Goal: Register for event/course

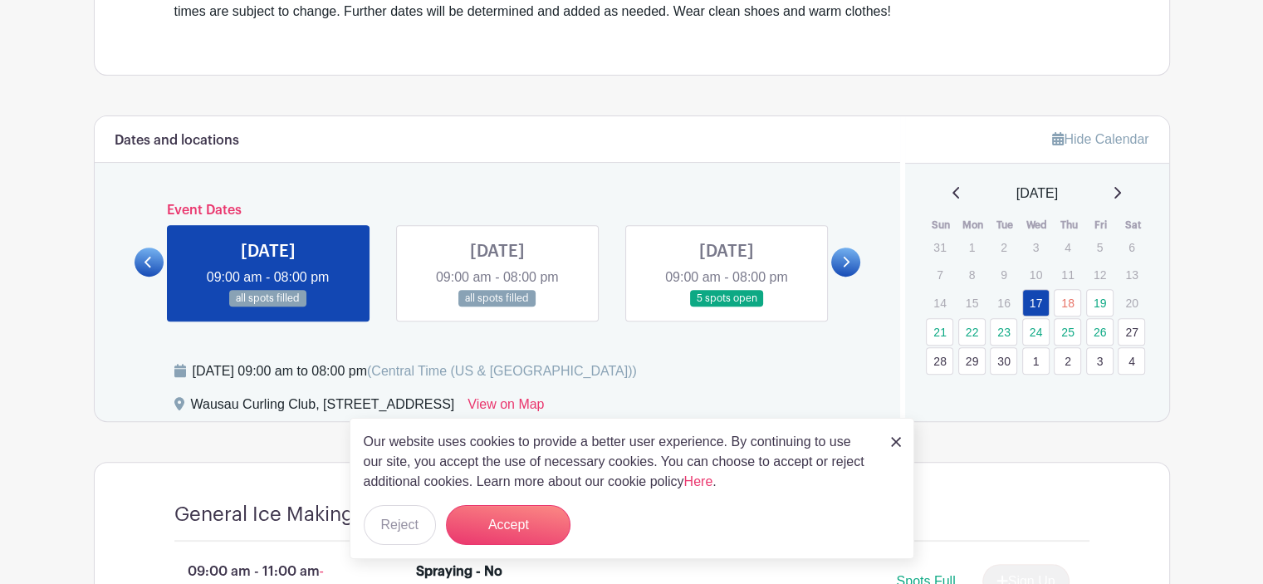
scroll to position [581, 0]
click at [541, 522] on button "Accept" at bounding box center [508, 525] width 125 height 40
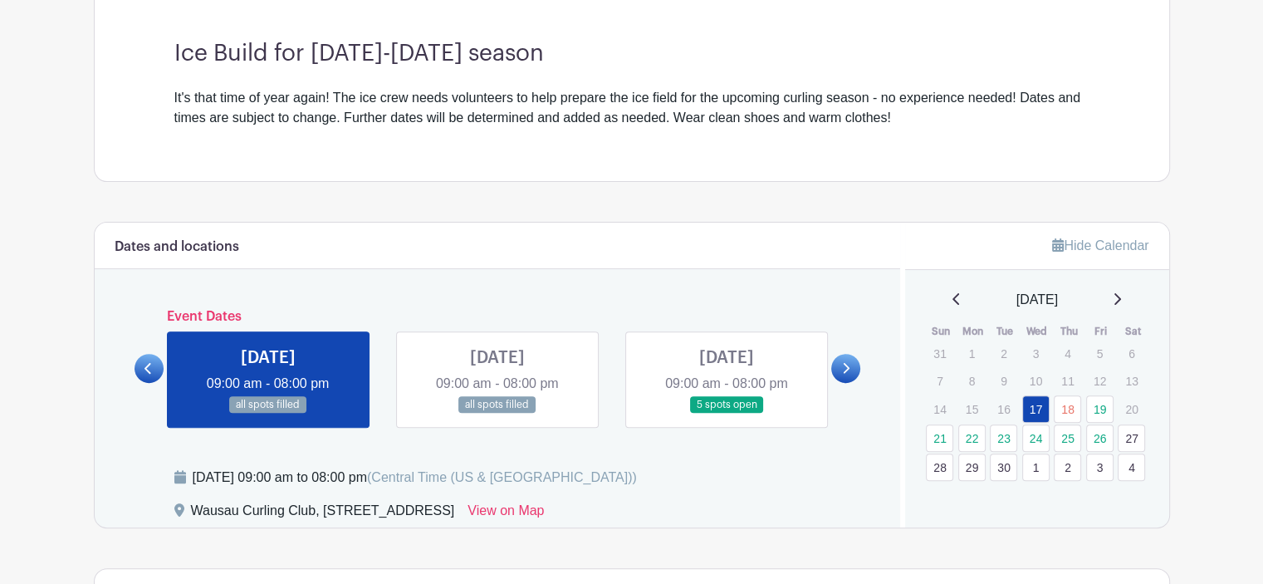
scroll to position [594, 0]
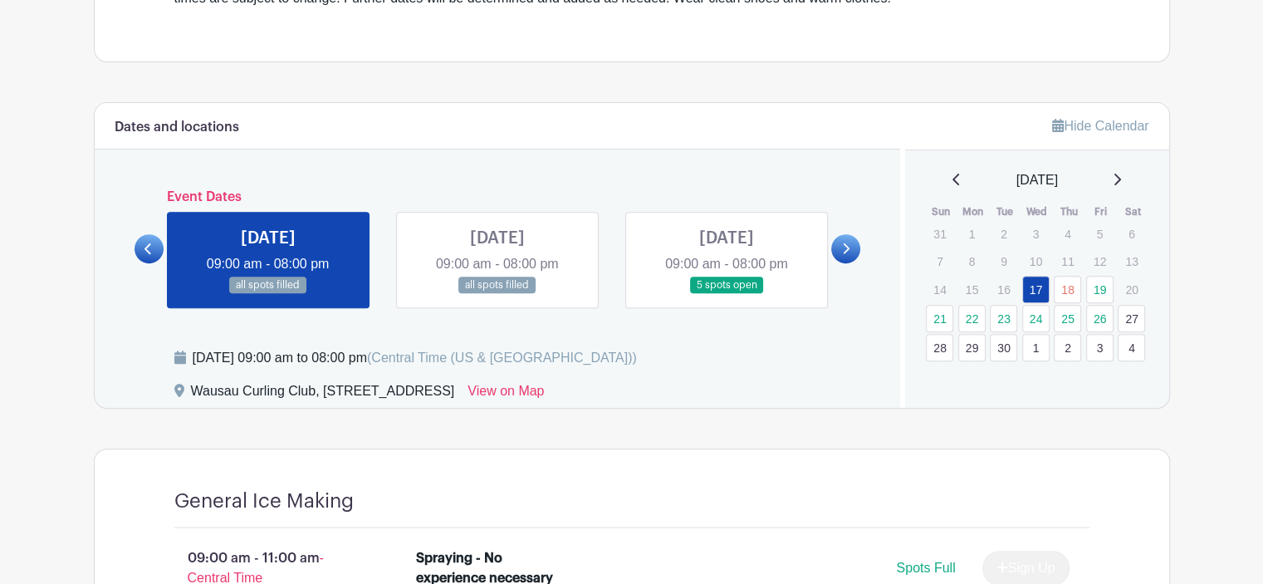
click at [726, 294] on link at bounding box center [726, 294] width 0 height 0
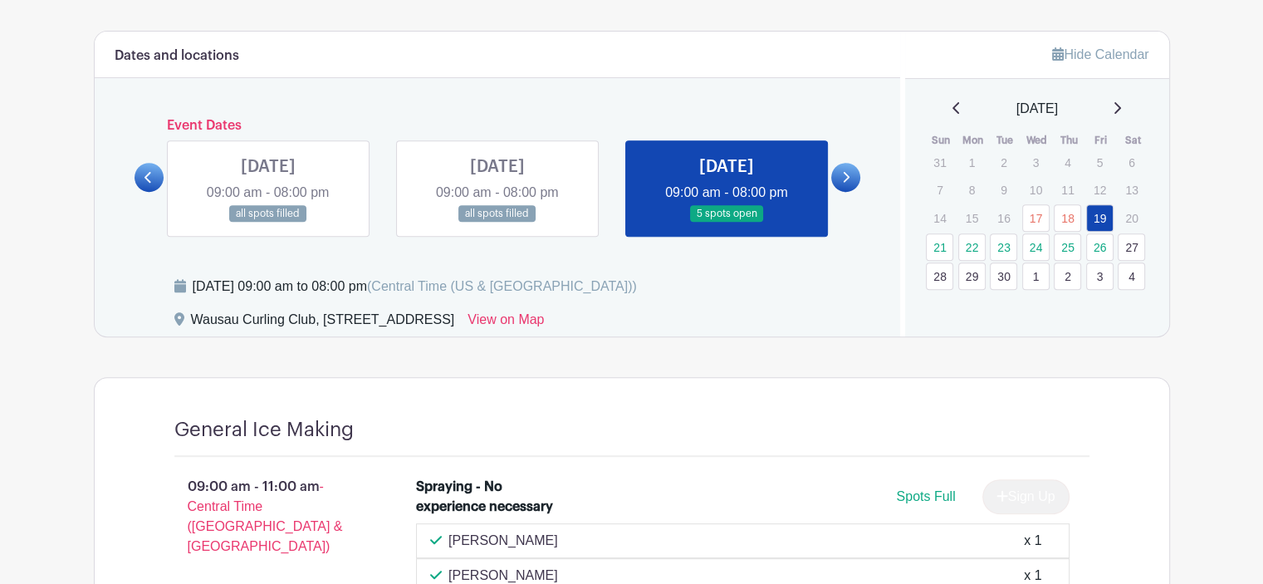
scroll to position [478, 0]
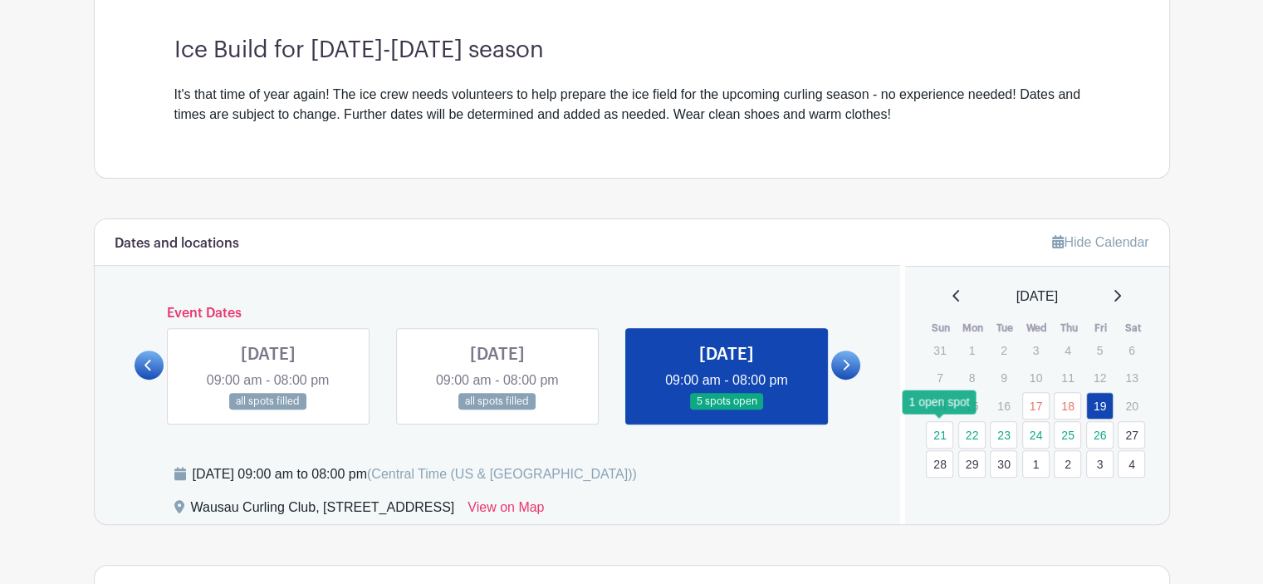
click at [940, 431] on link "21" at bounding box center [939, 434] width 27 height 27
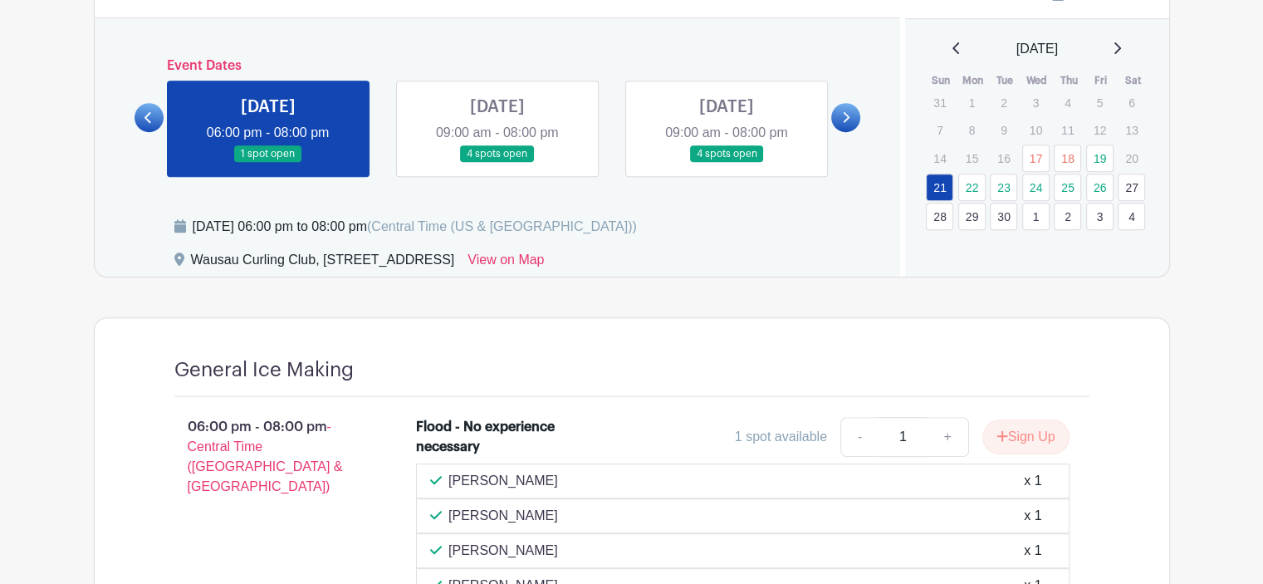
scroll to position [724, 0]
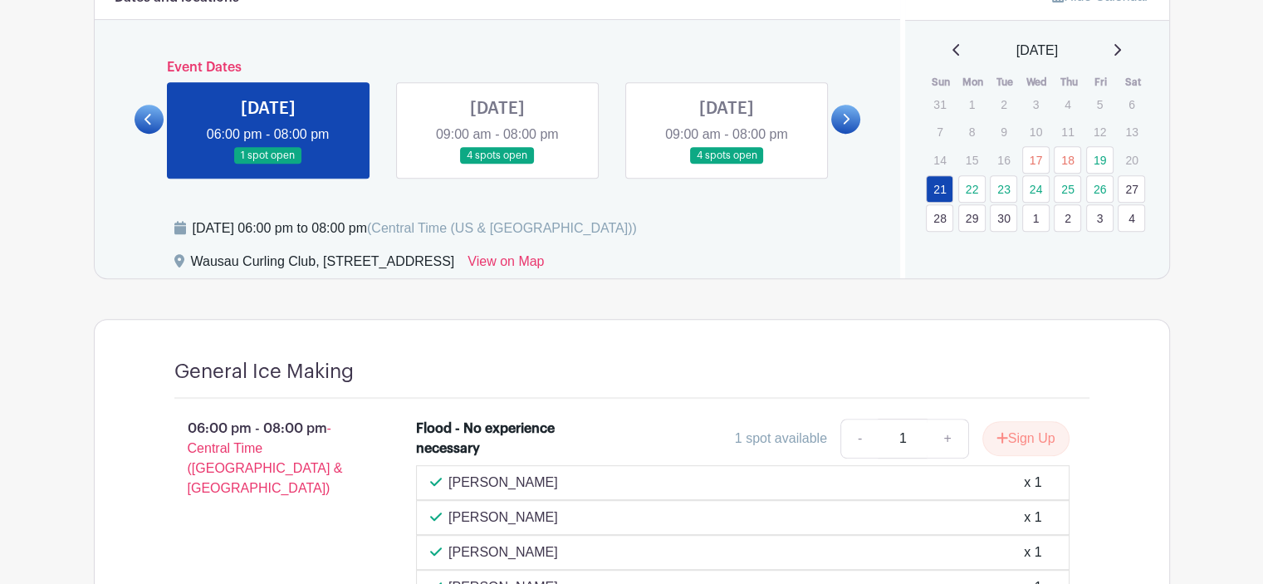
click at [497, 164] on link at bounding box center [497, 164] width 0 height 0
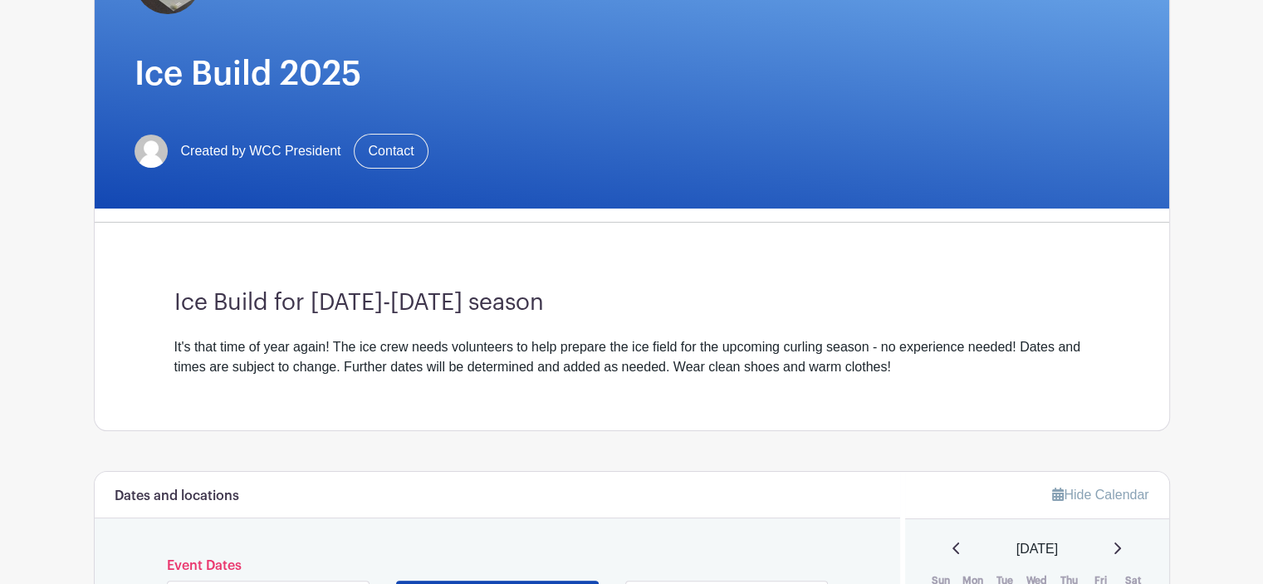
scroll to position [475, 0]
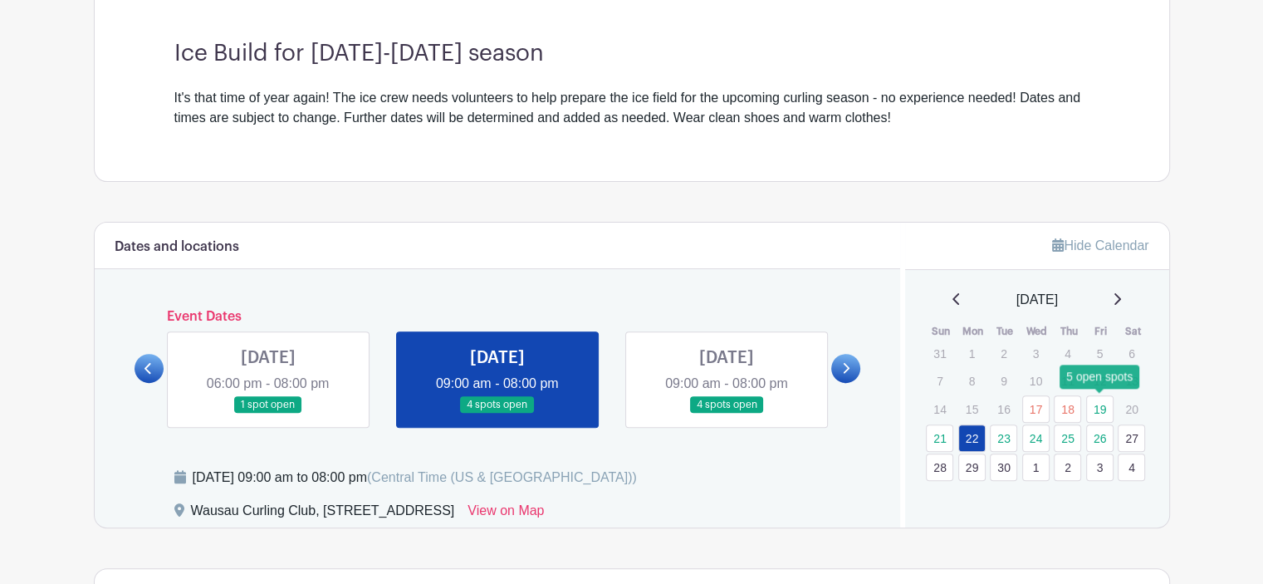
click at [1104, 411] on link "19" at bounding box center [1099, 408] width 27 height 27
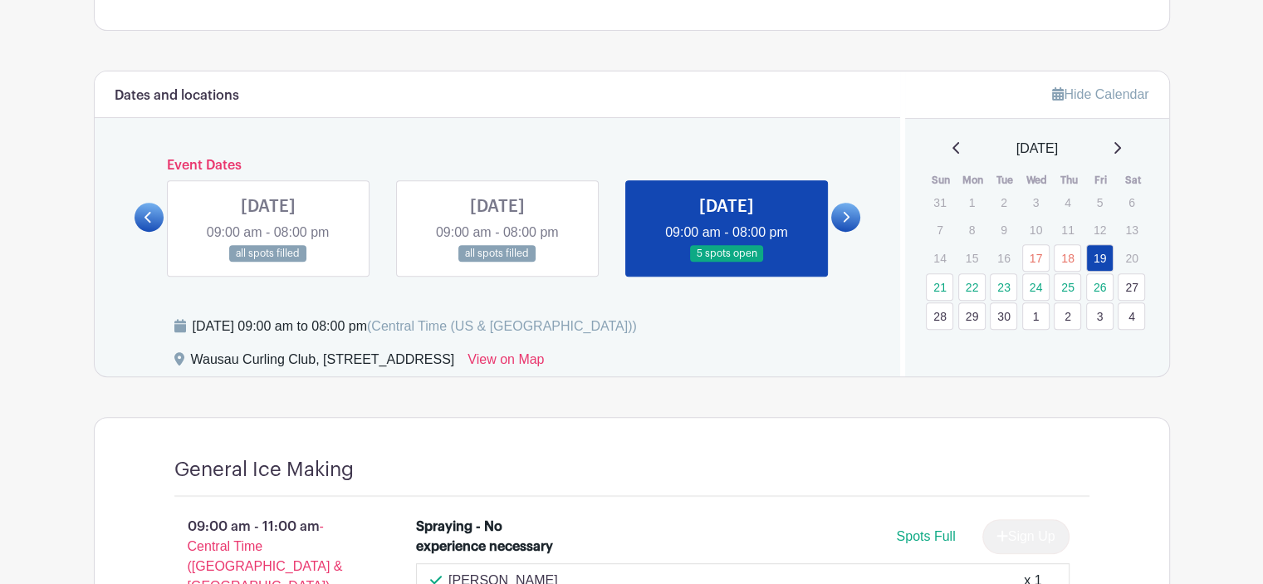
scroll to position [475, 0]
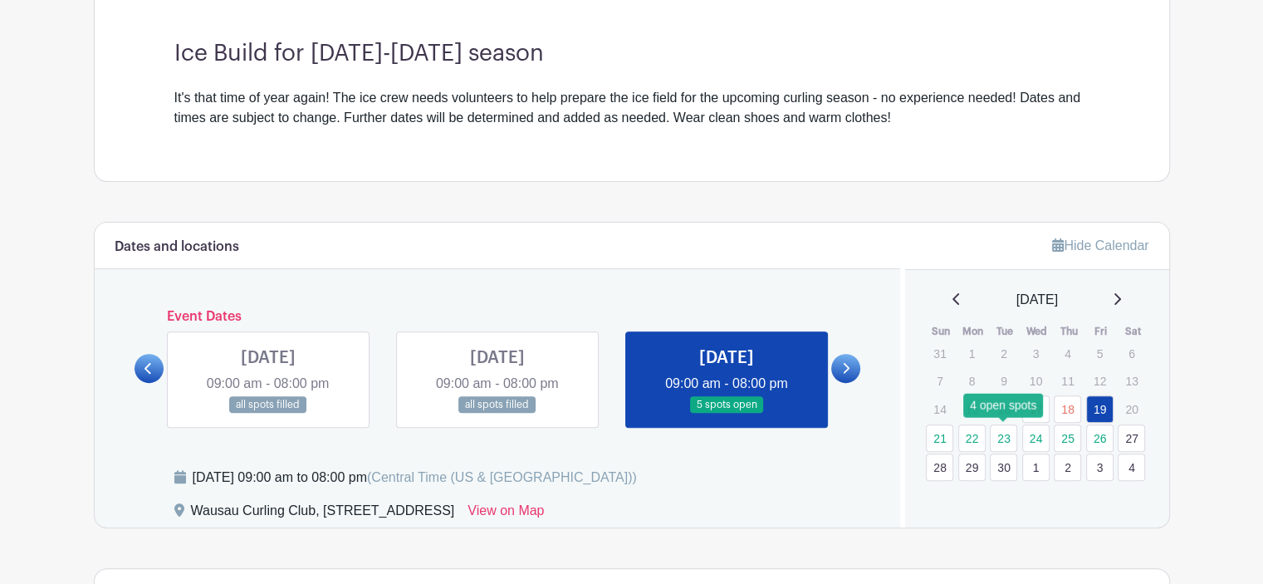
click at [995, 432] on link "23" at bounding box center [1003, 437] width 27 height 27
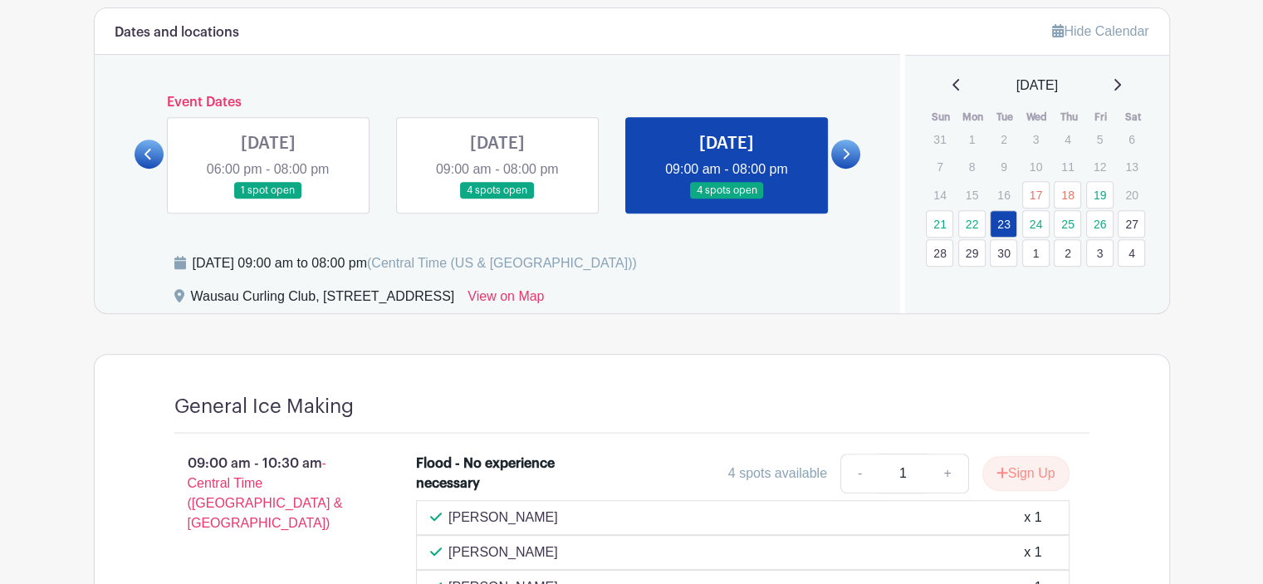
scroll to position [558, 0]
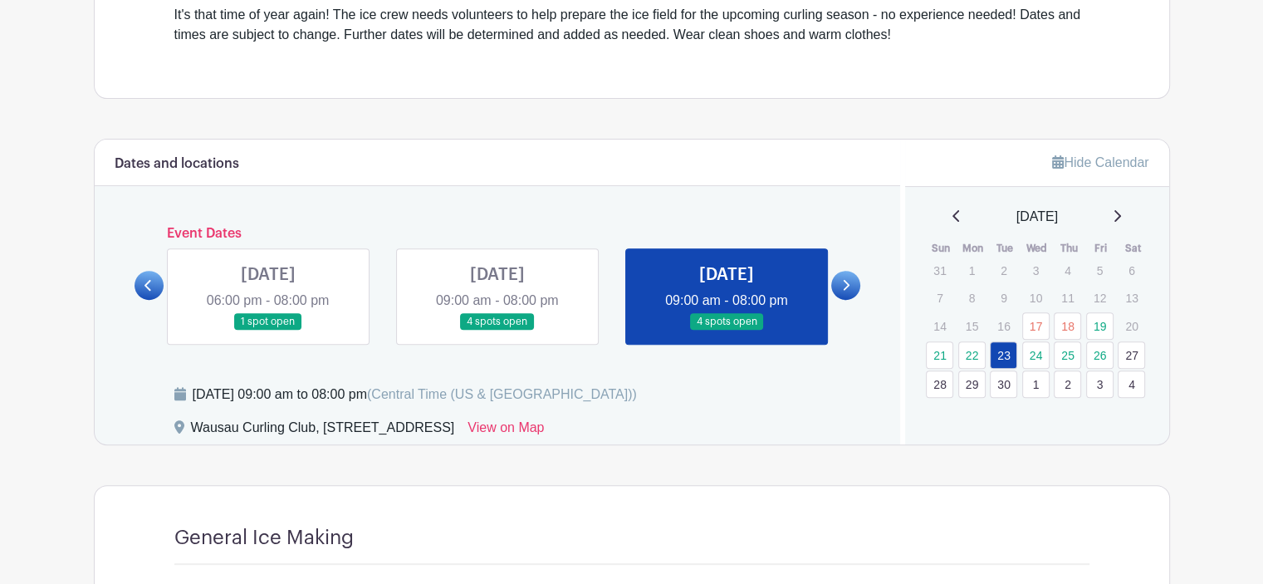
click at [851, 275] on link at bounding box center [845, 285] width 29 height 29
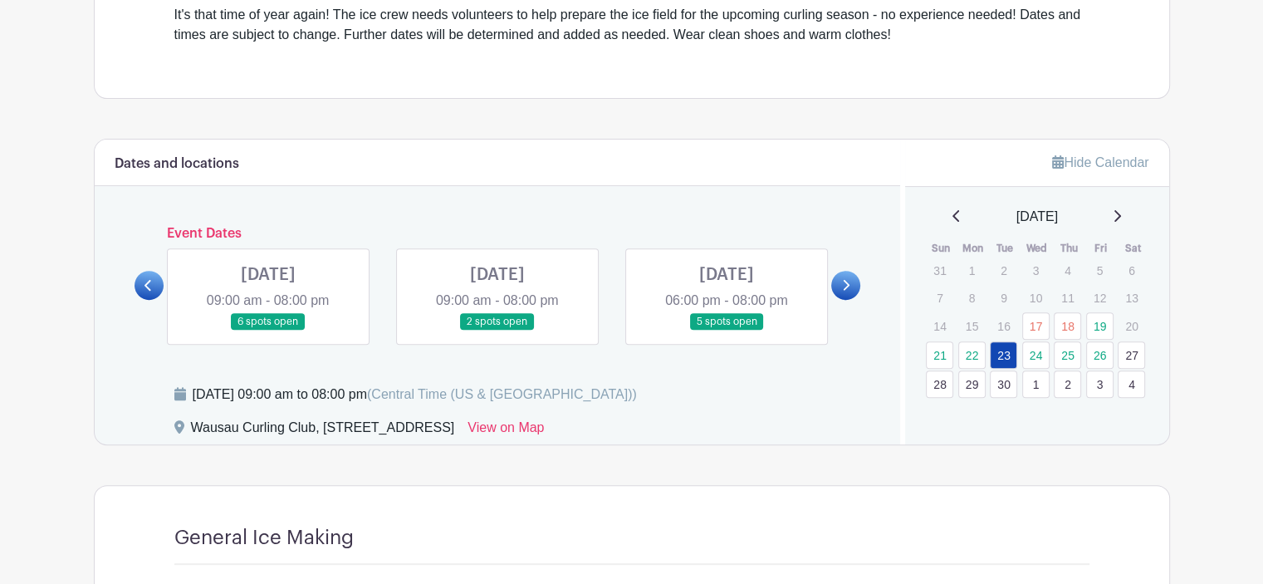
click at [268, 330] on link at bounding box center [268, 330] width 0 height 0
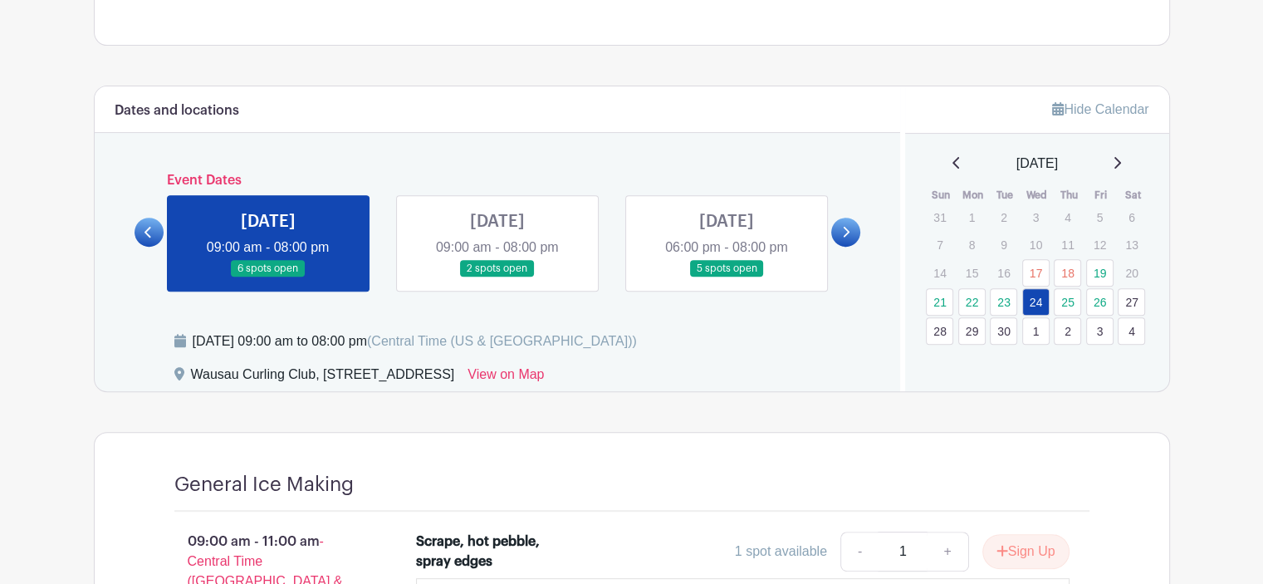
scroll to position [589, 0]
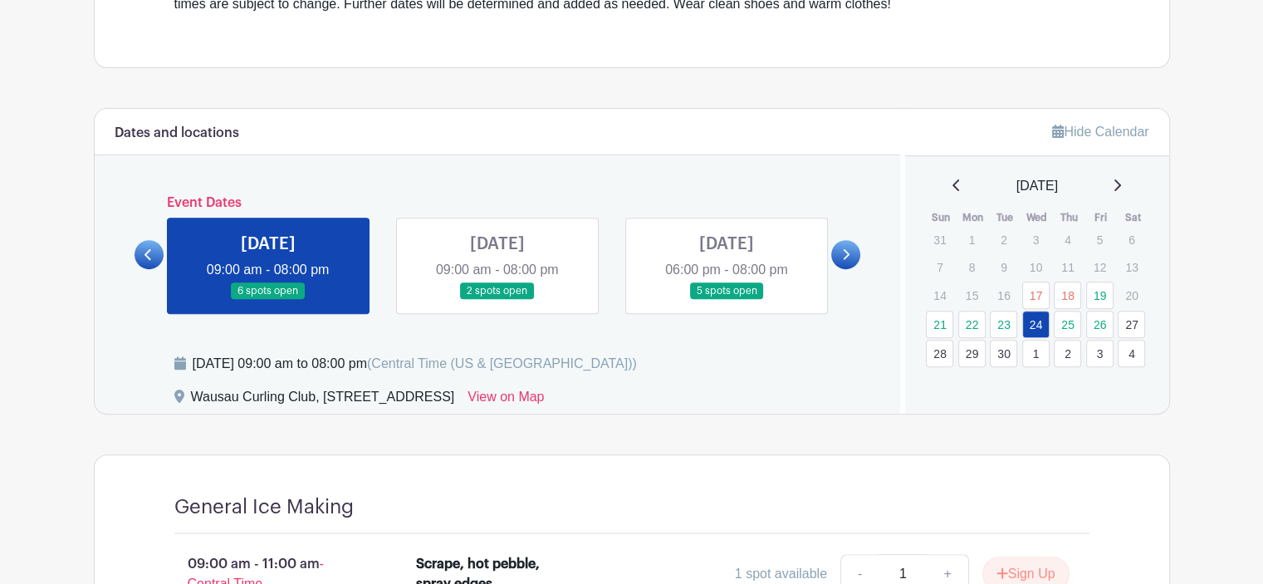
click at [497, 300] on link at bounding box center [497, 300] width 0 height 0
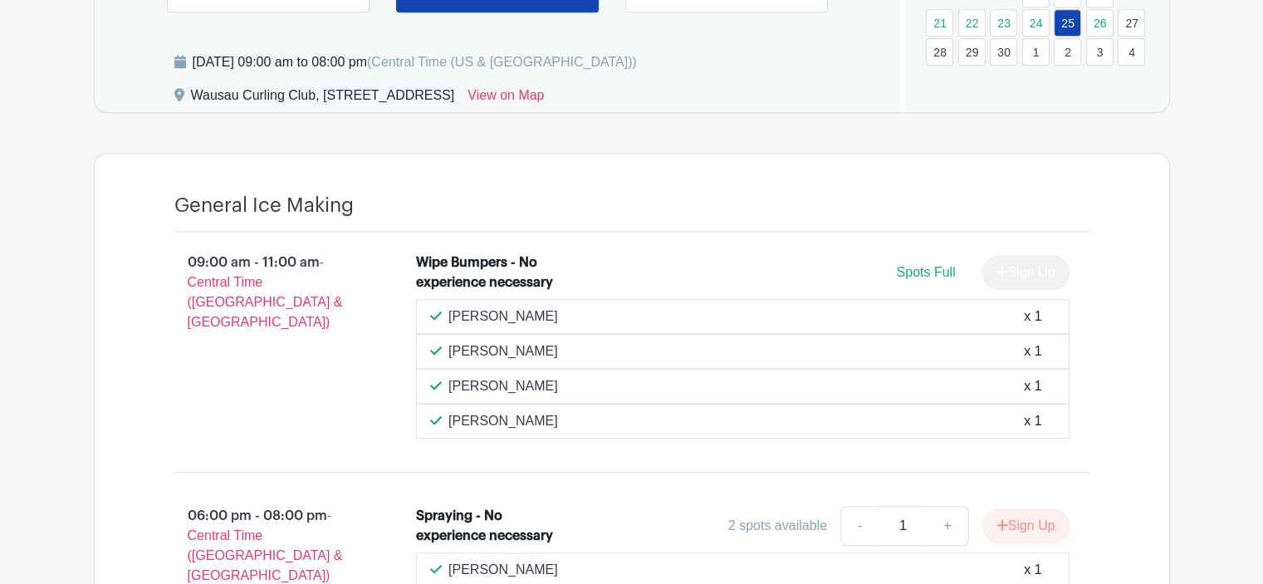
scroll to position [672, 0]
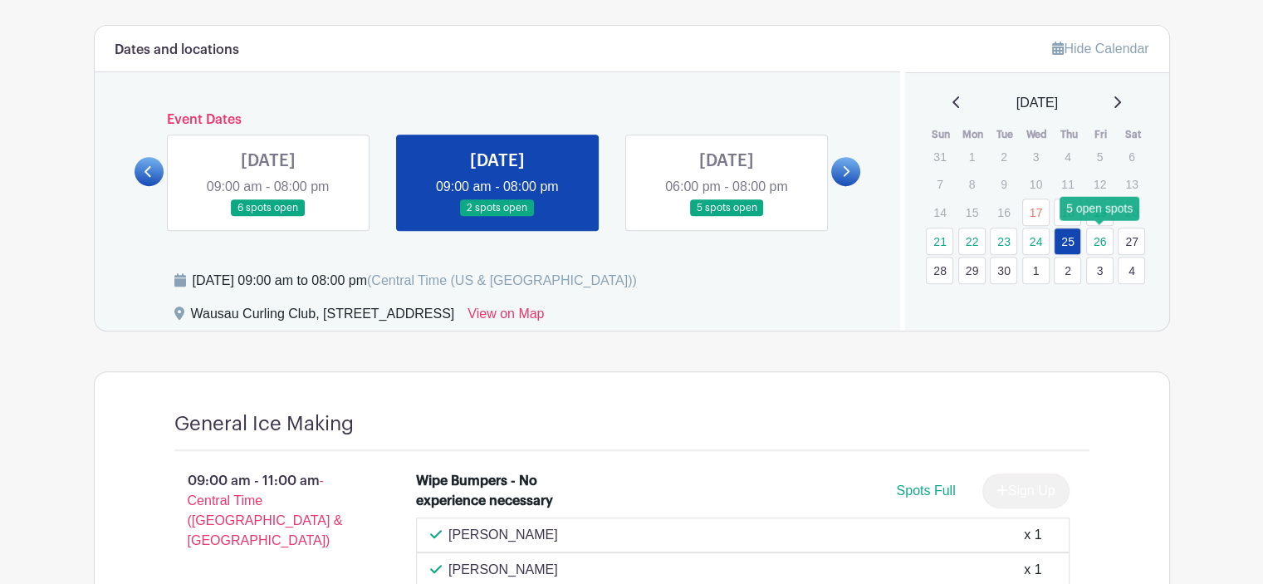
click at [1109, 247] on link "26" at bounding box center [1099, 240] width 27 height 27
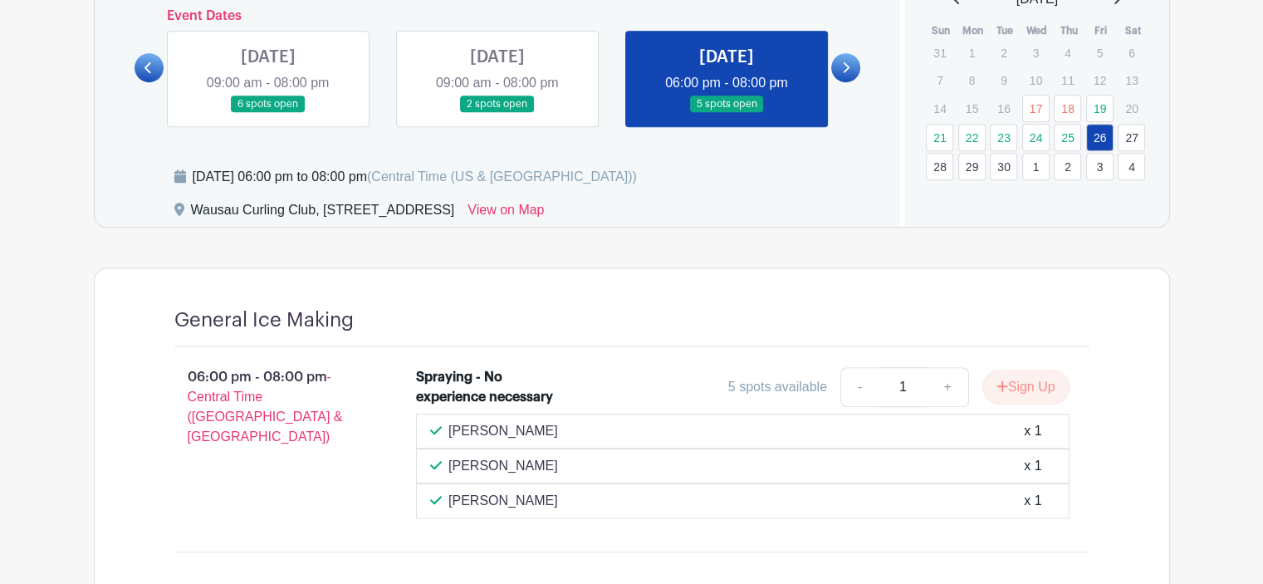
scroll to position [565, 0]
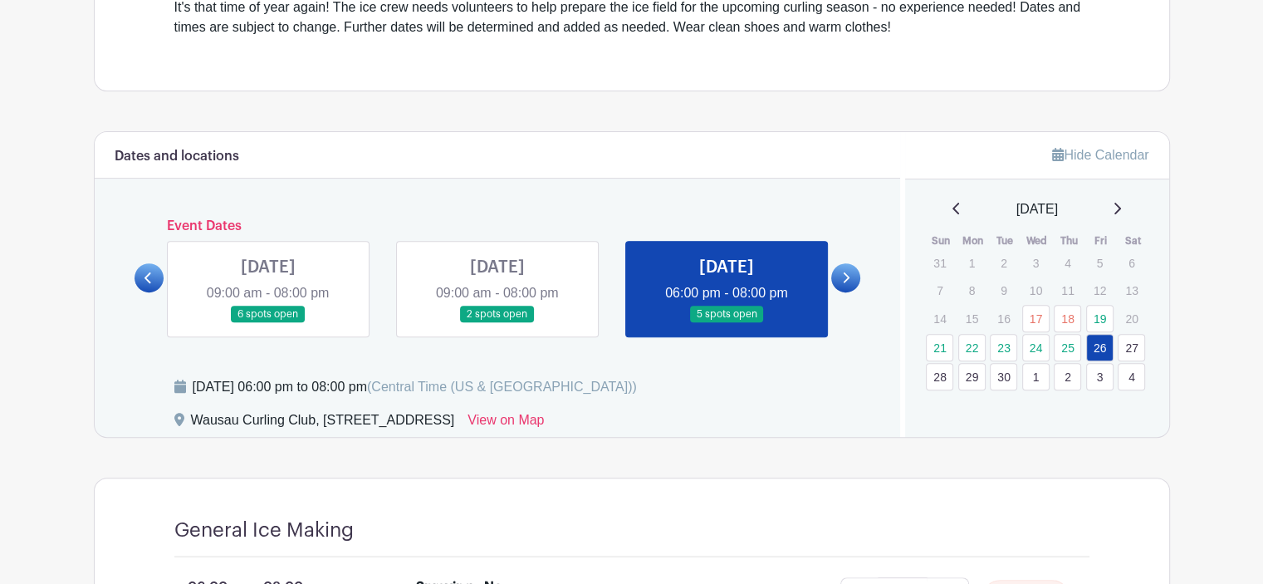
click at [974, 380] on link "29" at bounding box center [971, 376] width 27 height 27
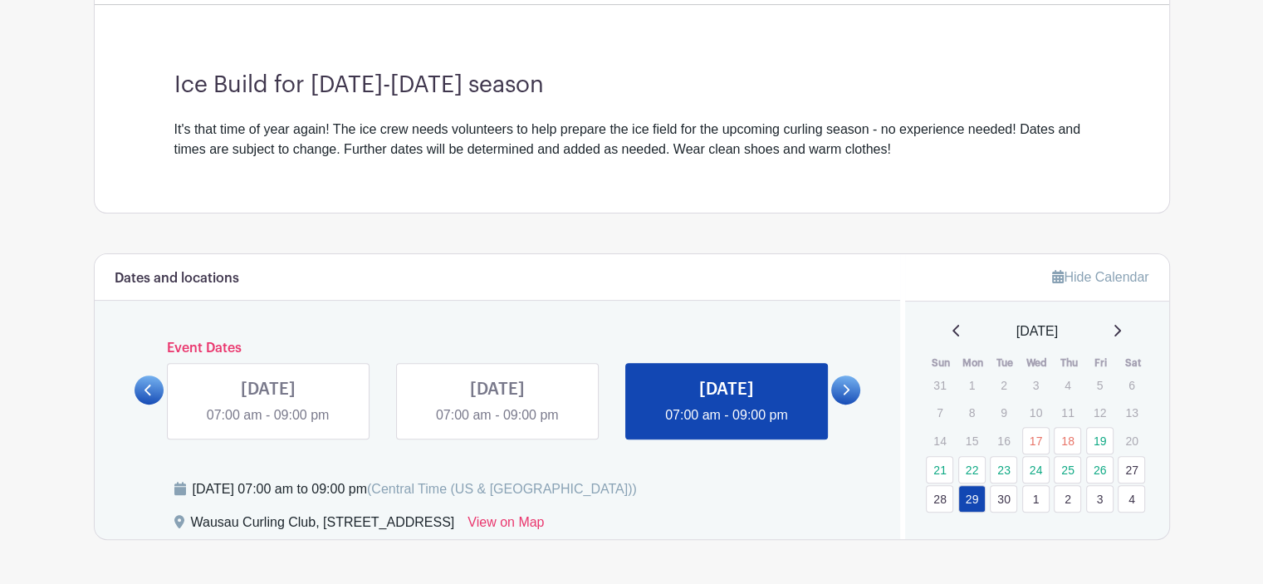
scroll to position [418, 0]
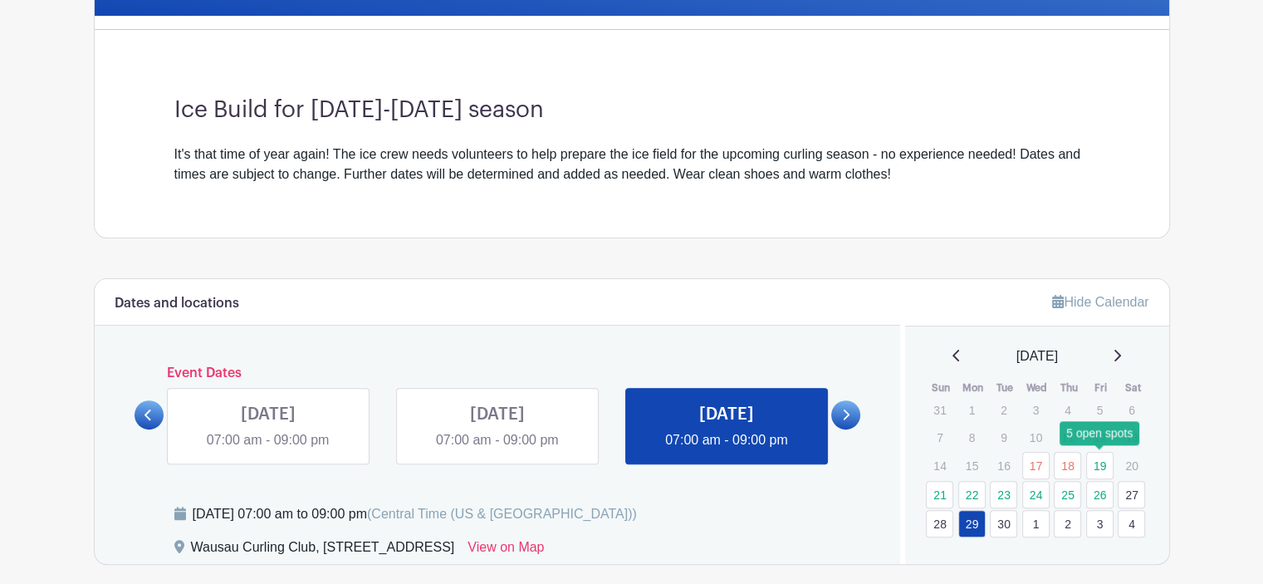
click at [1092, 457] on link "19" at bounding box center [1099, 465] width 27 height 27
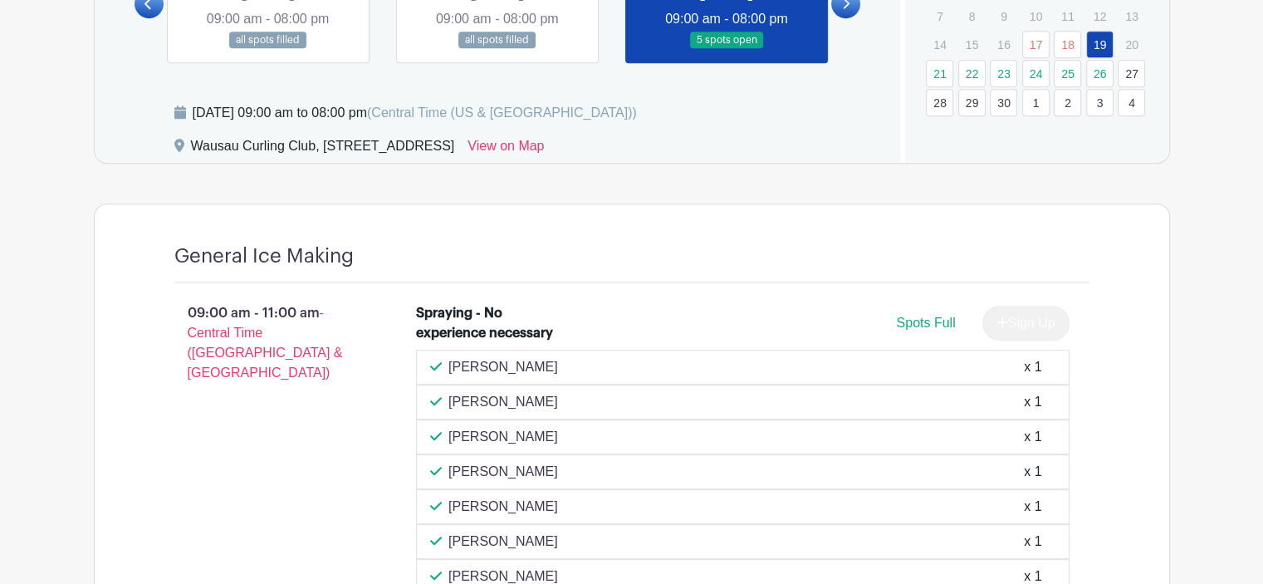
scroll to position [1142, 0]
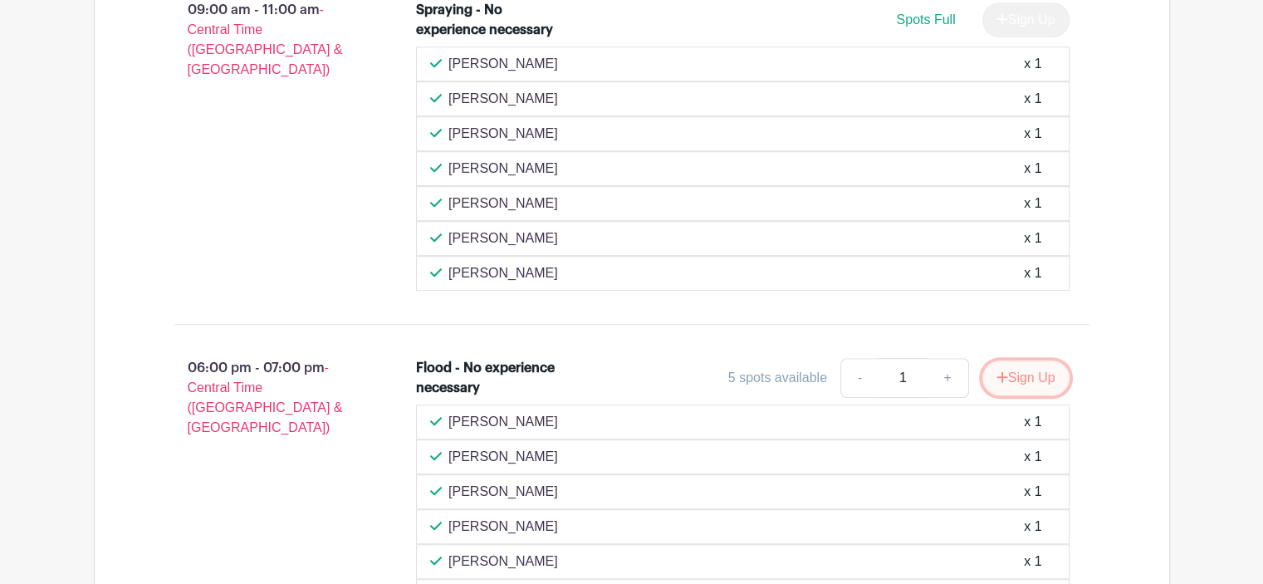
click at [1018, 380] on button "Sign Up" at bounding box center [1025, 377] width 87 height 35
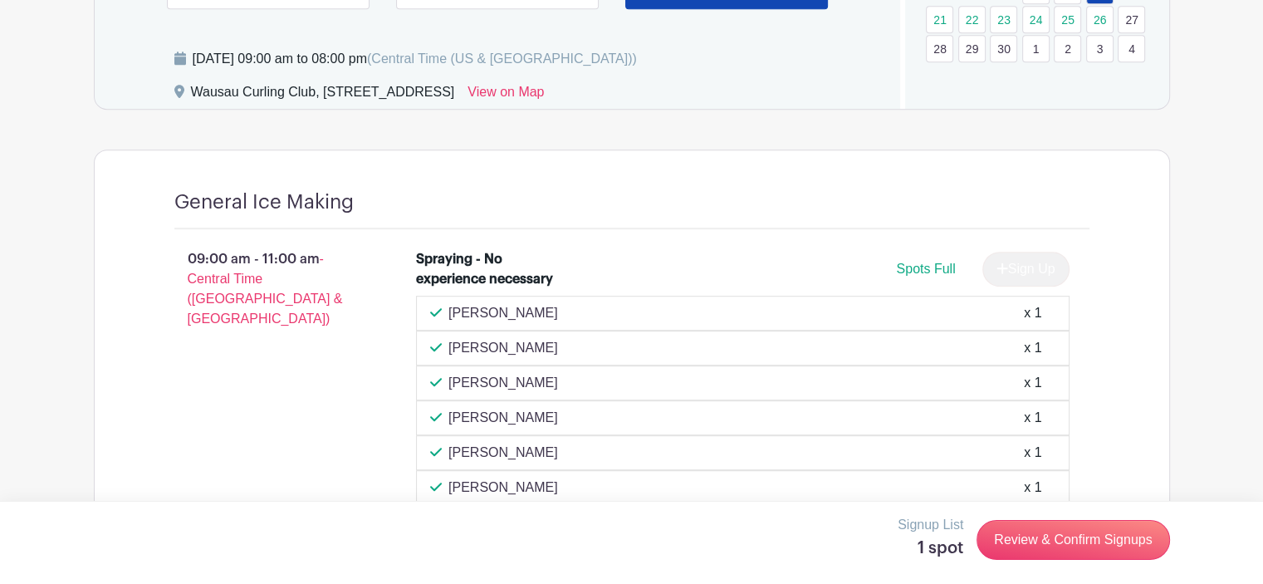
scroll to position [644, 0]
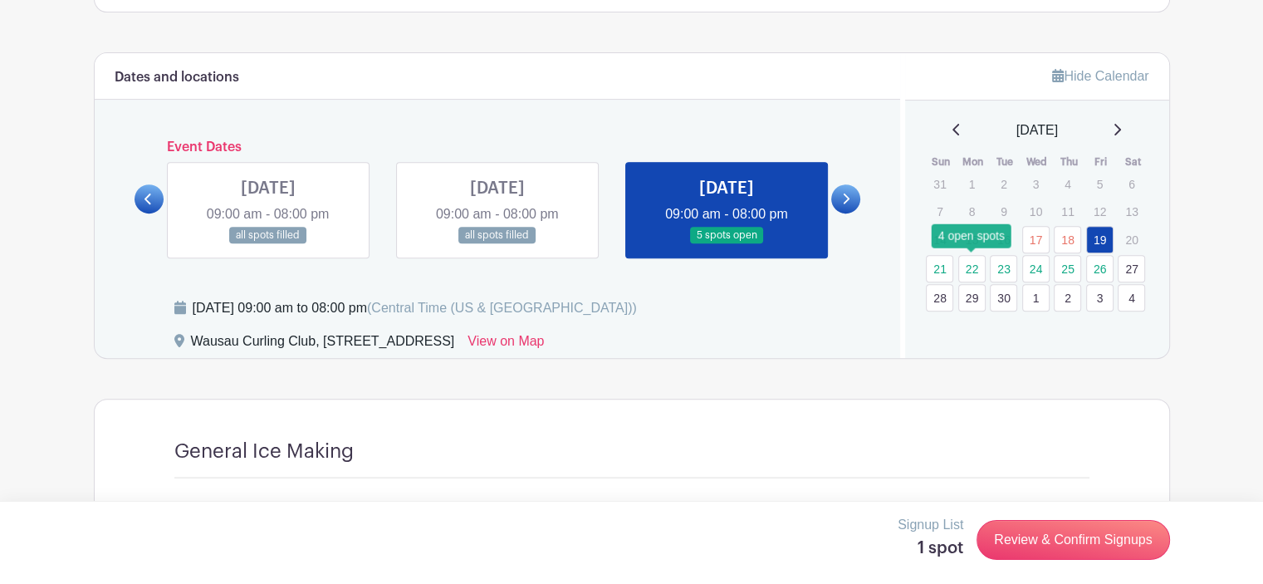
click at [967, 265] on link "22" at bounding box center [971, 268] width 27 height 27
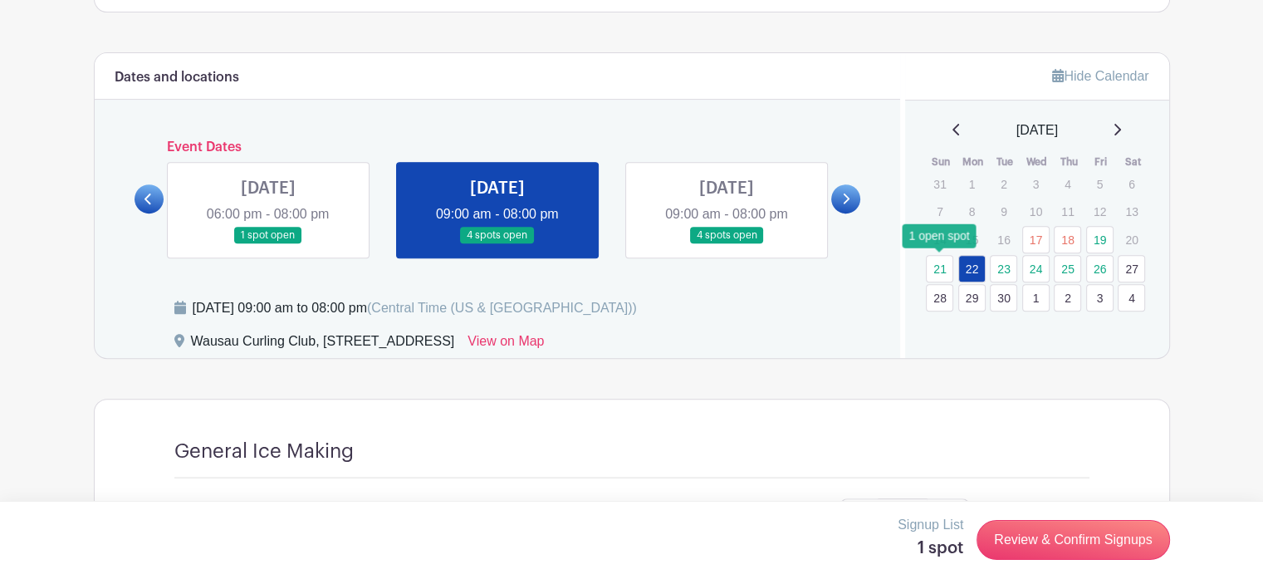
click at [944, 268] on link "21" at bounding box center [939, 268] width 27 height 27
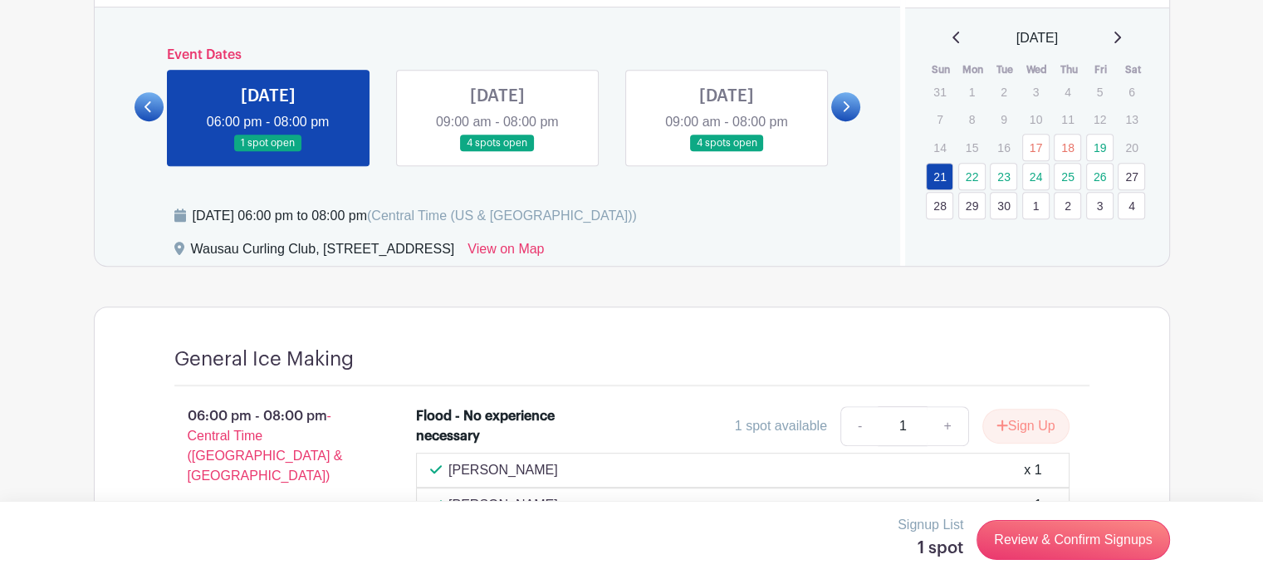
scroll to position [724, 0]
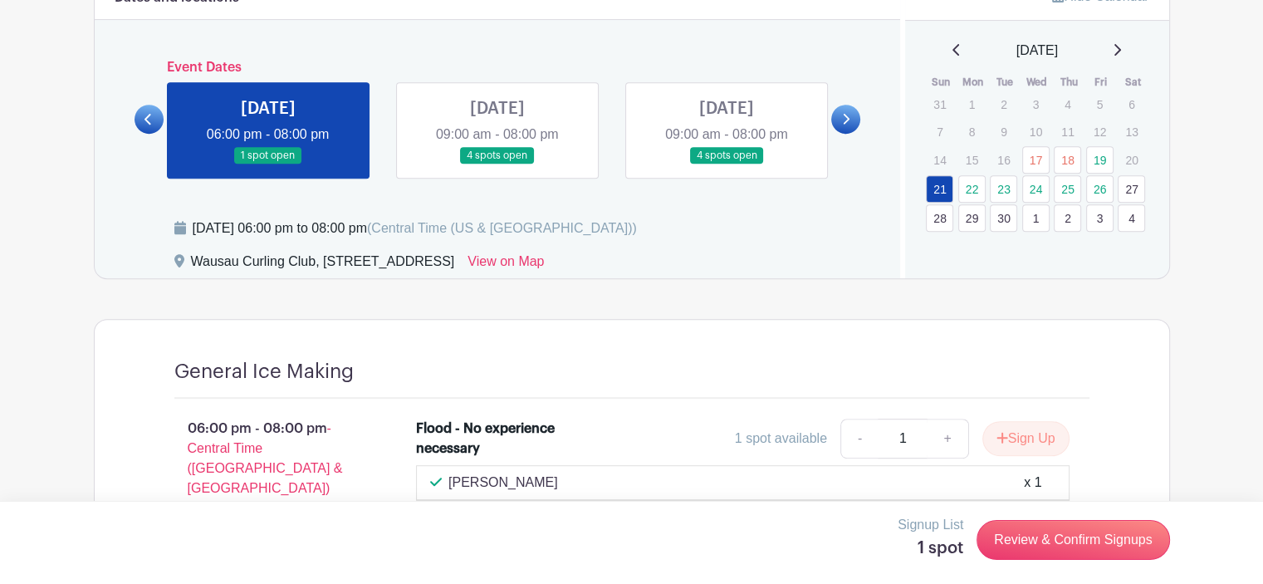
click at [497, 164] on link at bounding box center [497, 164] width 0 height 0
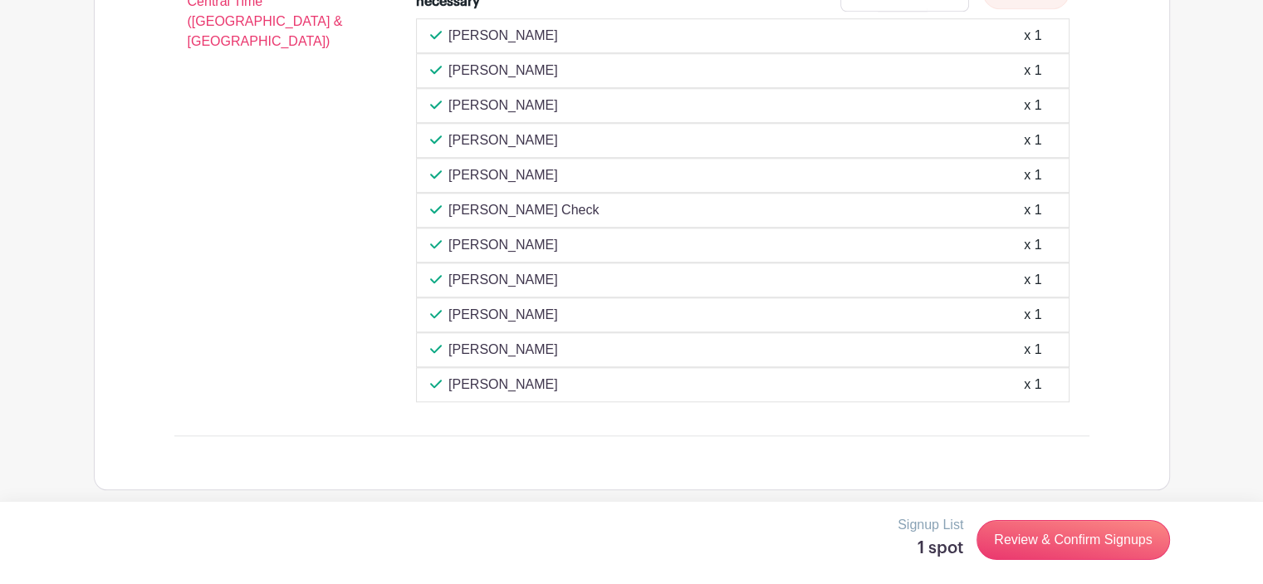
scroll to position [1432, 0]
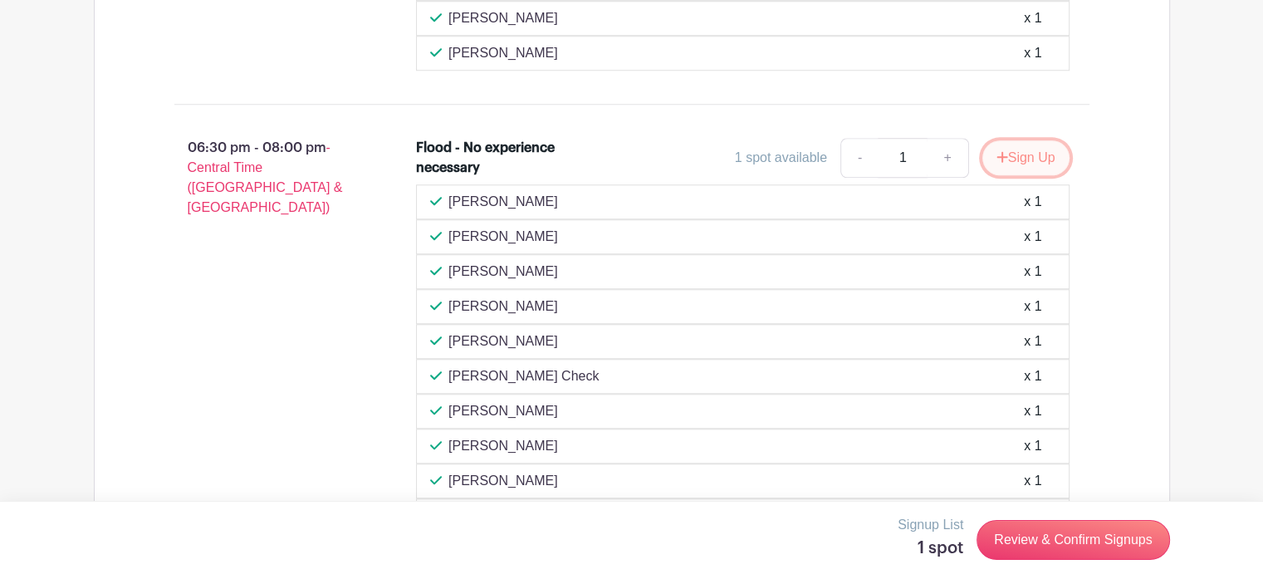
click at [1029, 149] on button "Sign Up" at bounding box center [1025, 157] width 87 height 35
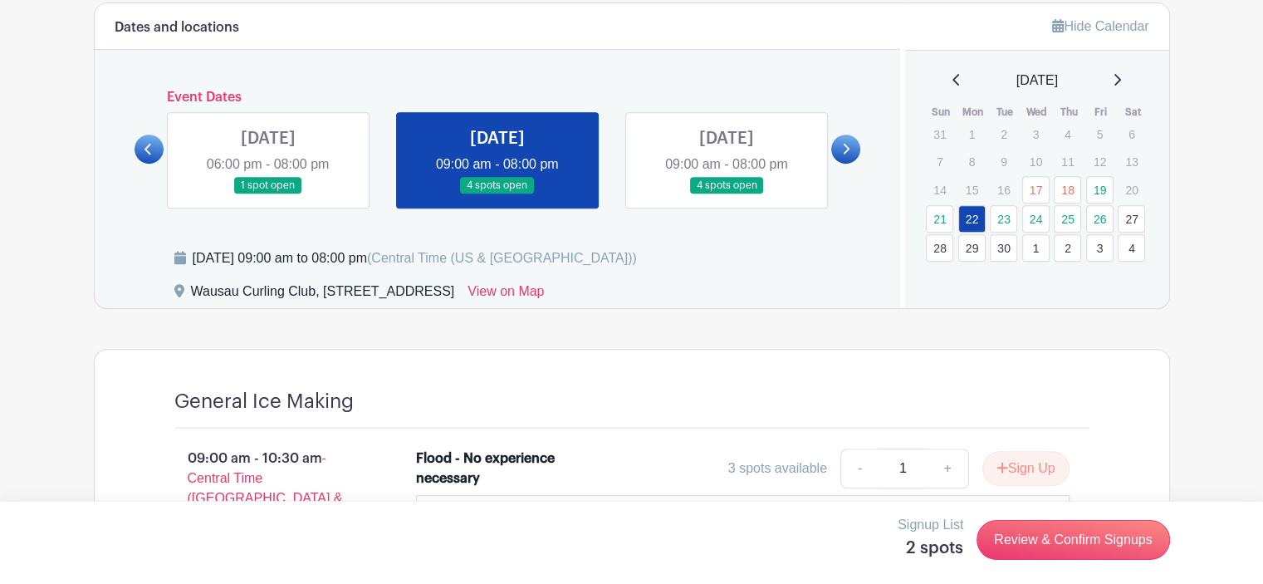
scroll to position [685, 0]
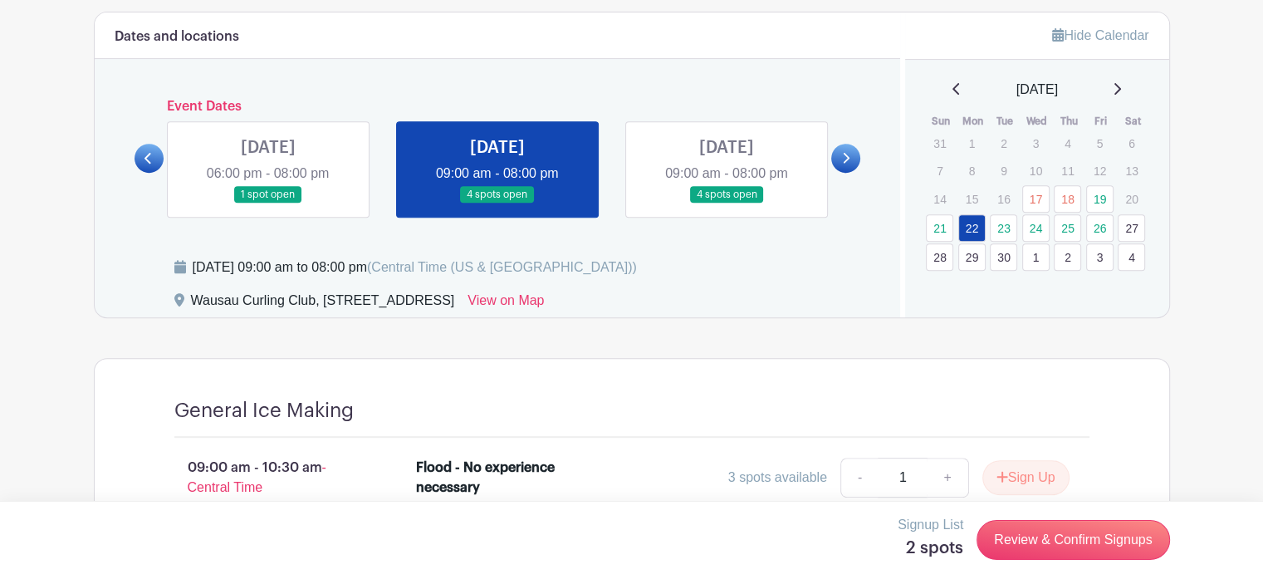
click at [726, 203] on link at bounding box center [726, 203] width 0 height 0
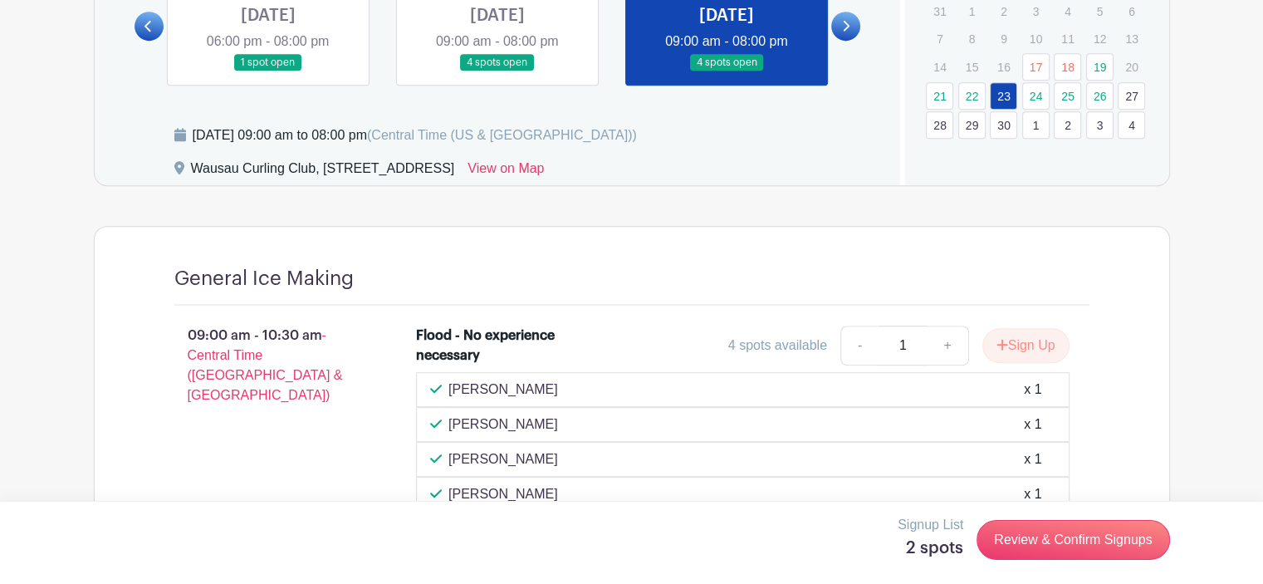
scroll to position [651, 0]
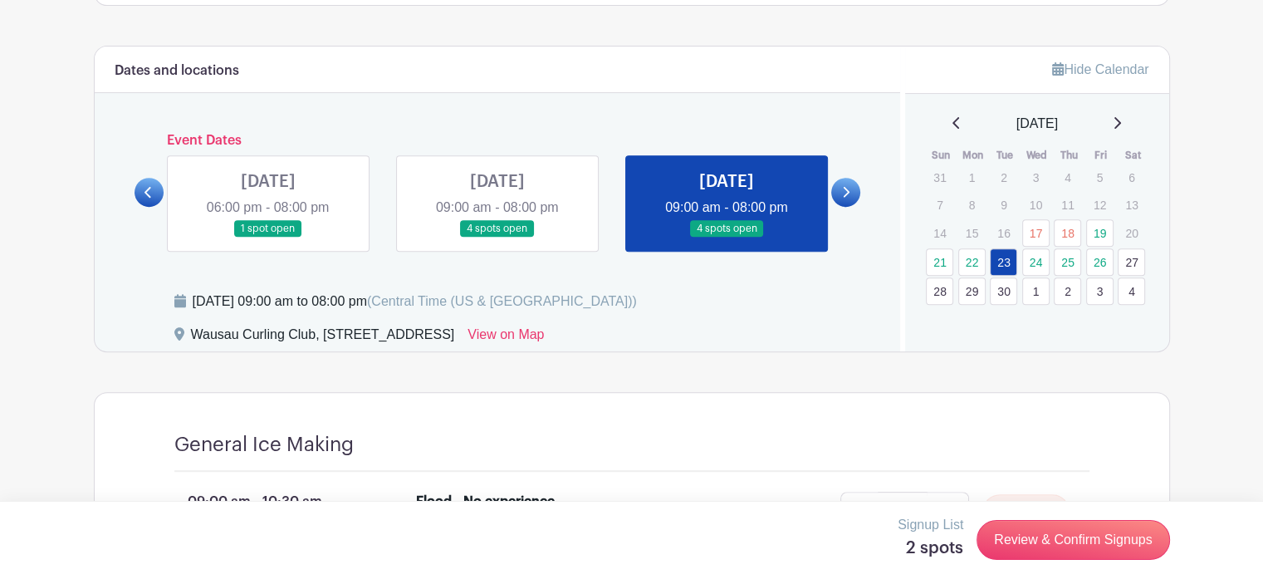
click at [840, 187] on link at bounding box center [845, 192] width 29 height 29
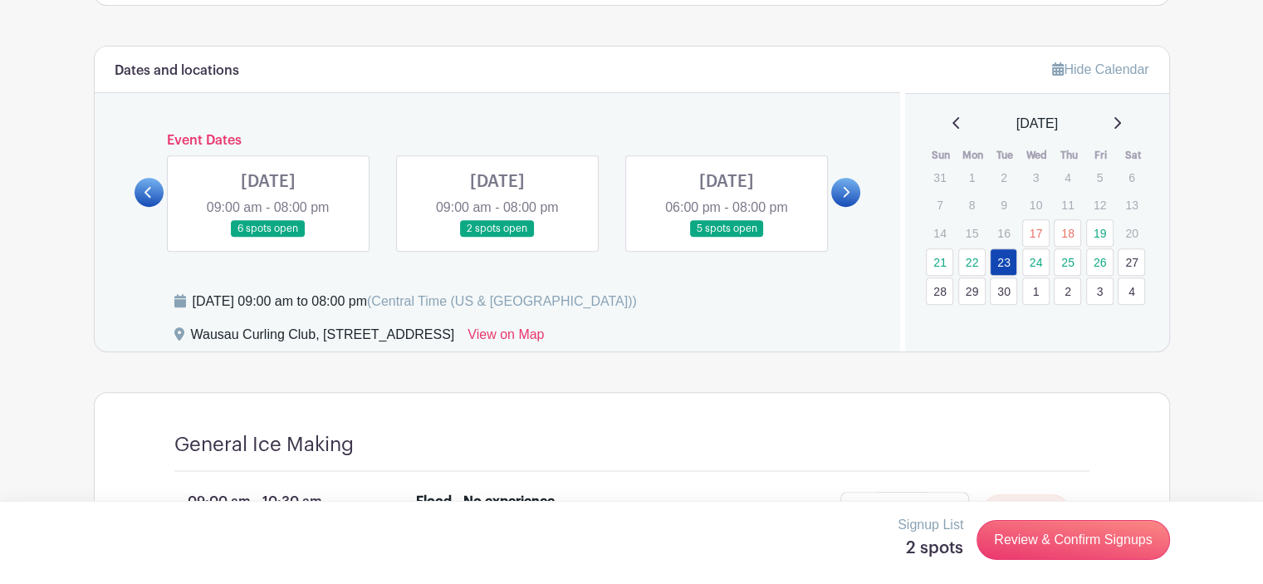
click at [268, 237] on link at bounding box center [268, 237] width 0 height 0
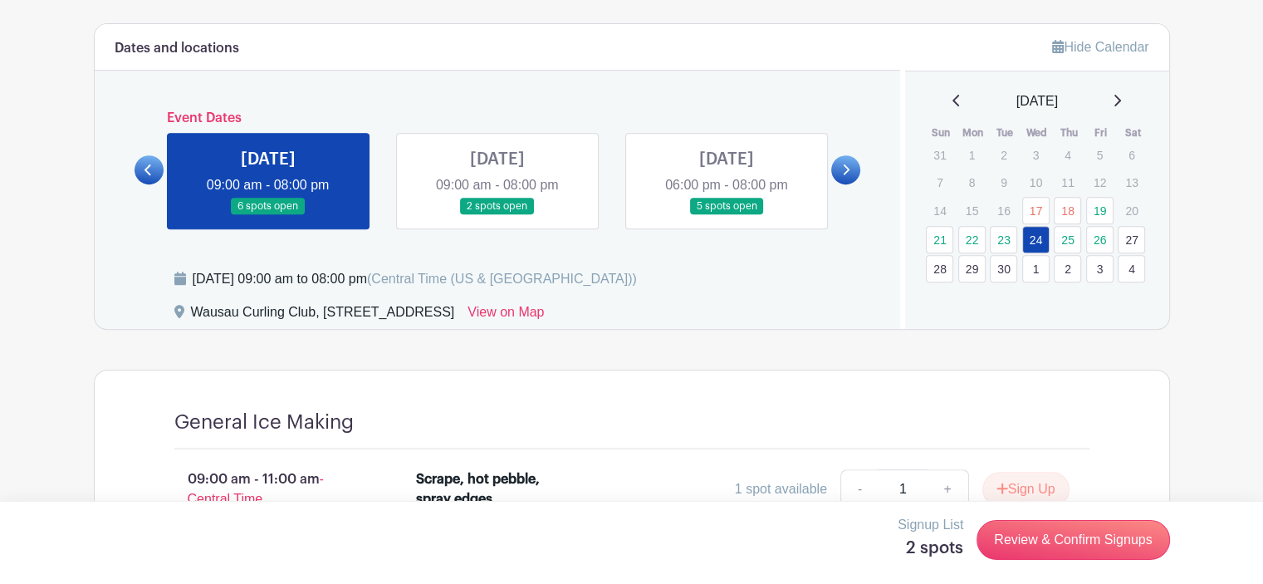
scroll to position [589, 0]
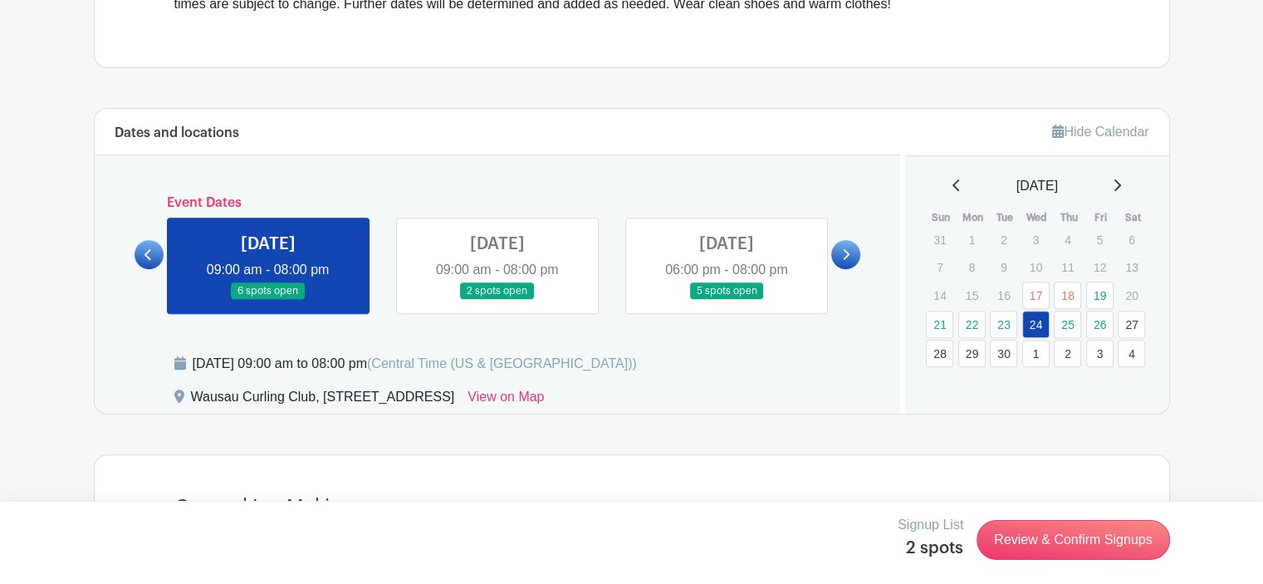
click at [153, 253] on link at bounding box center [148, 254] width 29 height 29
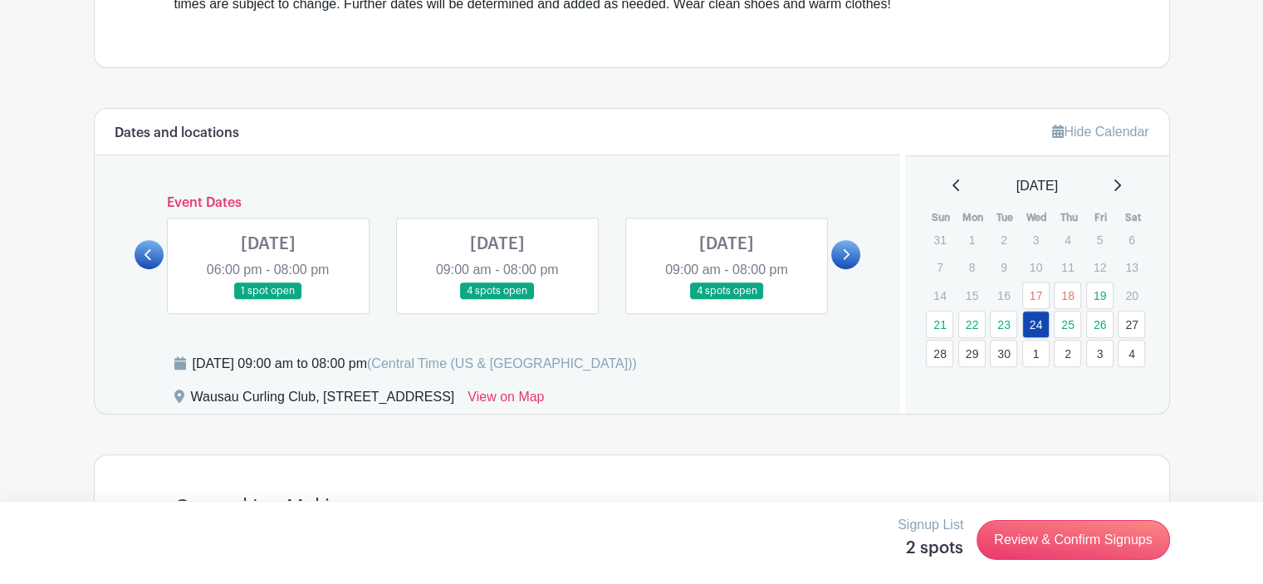
click at [497, 300] on link at bounding box center [497, 300] width 0 height 0
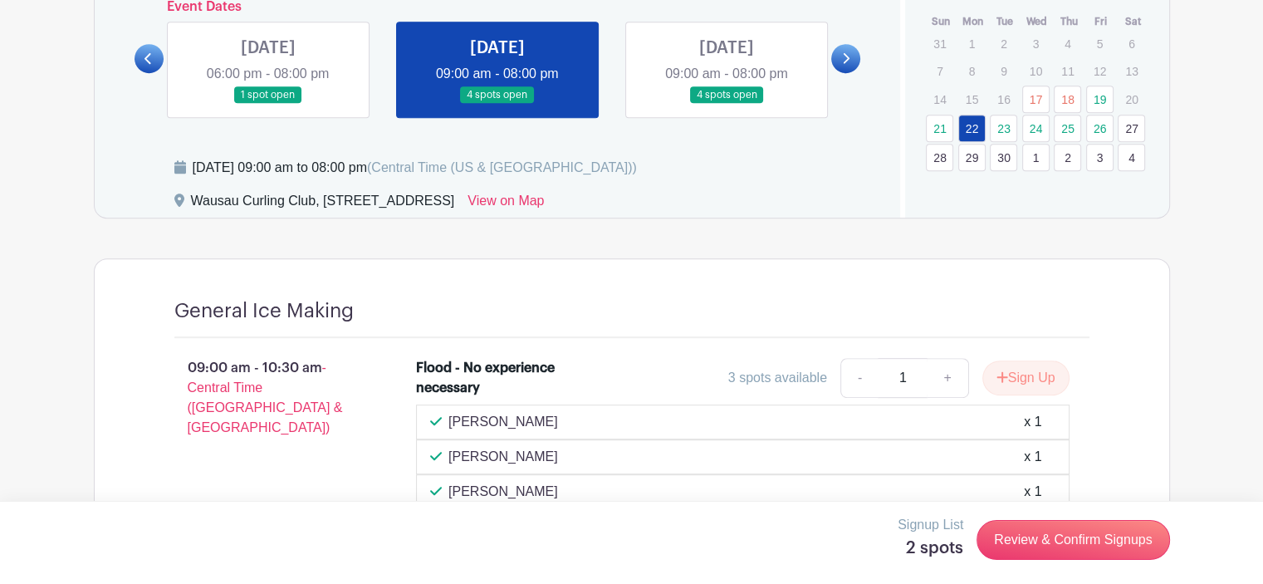
scroll to position [685, 0]
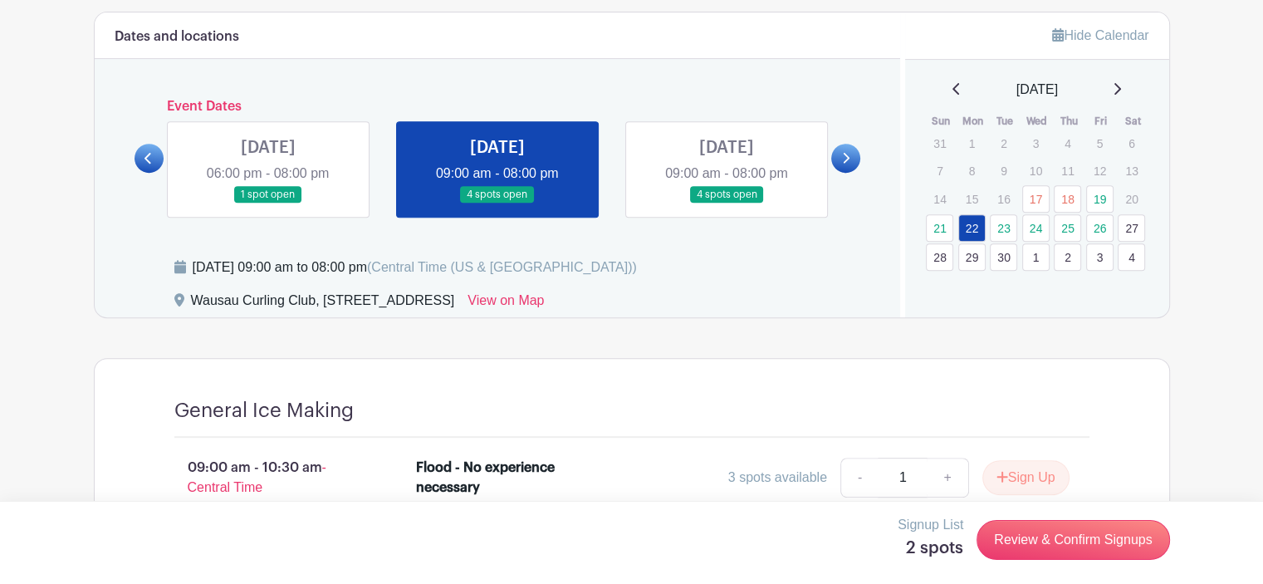
click at [268, 203] on link at bounding box center [268, 203] width 0 height 0
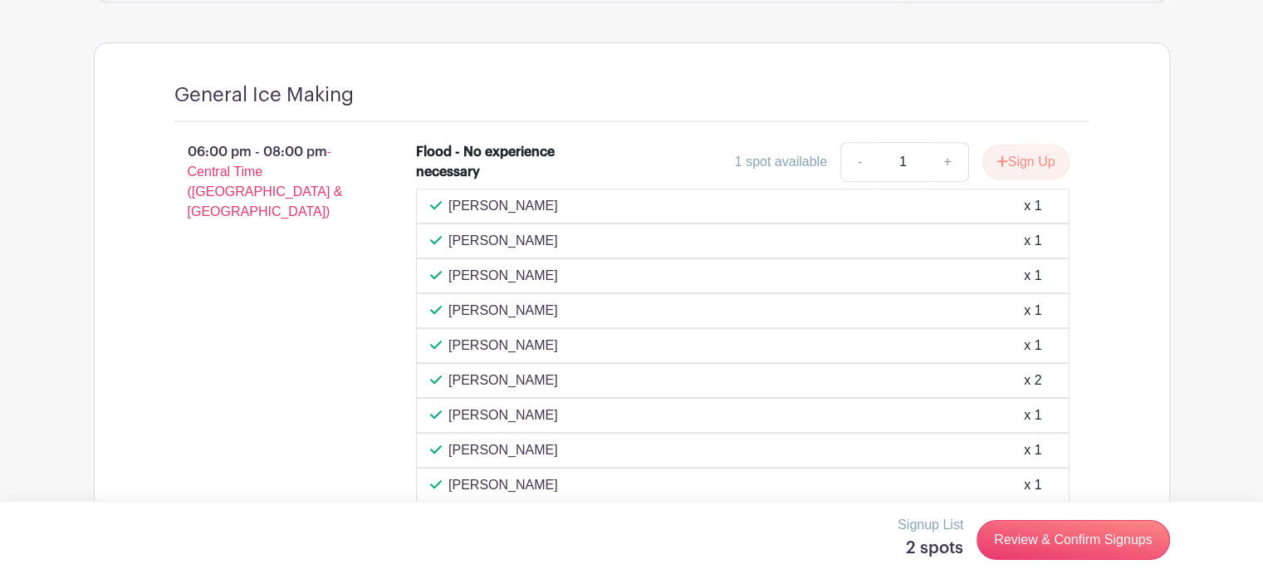
scroll to position [973, 0]
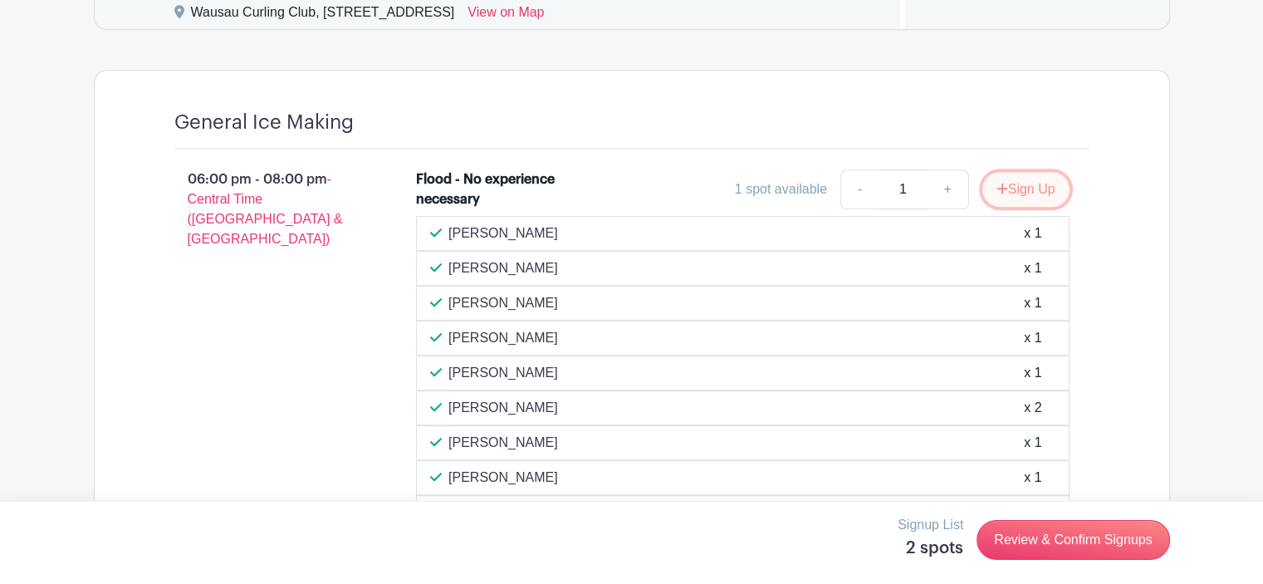
click at [1038, 189] on button "Sign Up" at bounding box center [1025, 189] width 87 height 35
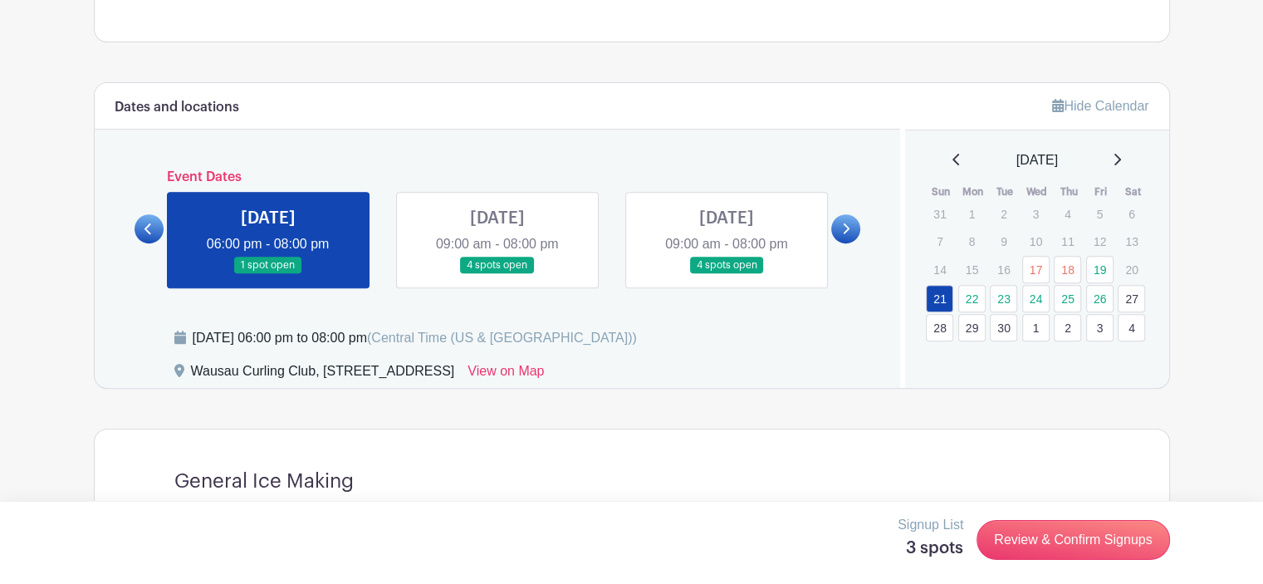
scroll to position [475, 0]
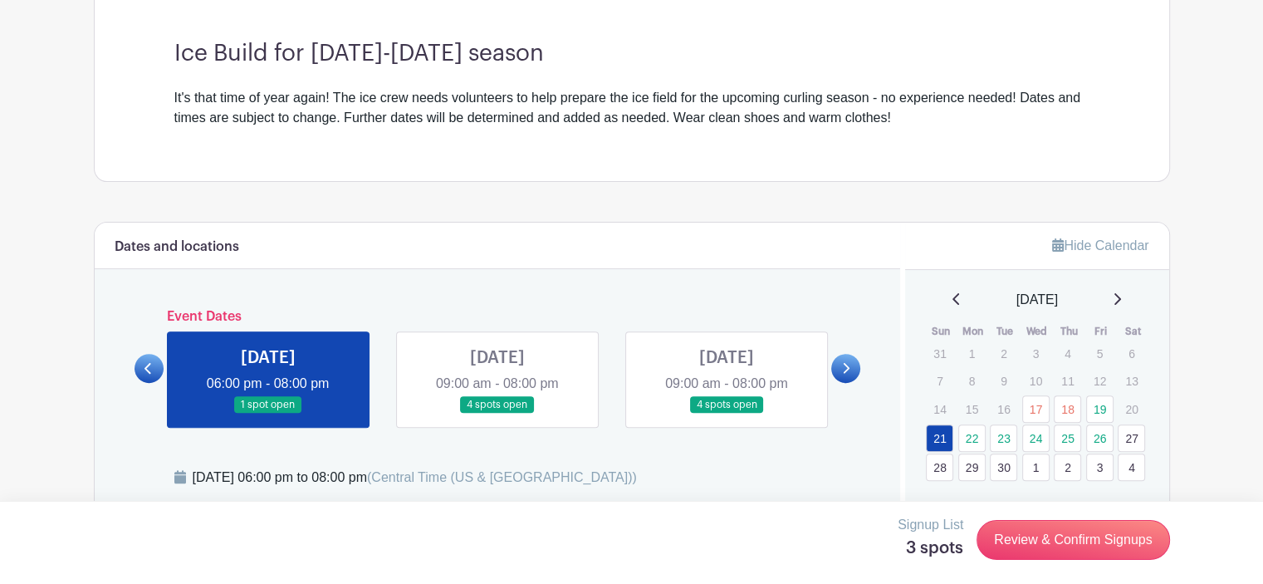
click at [850, 368] on link at bounding box center [845, 368] width 29 height 29
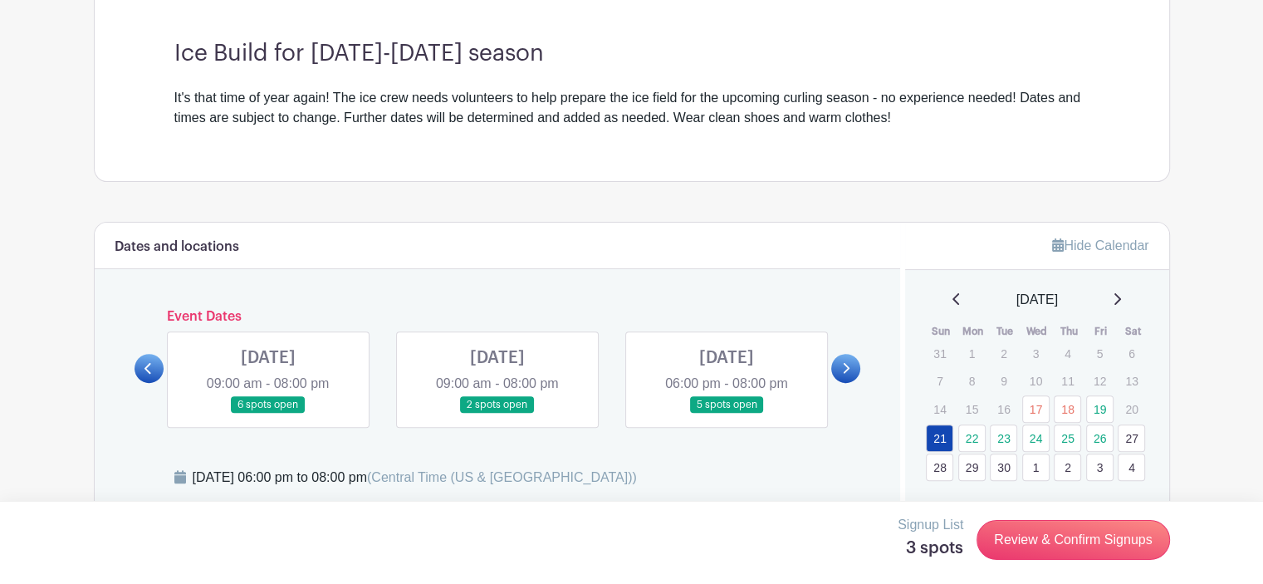
click at [497, 413] on link at bounding box center [497, 413] width 0 height 0
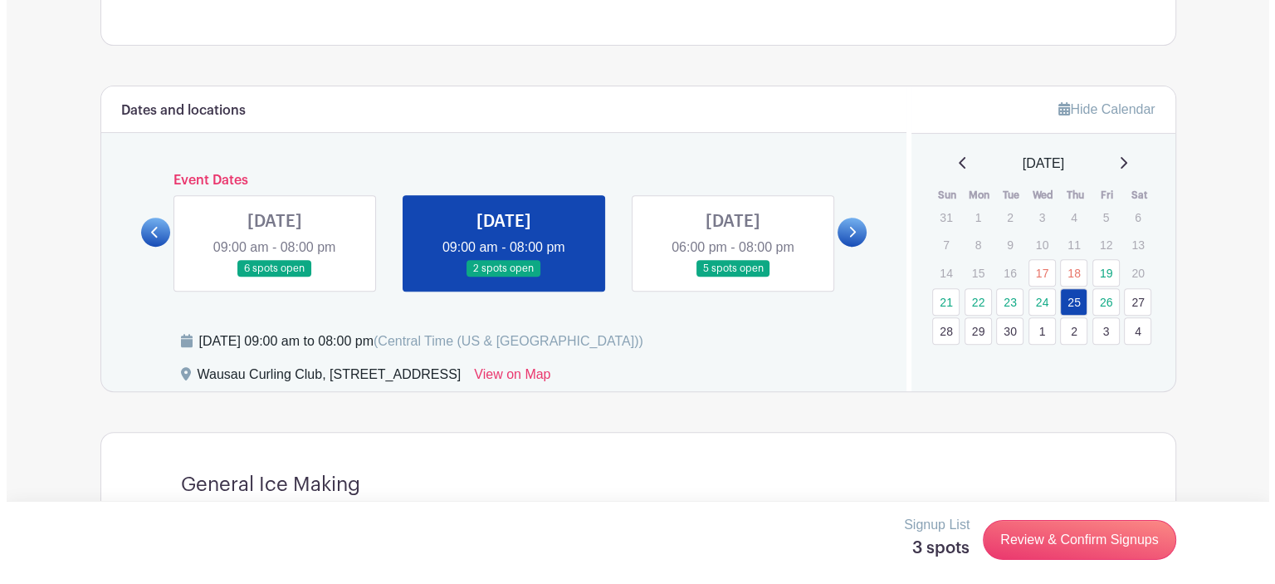
scroll to position [589, 0]
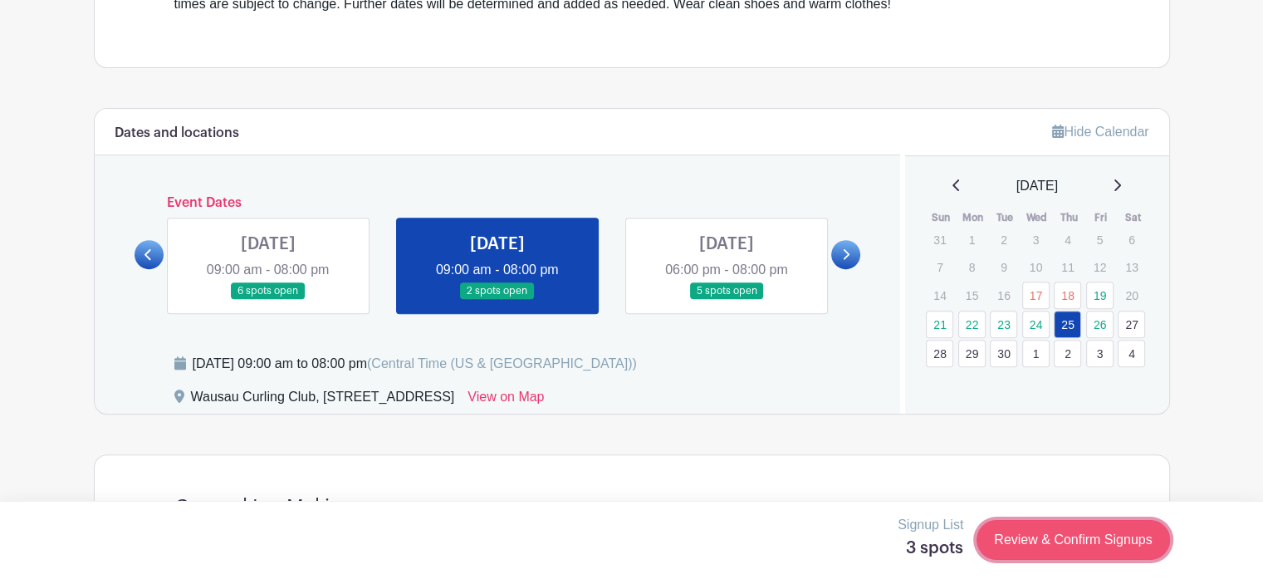
click at [1109, 547] on link "Review & Confirm Signups" at bounding box center [1072, 540] width 193 height 40
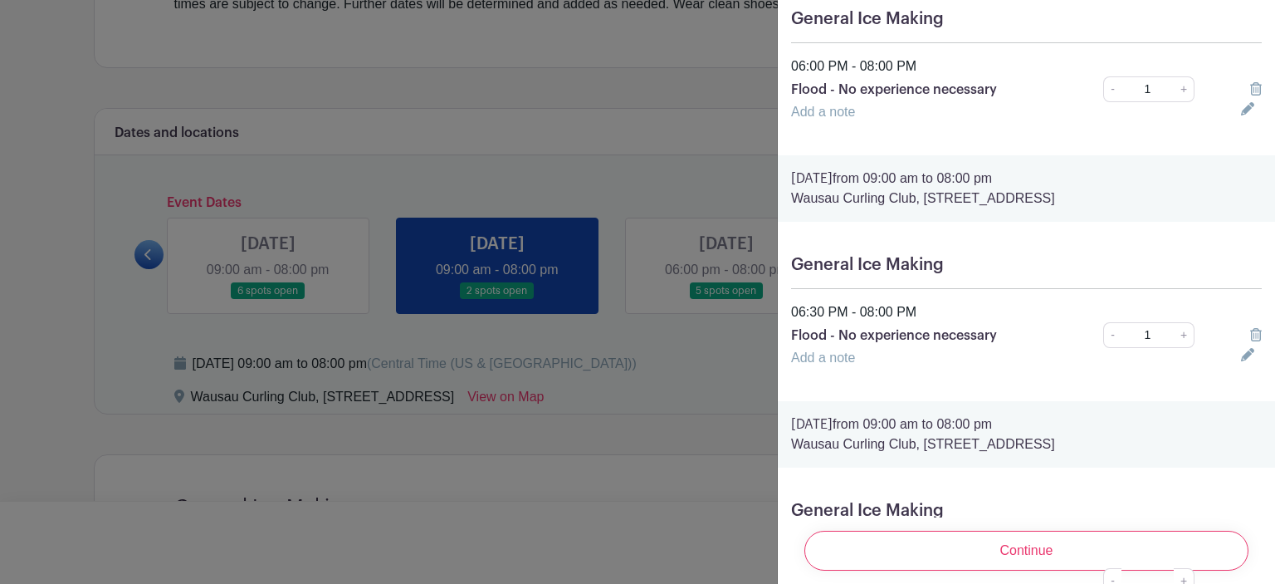
scroll to position [299, 0]
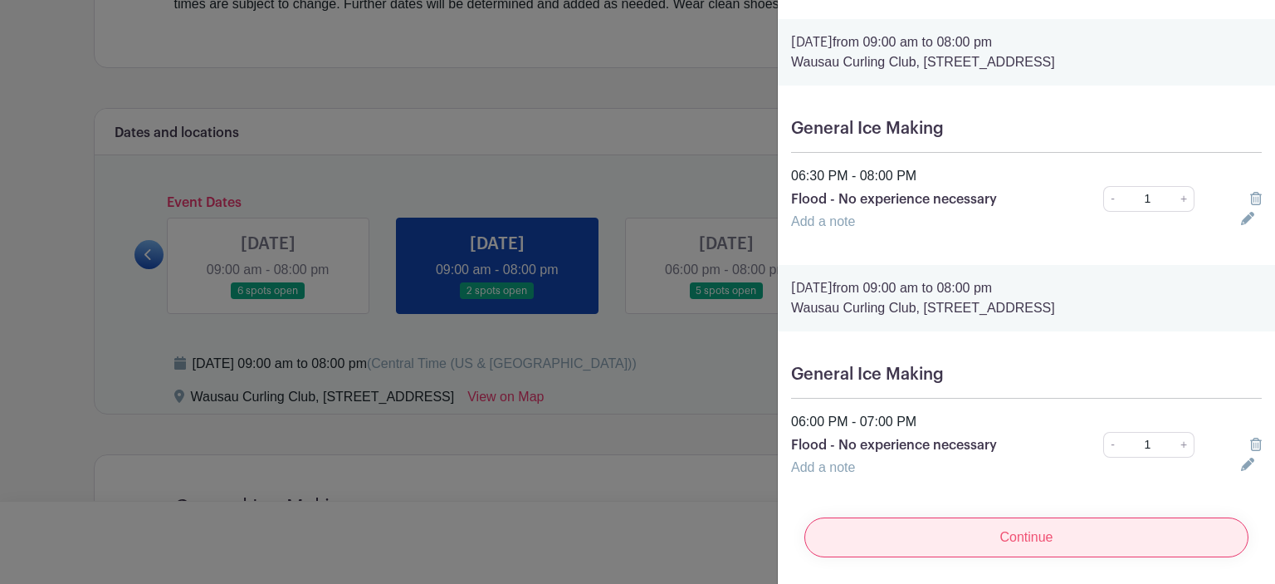
click at [974, 530] on input "Continue" at bounding box center [1026, 537] width 444 height 40
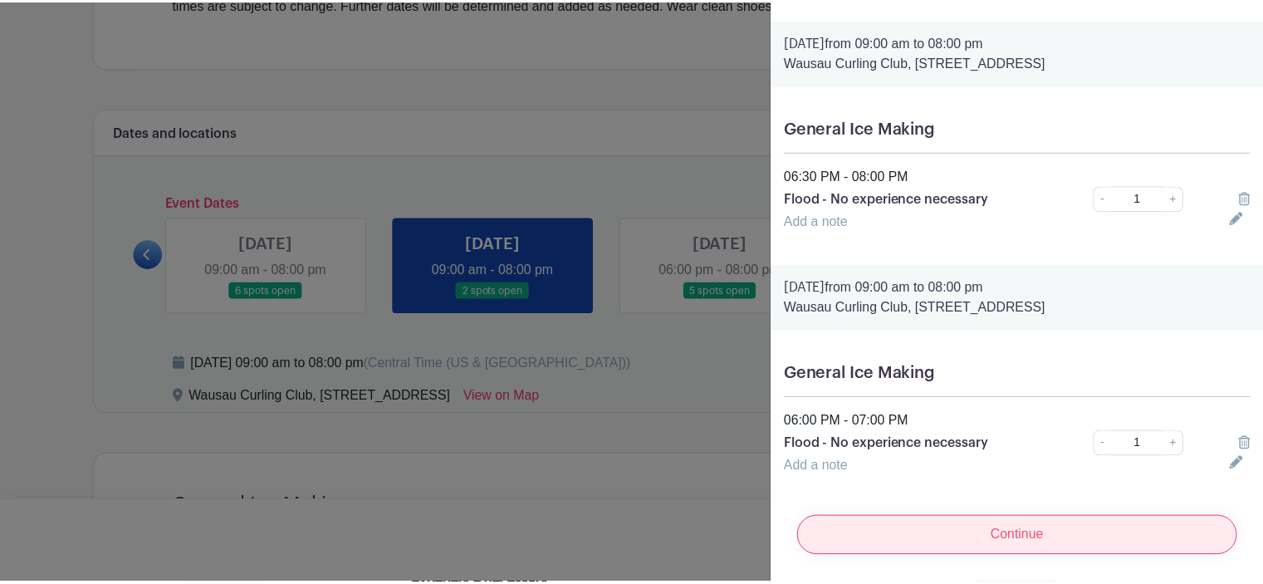
scroll to position [0, 0]
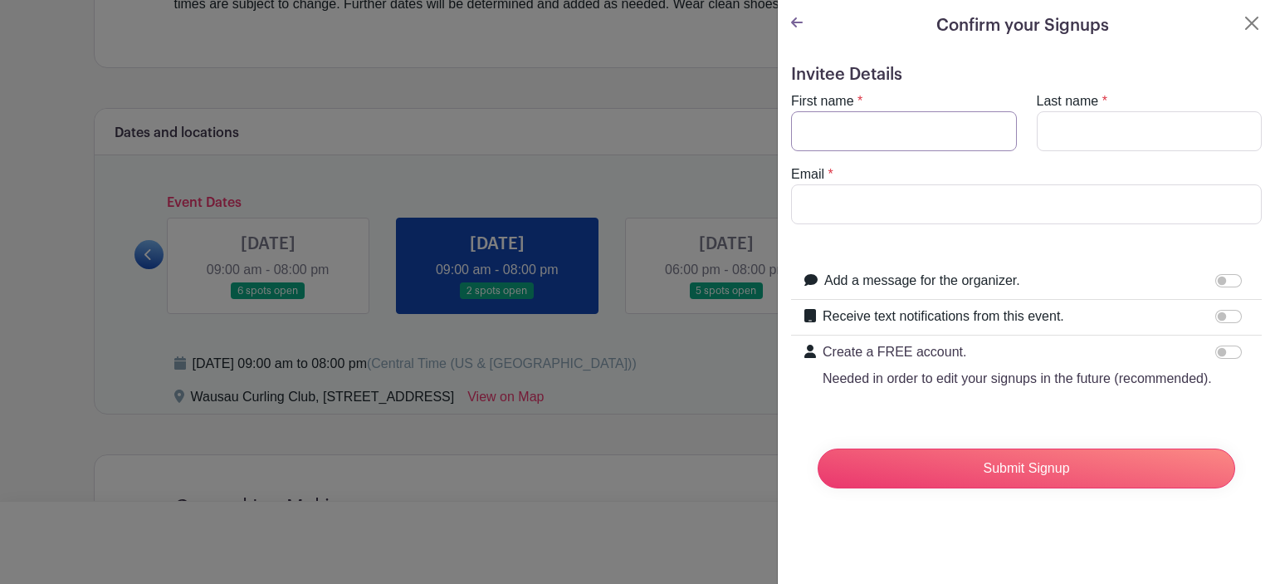
click at [927, 124] on input "First name" at bounding box center [904, 131] width 226 height 40
type input "Joey"
type input "Huebsch"
click at [924, 211] on input "Email" at bounding box center [1026, 204] width 471 height 40
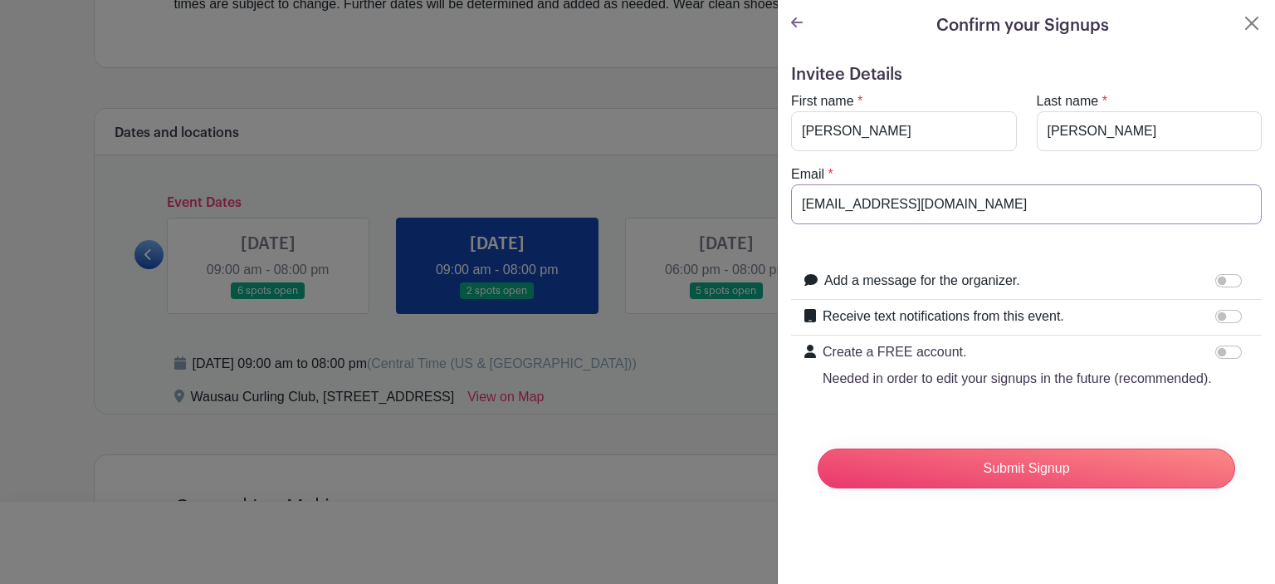
type input "johuebsch244888@gmail.com"
click at [1215, 351] on input "Create a FREE account. Needed in order to edit your signups in the future (reco…" at bounding box center [1228, 351] width 27 height 13
checkbox input "true"
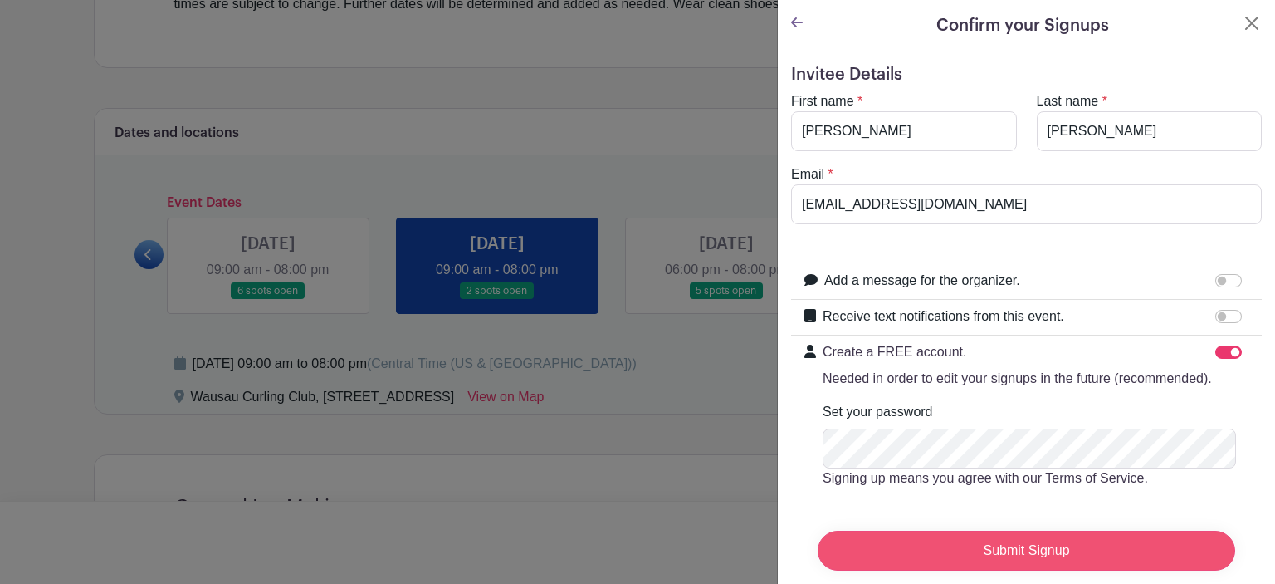
click at [963, 545] on input "Submit Signup" at bounding box center [1027, 550] width 418 height 40
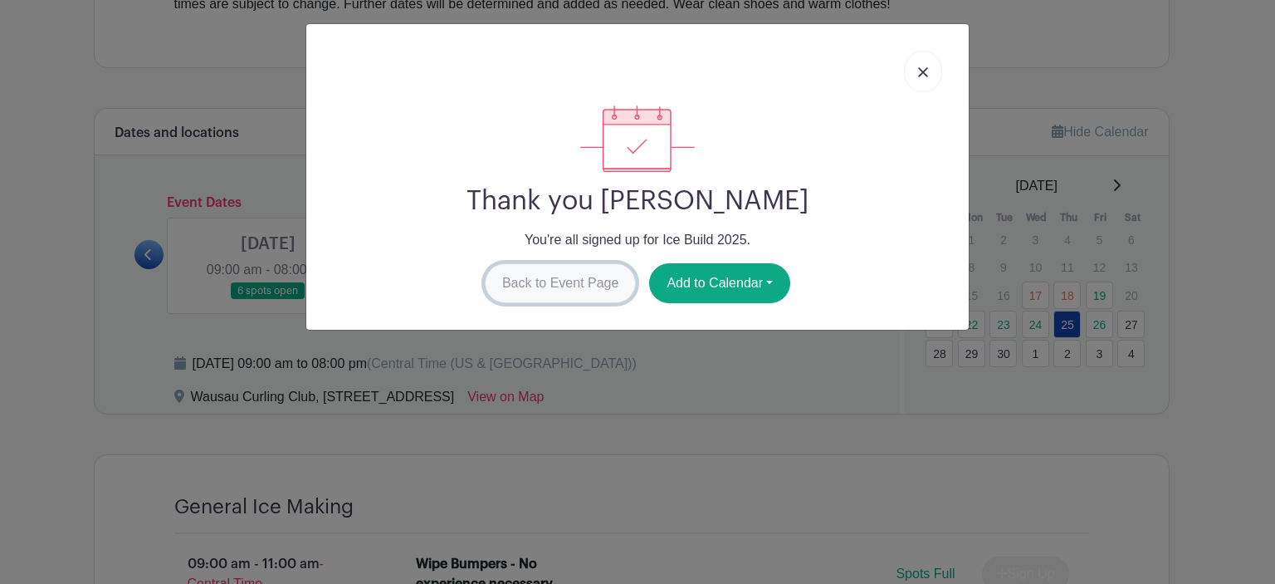
click at [553, 288] on link "Back to Event Page" at bounding box center [561, 283] width 152 height 40
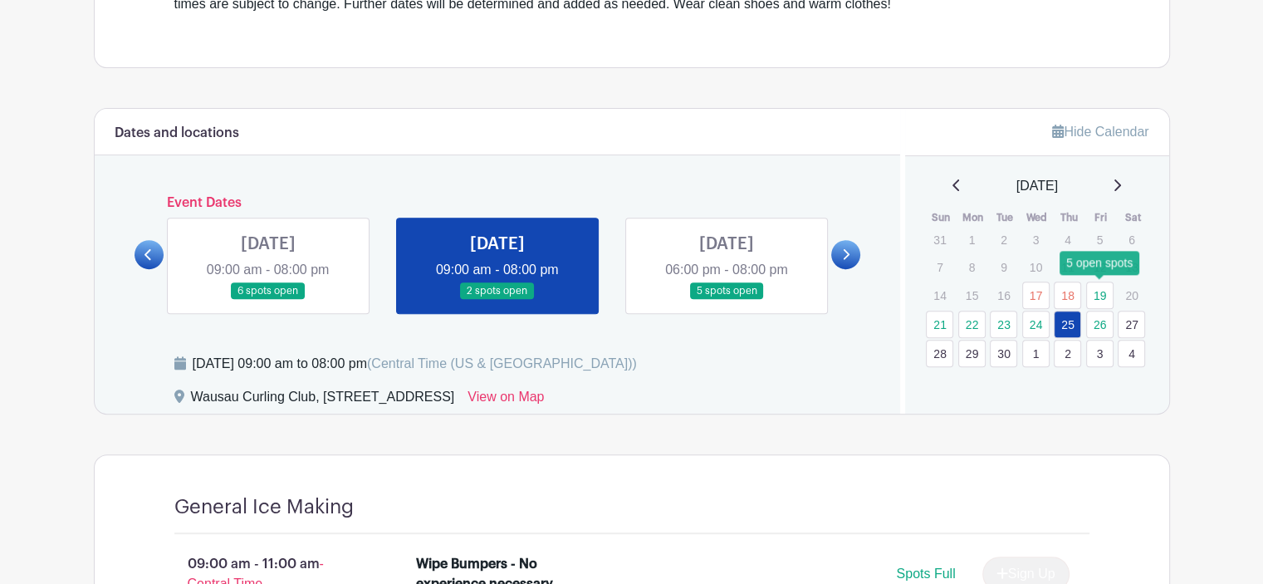
click at [1096, 293] on link "19" at bounding box center [1099, 294] width 27 height 27
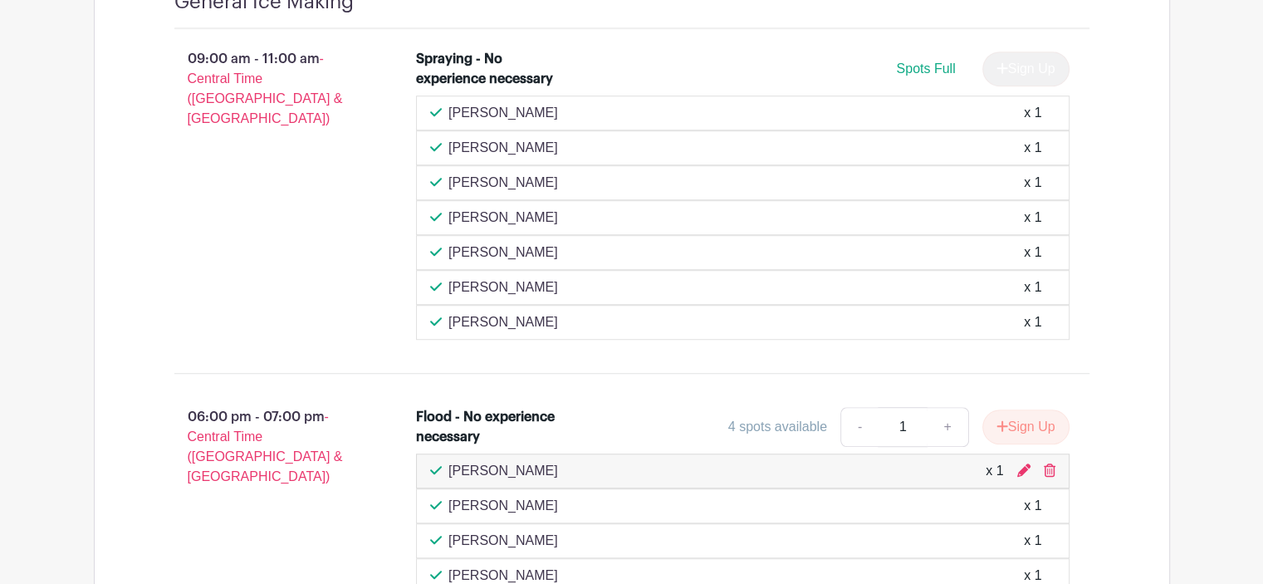
scroll to position [678, 0]
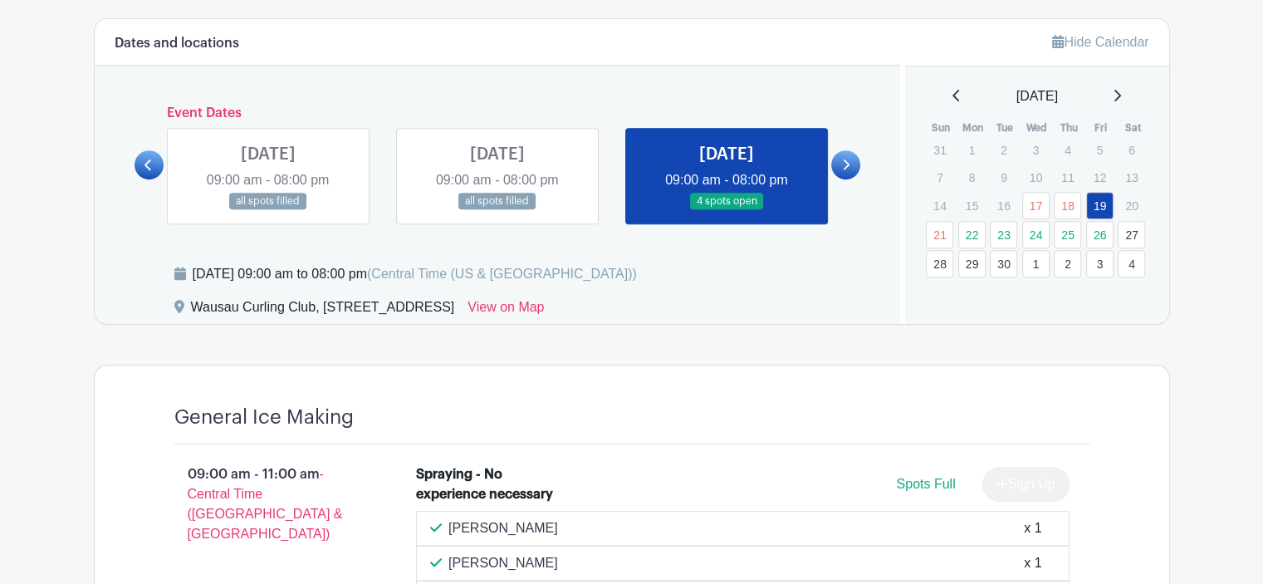
click at [849, 166] on link at bounding box center [845, 164] width 29 height 29
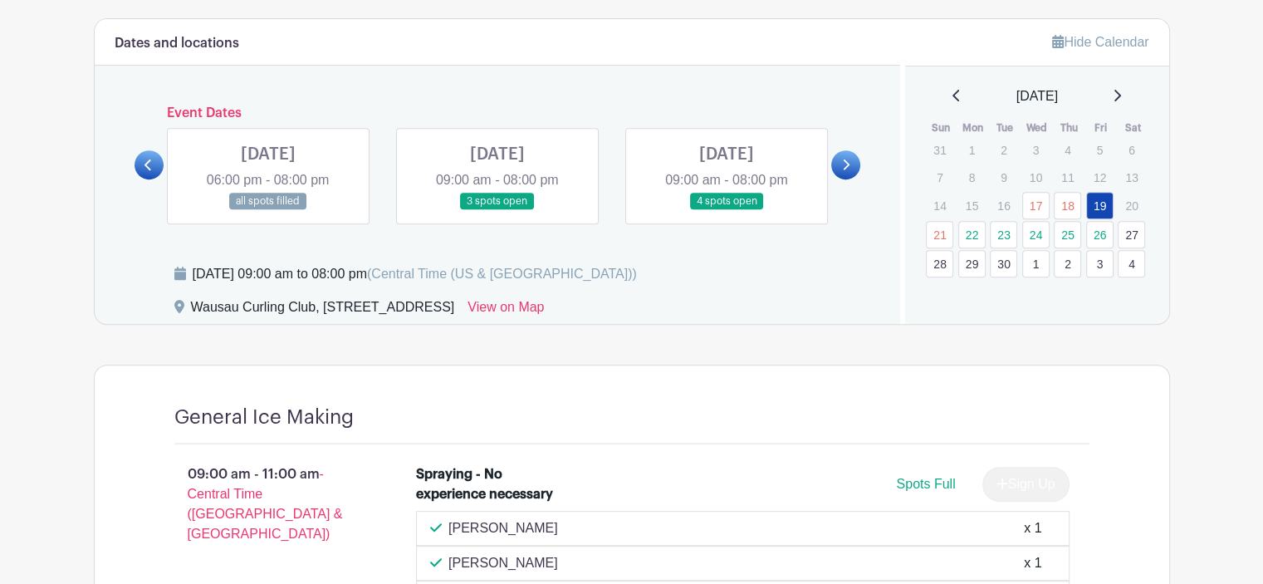
click at [268, 210] on link at bounding box center [268, 210] width 0 height 0
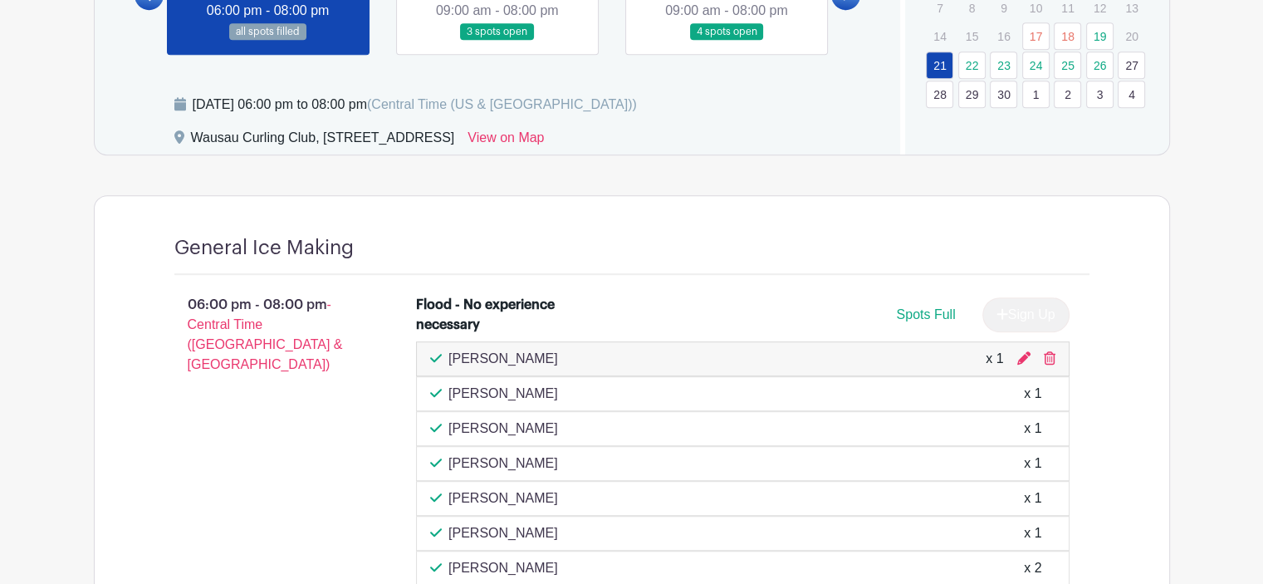
scroll to position [759, 0]
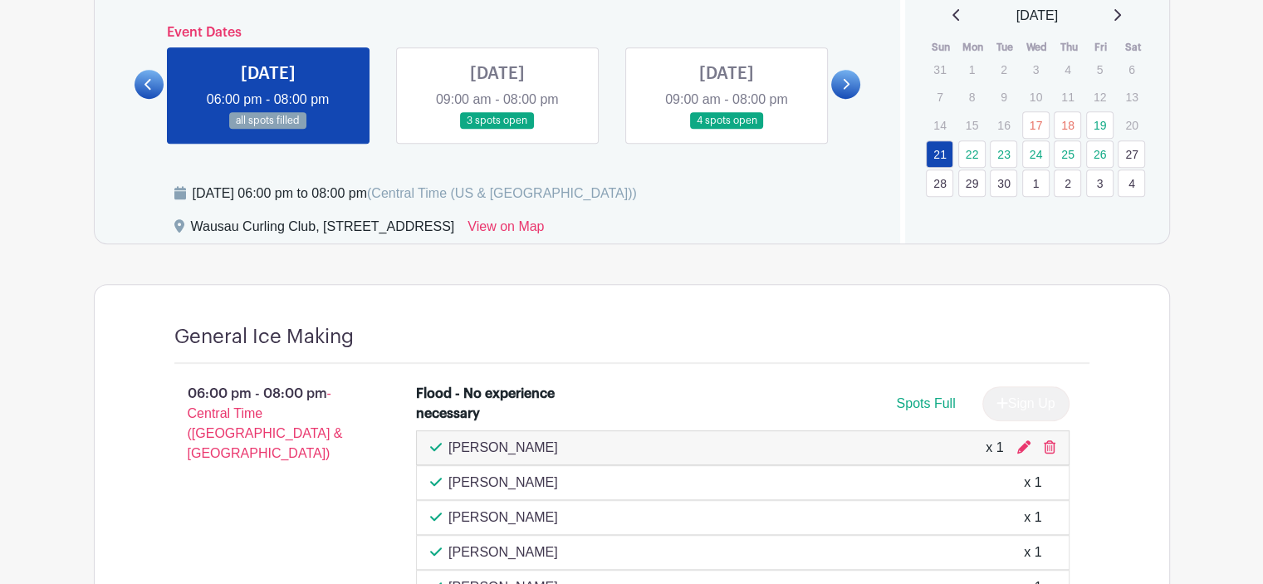
click at [497, 129] on link at bounding box center [497, 129] width 0 height 0
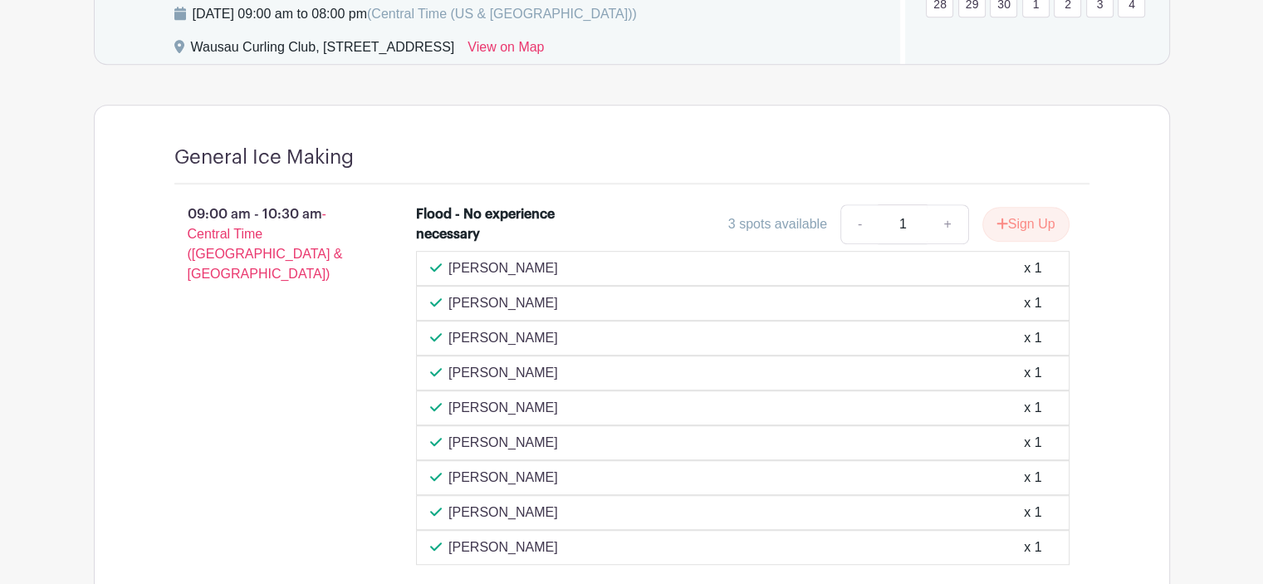
scroll to position [803, 0]
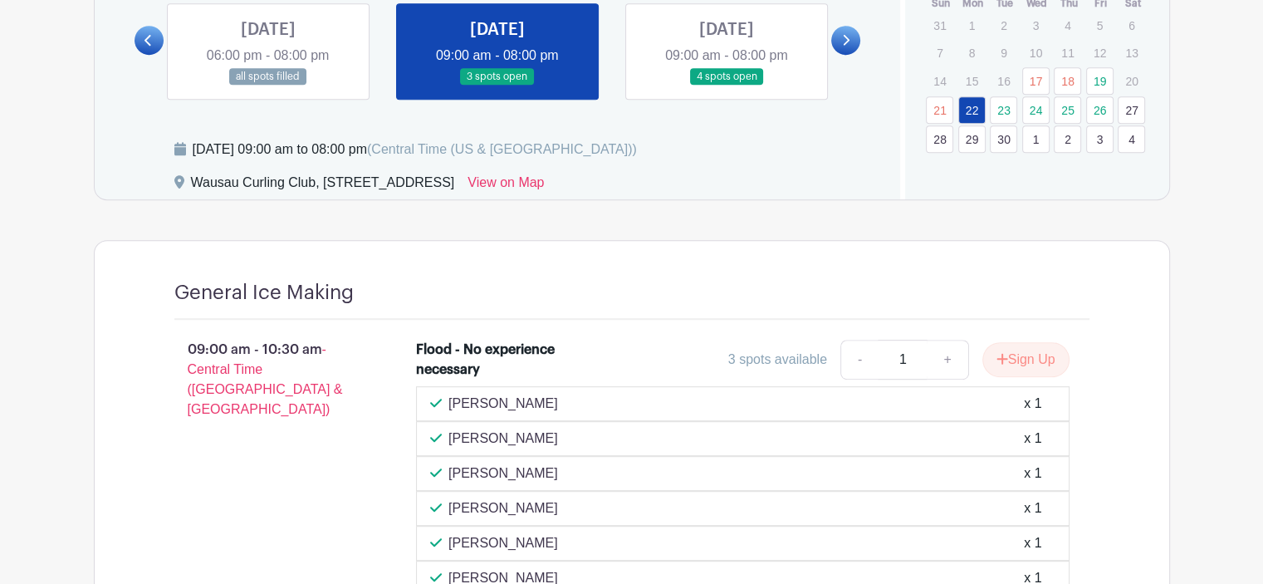
click at [726, 86] on link at bounding box center [726, 86] width 0 height 0
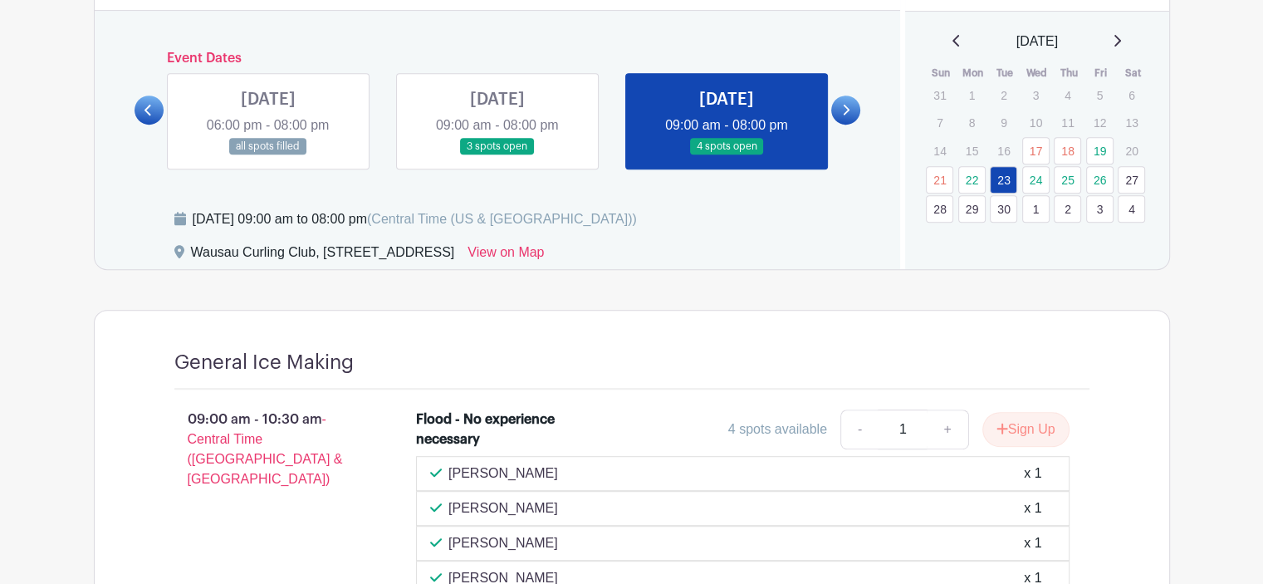
scroll to position [720, 0]
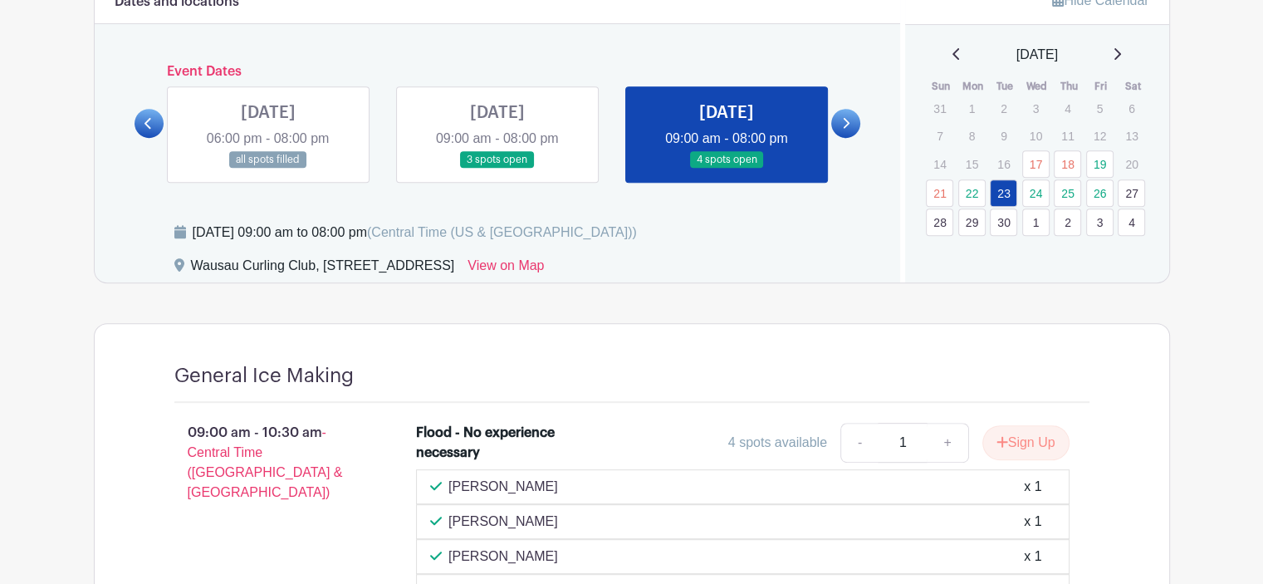
click at [850, 126] on link at bounding box center [845, 123] width 29 height 29
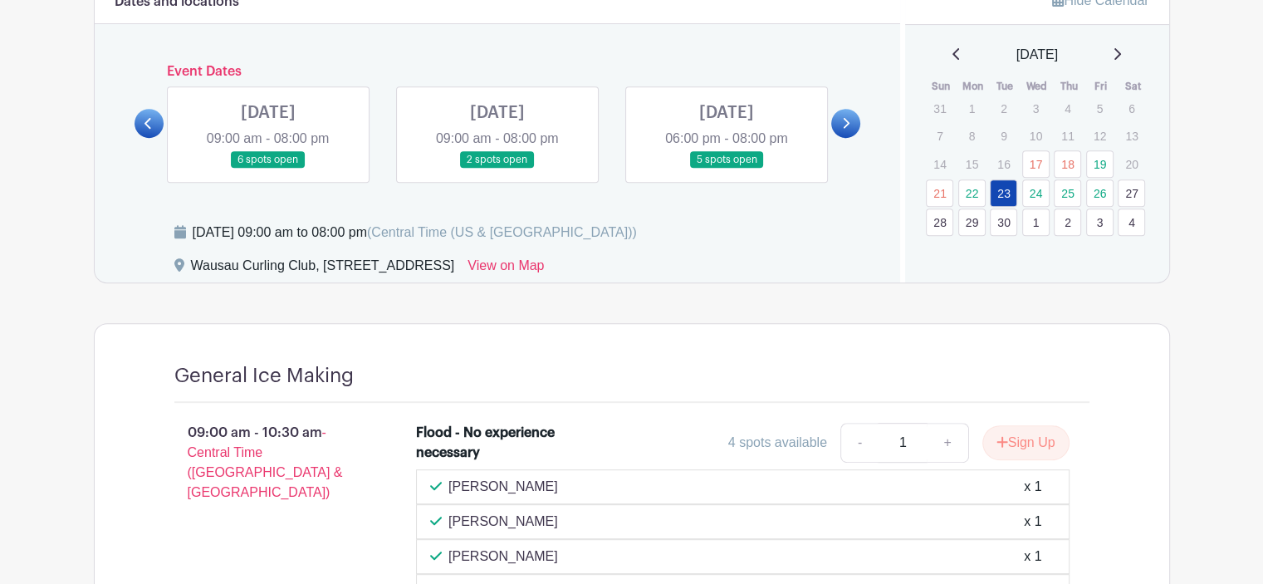
click at [268, 169] on link at bounding box center [268, 169] width 0 height 0
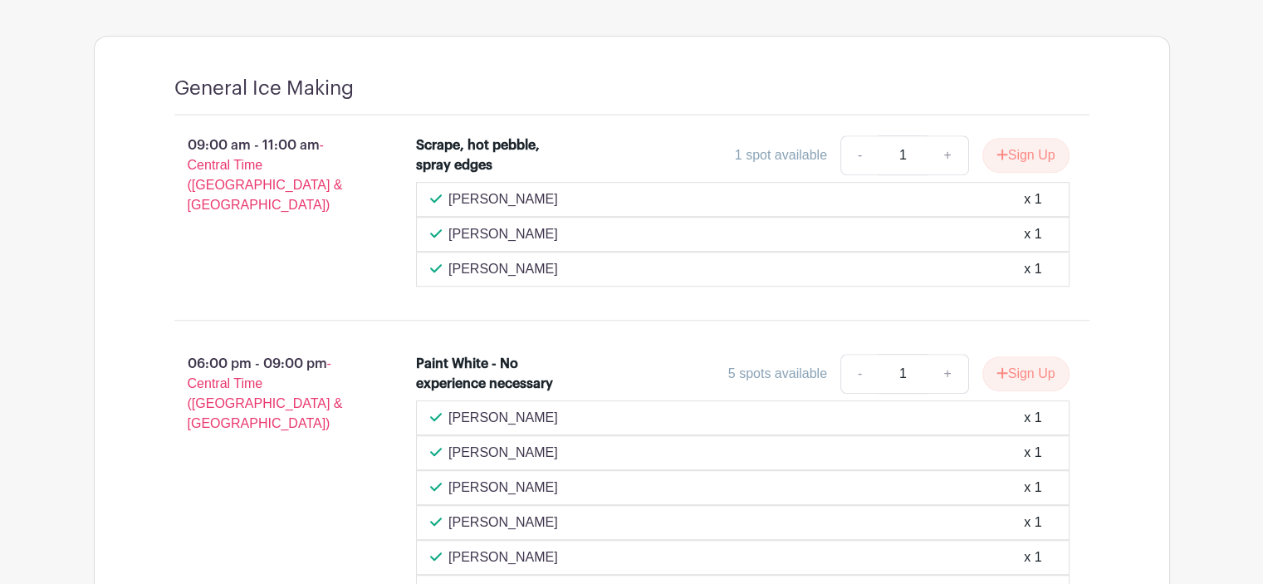
scroll to position [1004, 0]
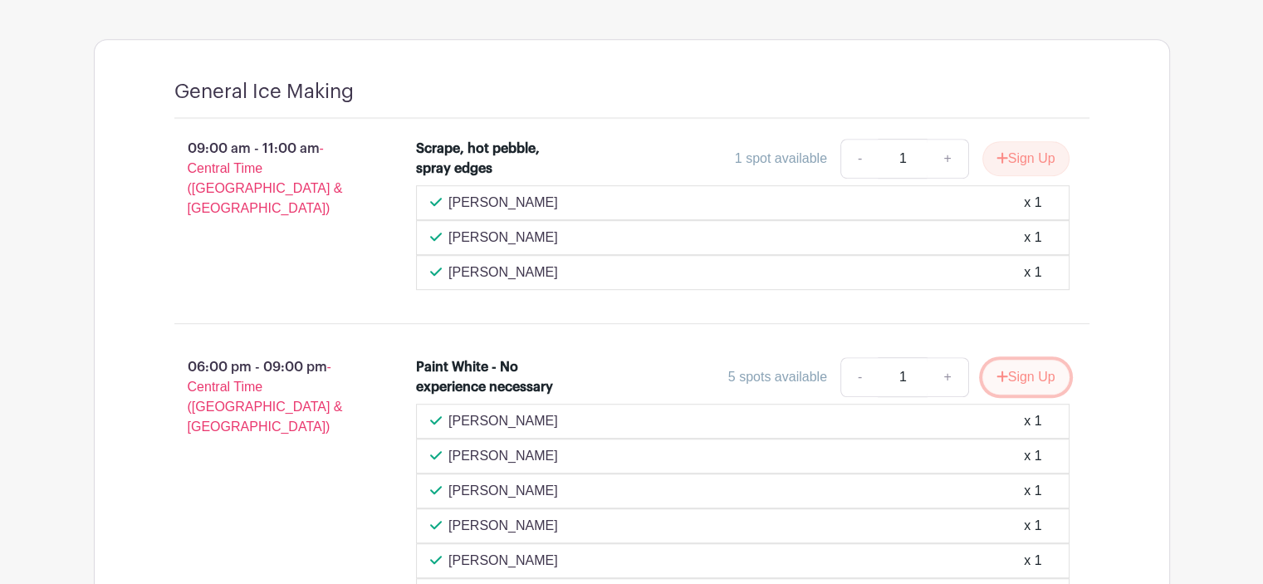
click at [1038, 364] on button "Sign Up" at bounding box center [1025, 376] width 87 height 35
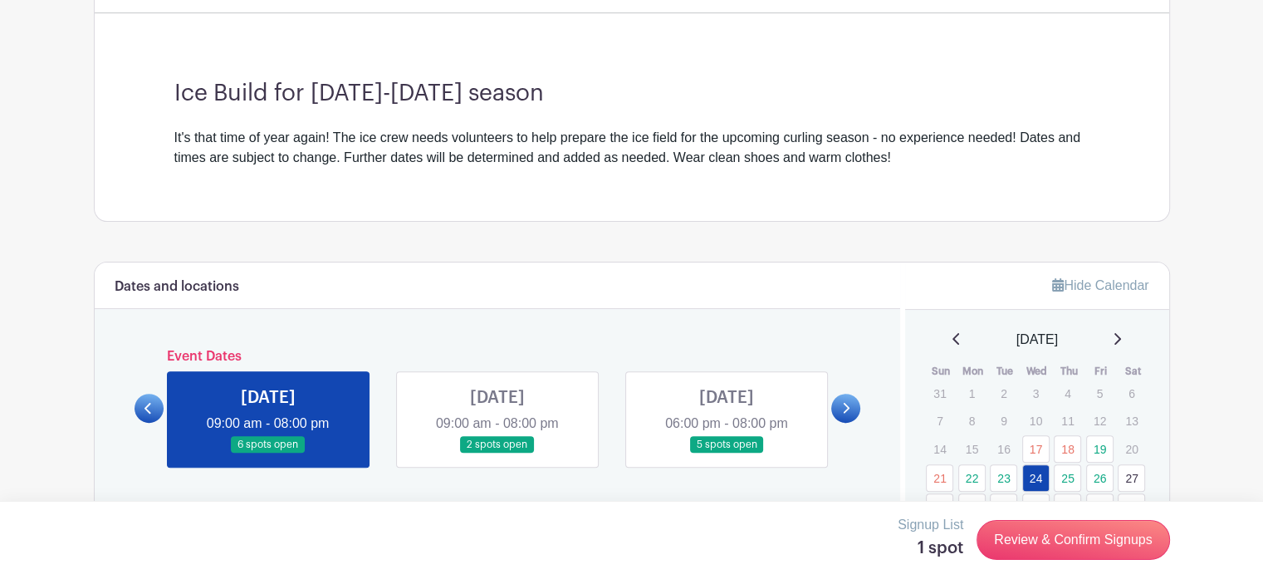
scroll to position [423, 0]
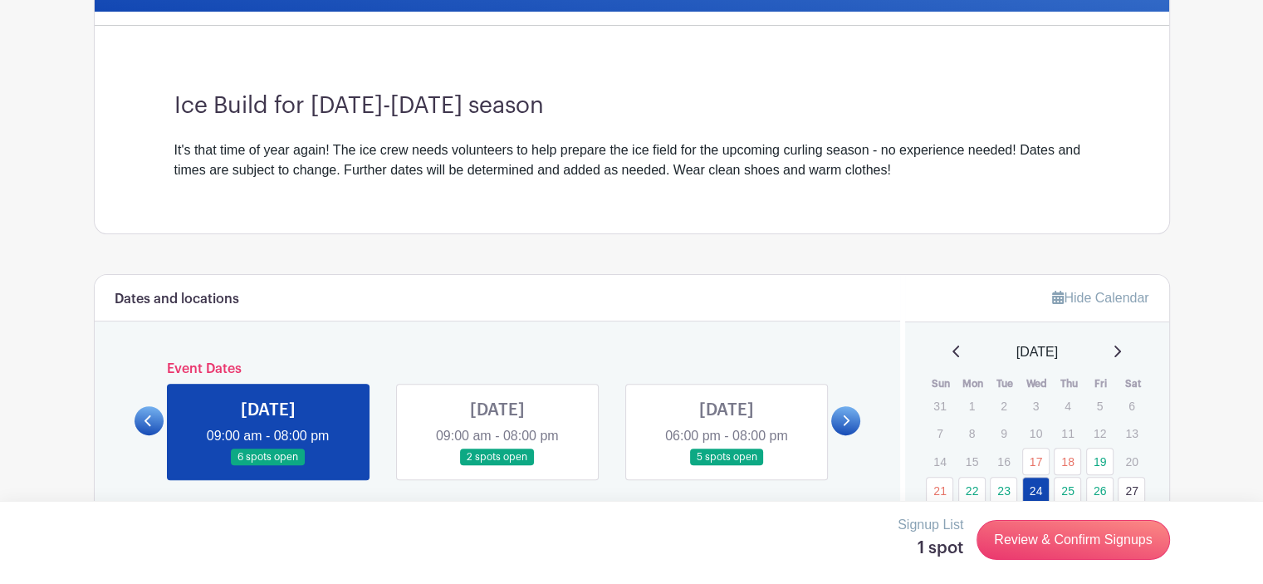
click at [497, 466] on link at bounding box center [497, 466] width 0 height 0
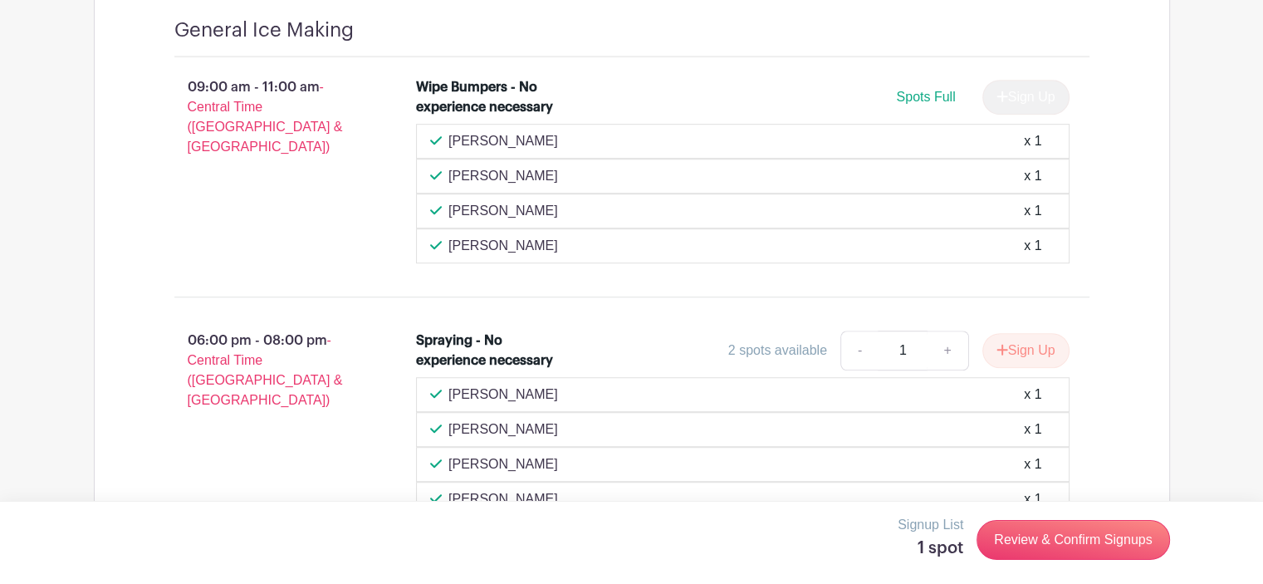
scroll to position [838, 0]
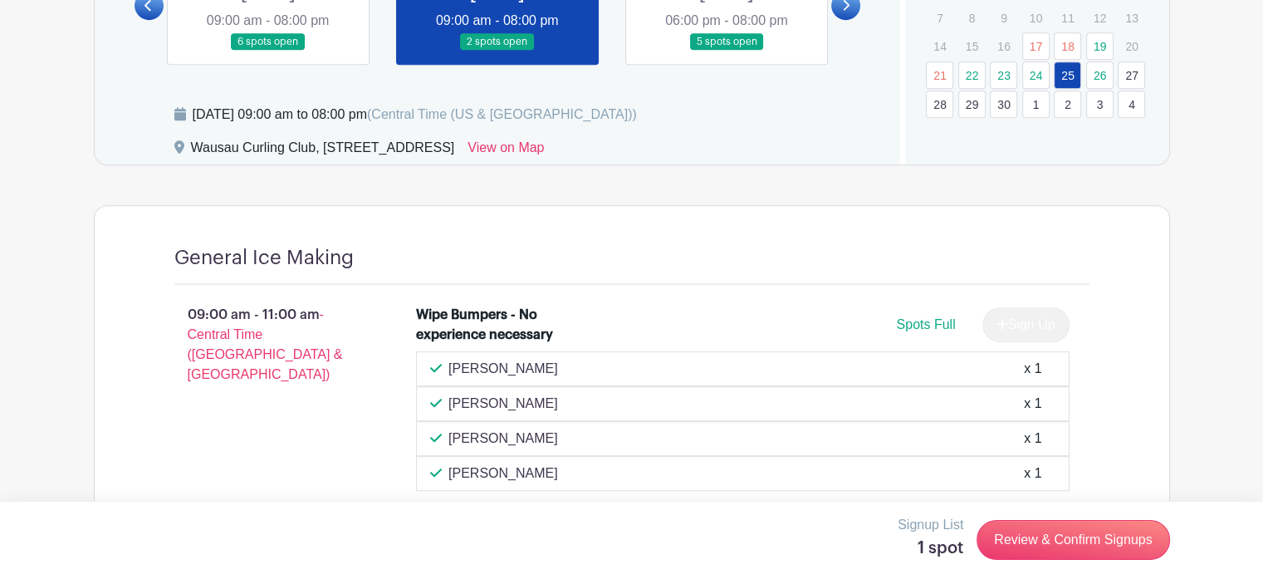
click at [268, 51] on link at bounding box center [268, 51] width 0 height 0
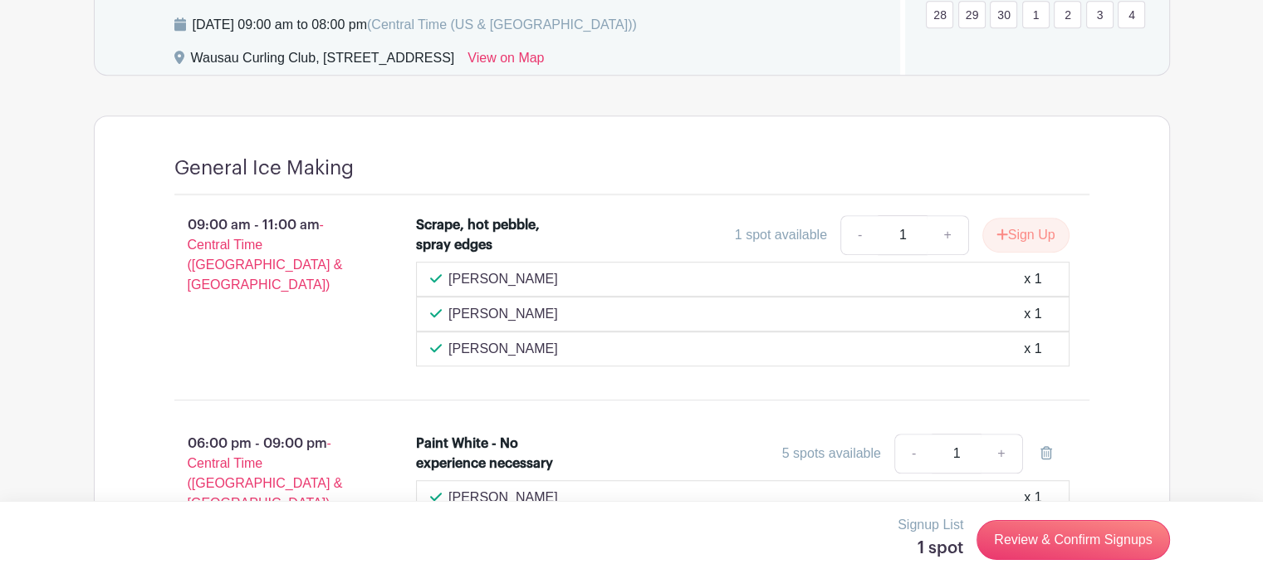
scroll to position [672, 0]
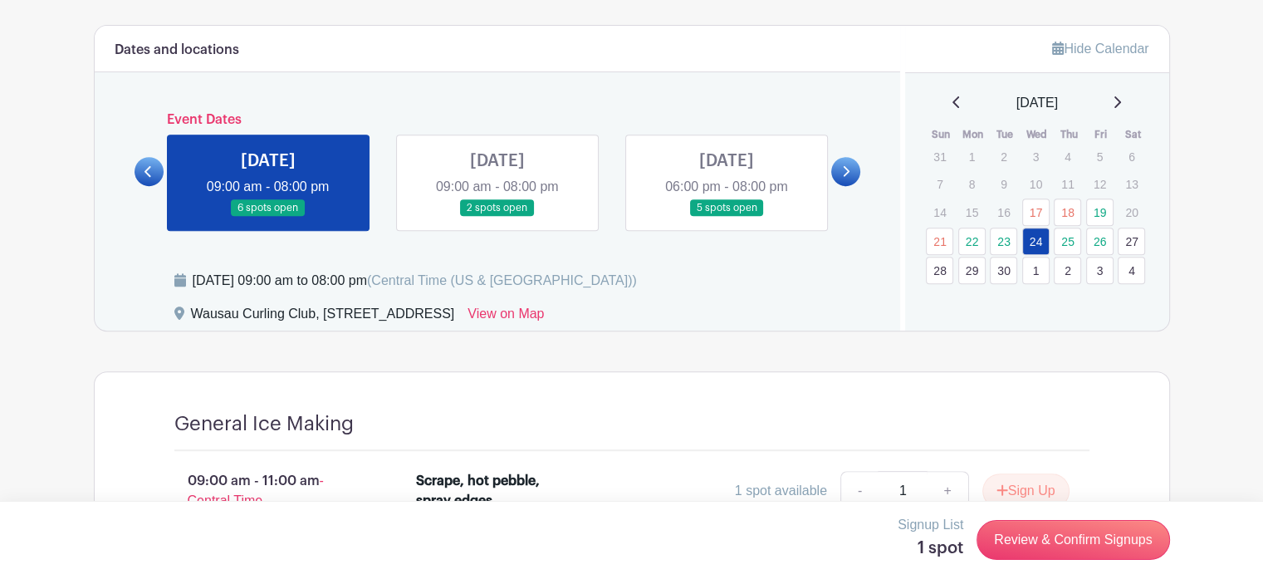
click at [497, 217] on link at bounding box center [497, 217] width 0 height 0
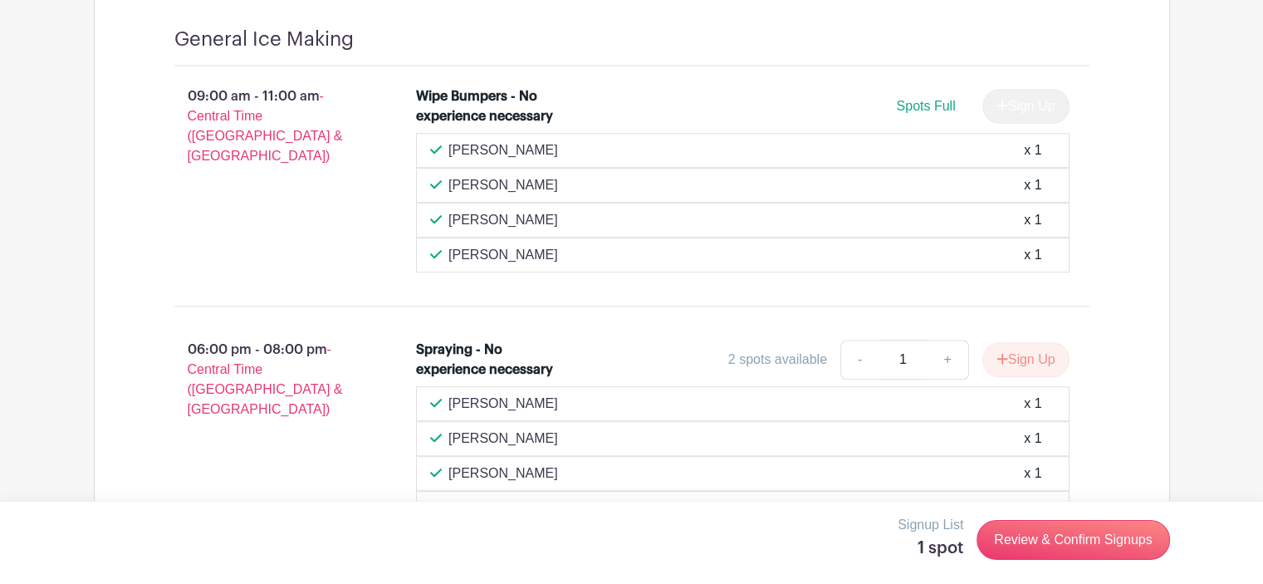
scroll to position [755, 0]
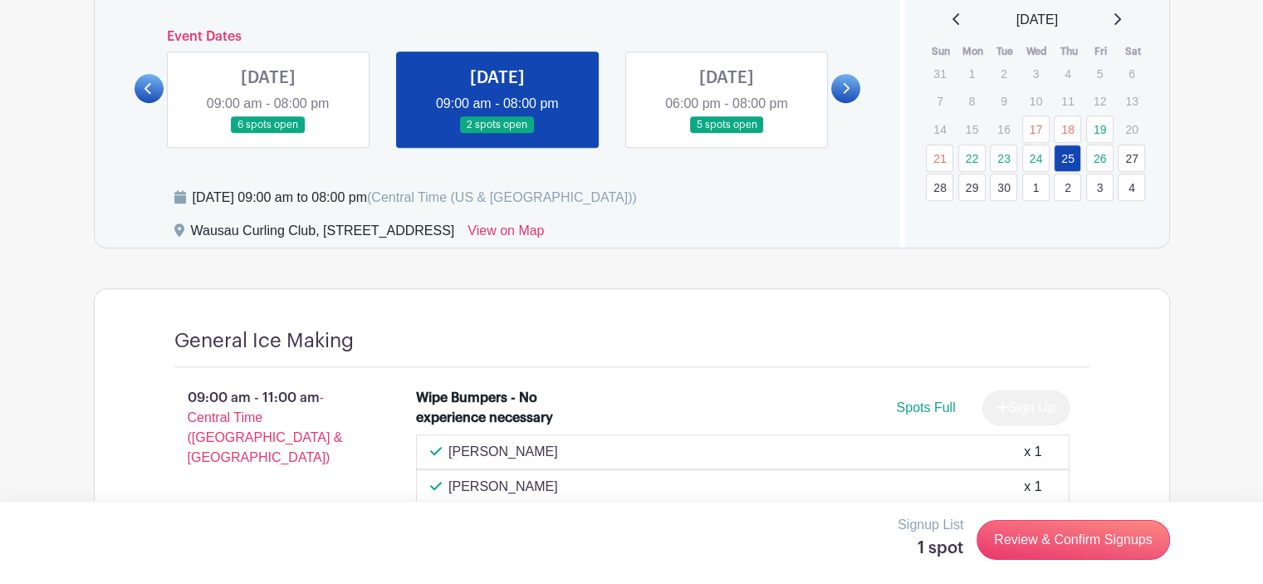
click at [268, 134] on link at bounding box center [268, 134] width 0 height 0
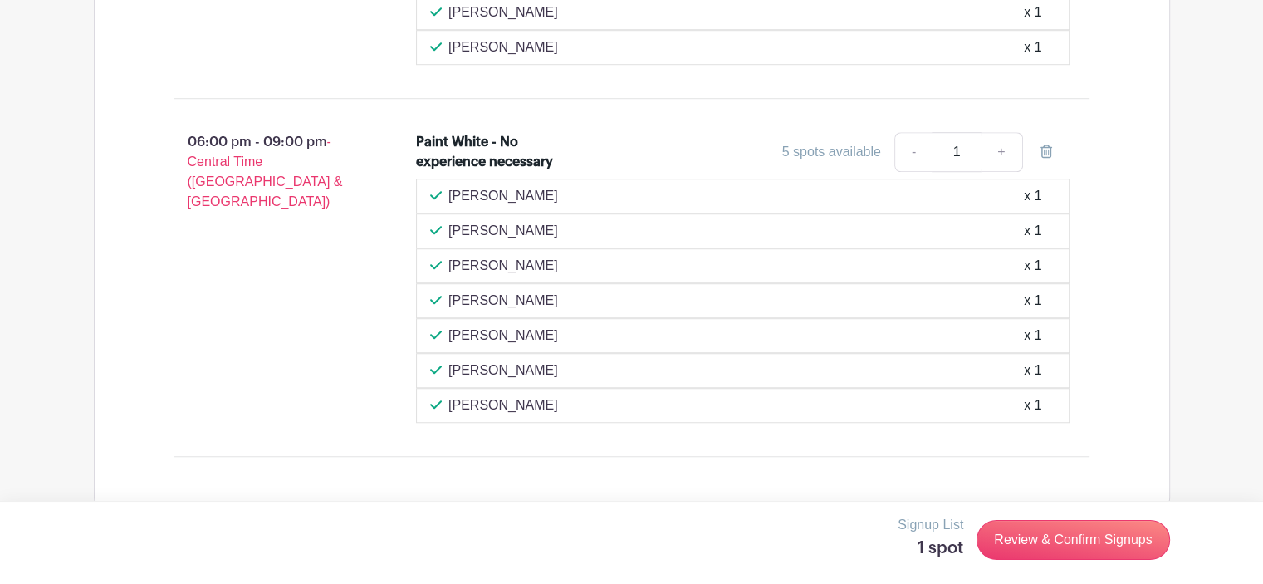
scroll to position [1253, 0]
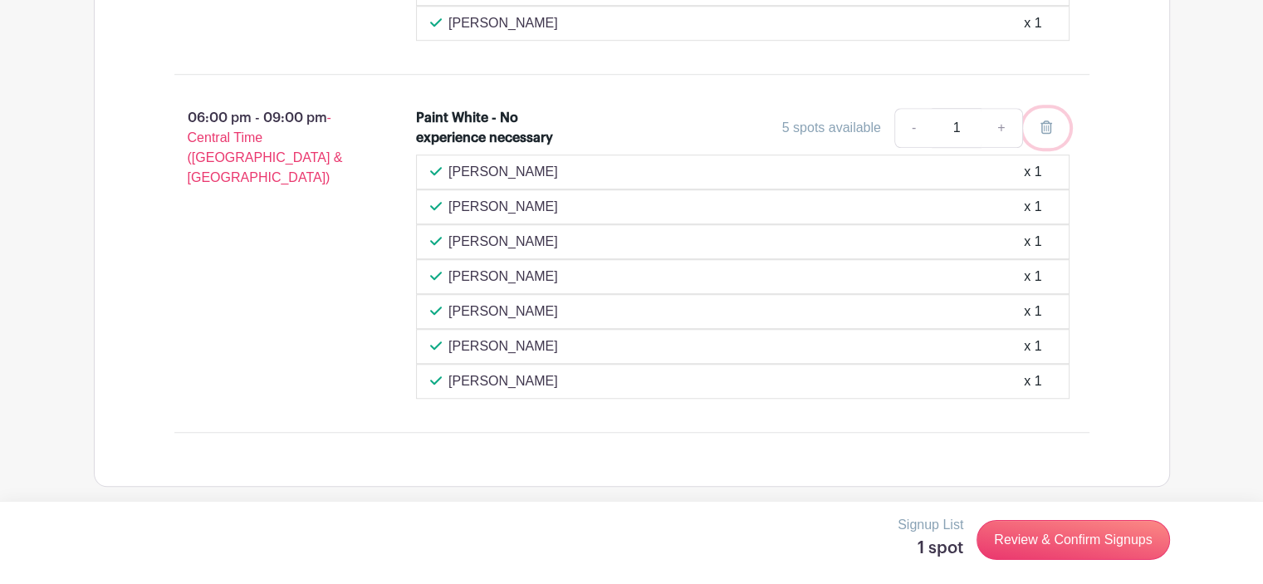
click at [1043, 127] on icon at bounding box center [1046, 126] width 12 height 13
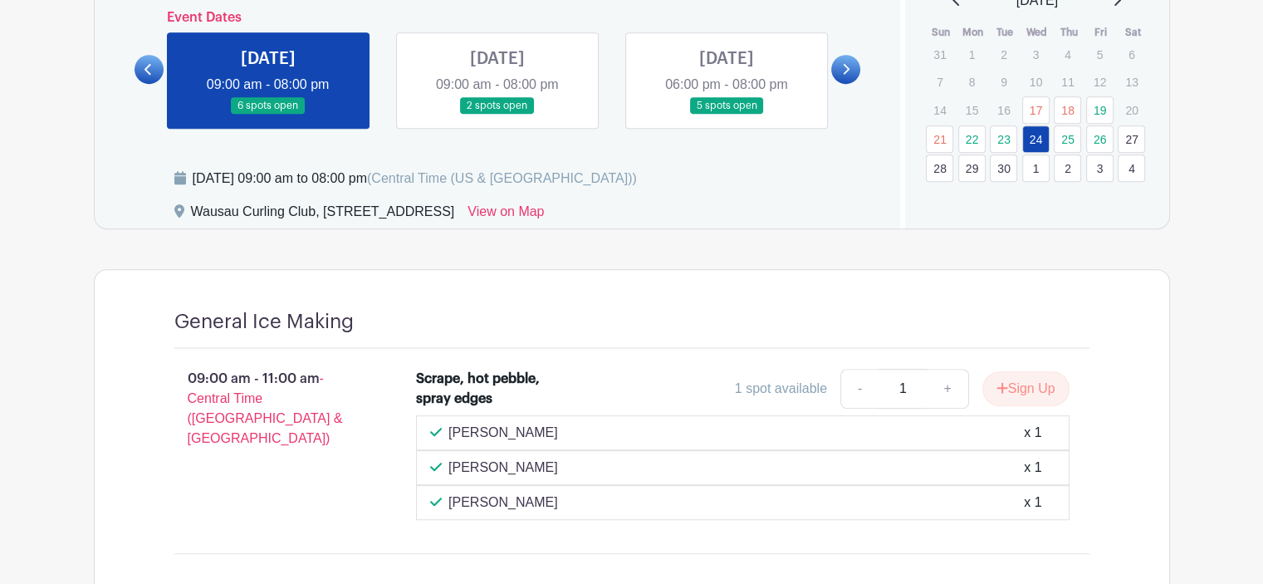
scroll to position [672, 0]
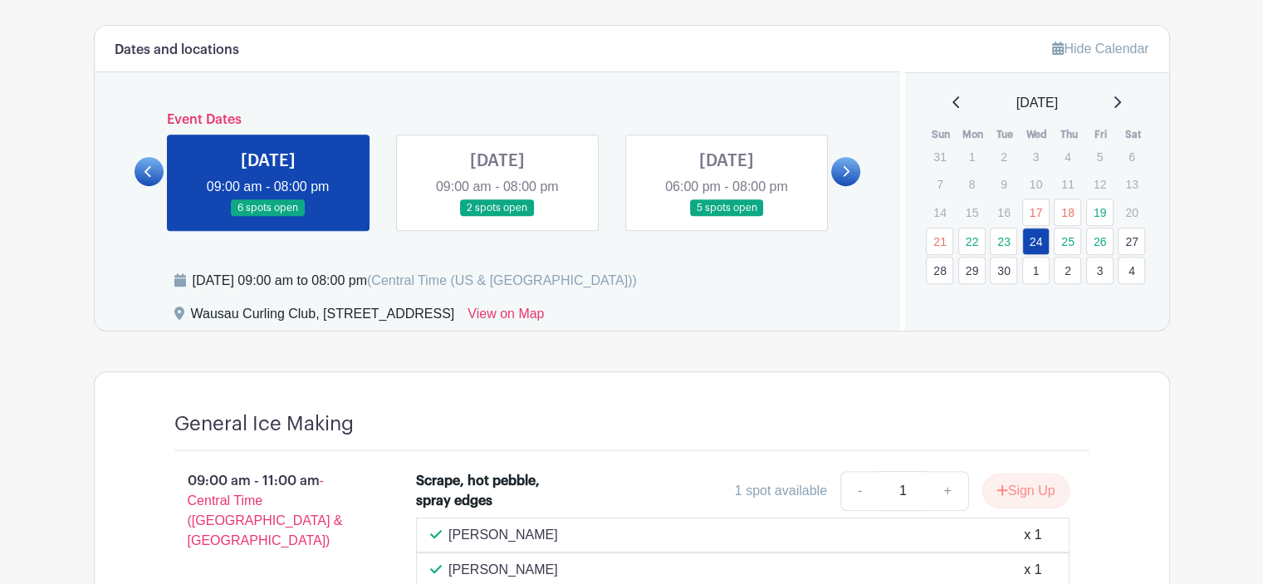
click at [497, 217] on link at bounding box center [497, 217] width 0 height 0
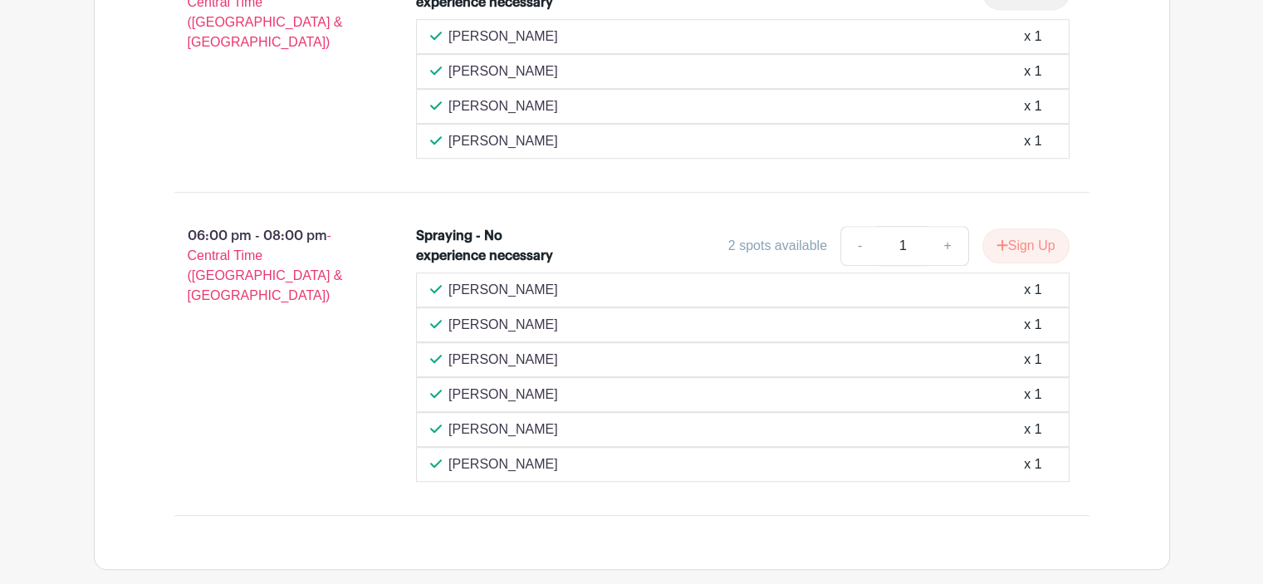
scroll to position [1253, 0]
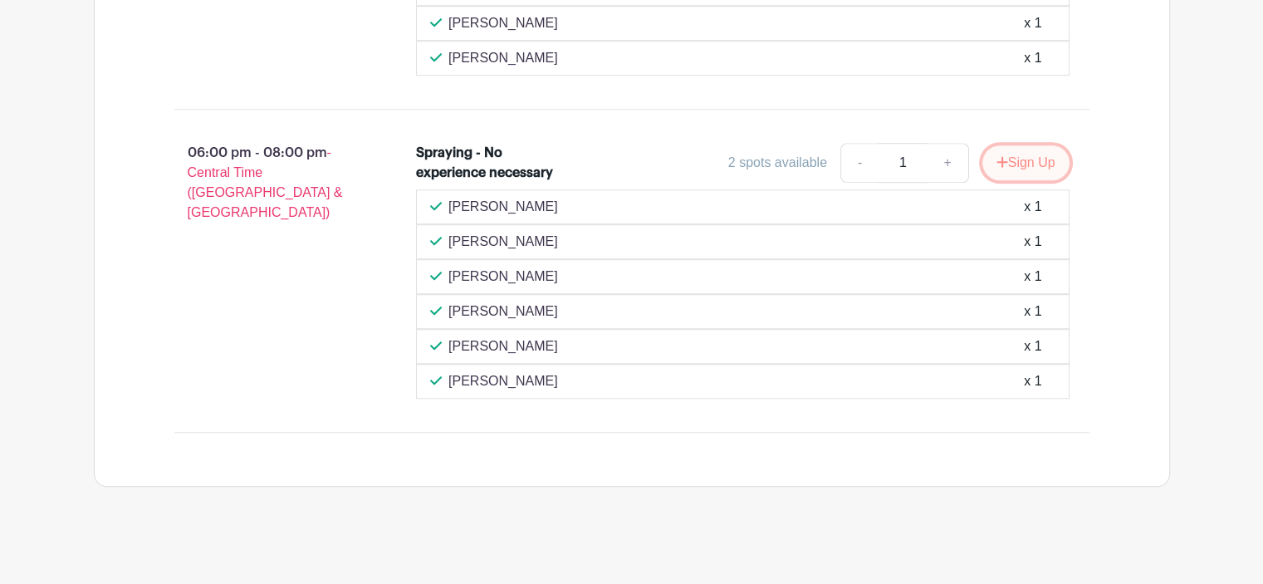
click at [1030, 160] on button "Sign Up" at bounding box center [1025, 162] width 87 height 35
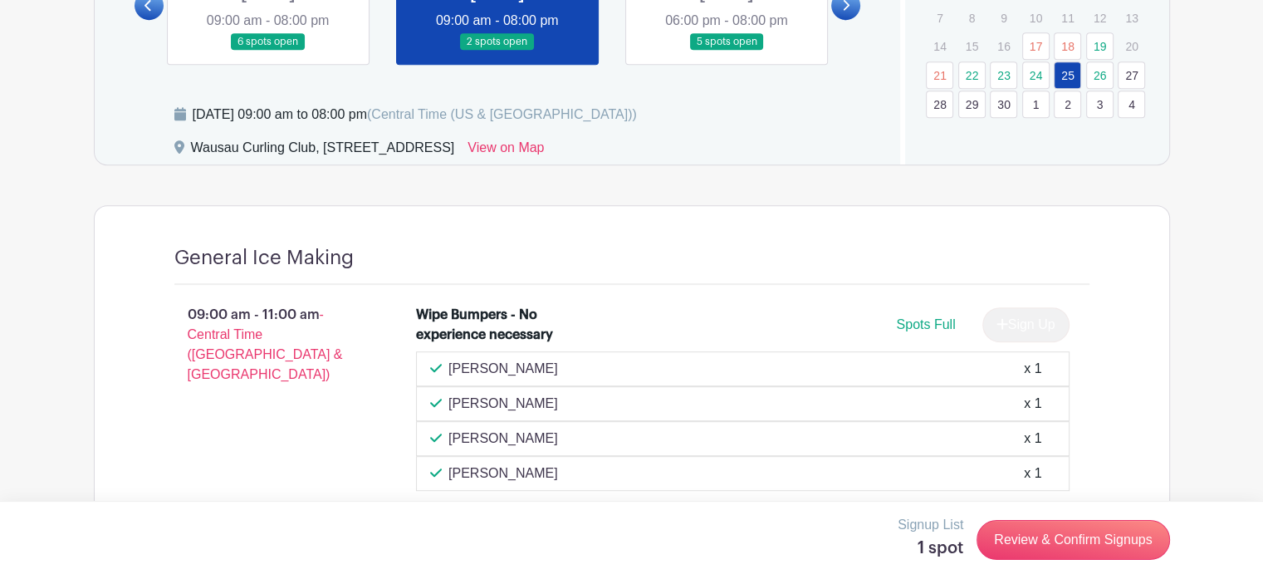
scroll to position [589, 0]
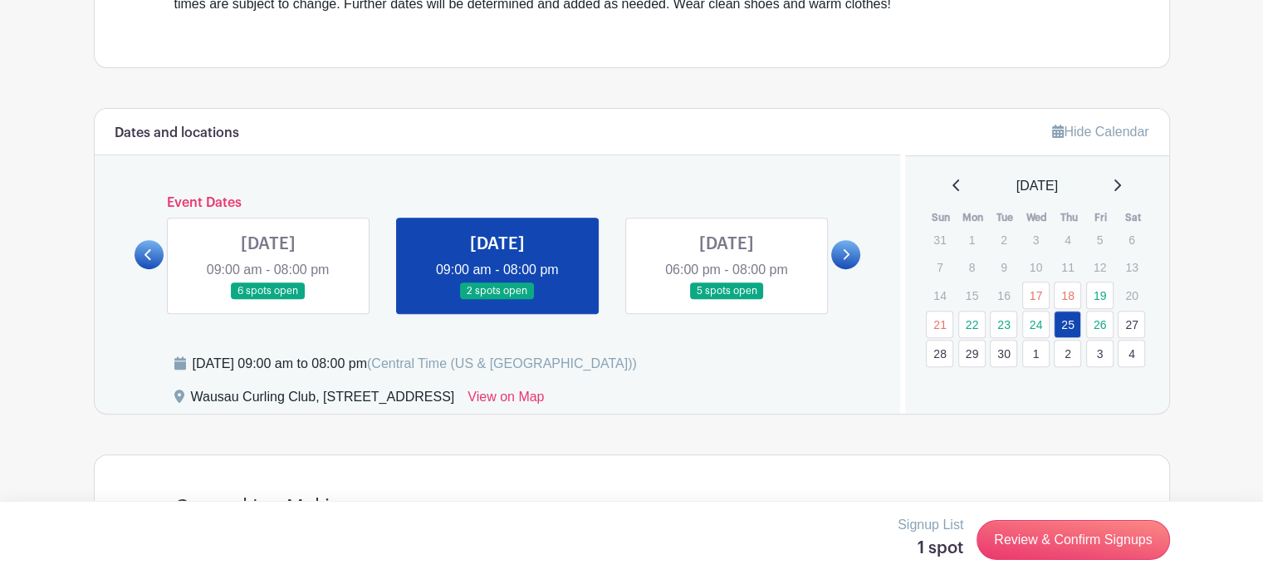
click at [726, 300] on link at bounding box center [726, 300] width 0 height 0
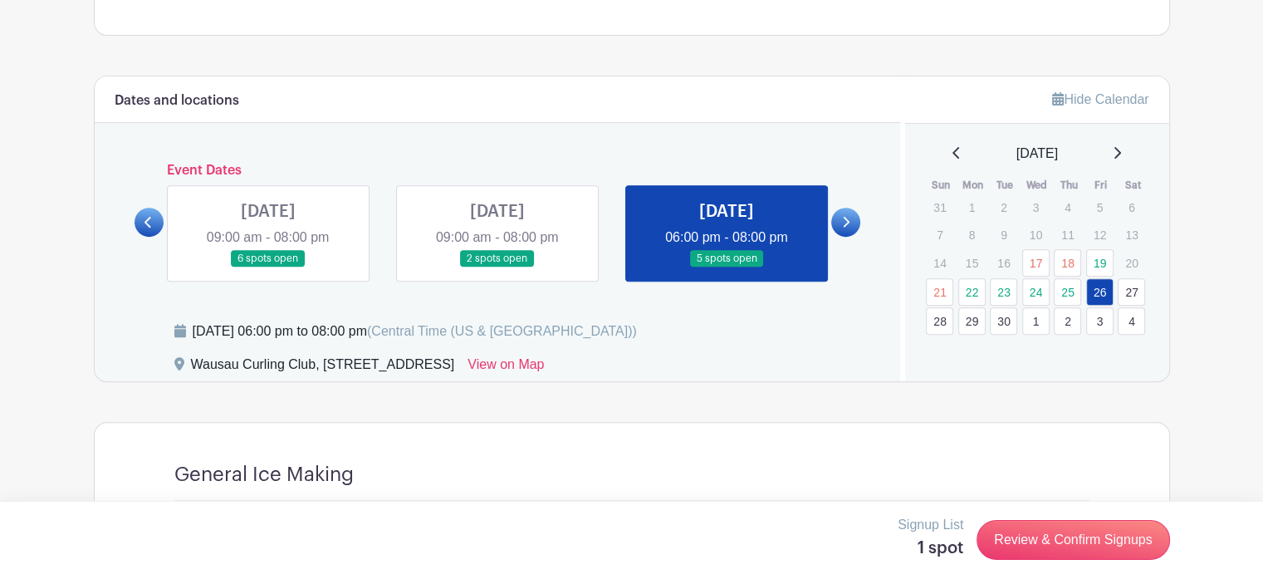
scroll to position [648, 0]
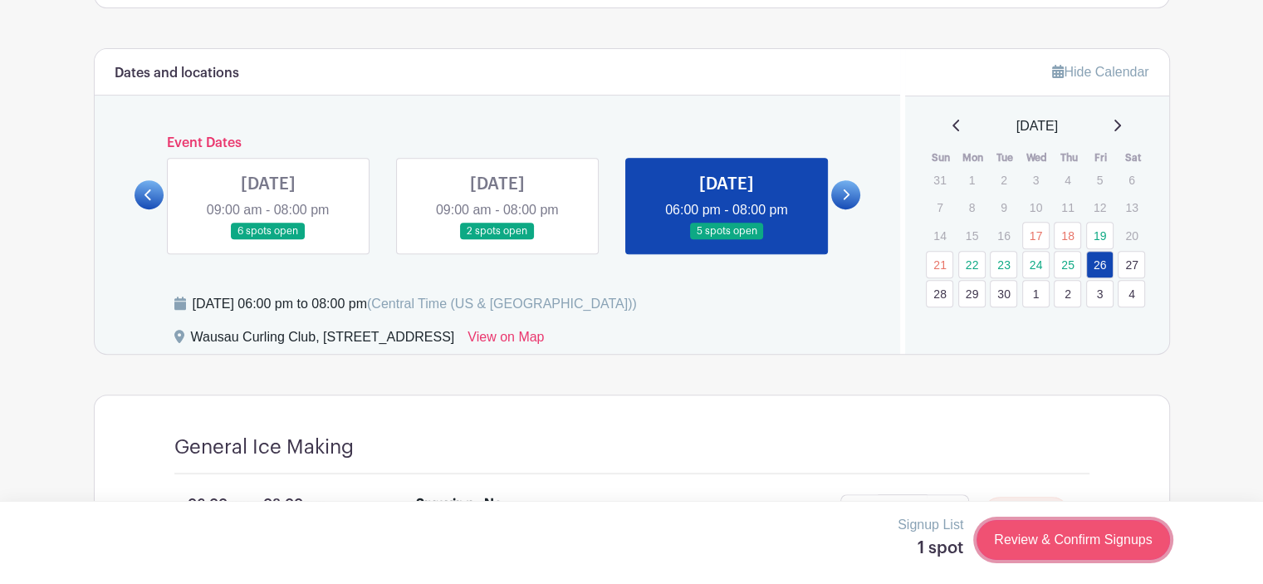
click at [1109, 545] on link "Review & Confirm Signups" at bounding box center [1072, 540] width 193 height 40
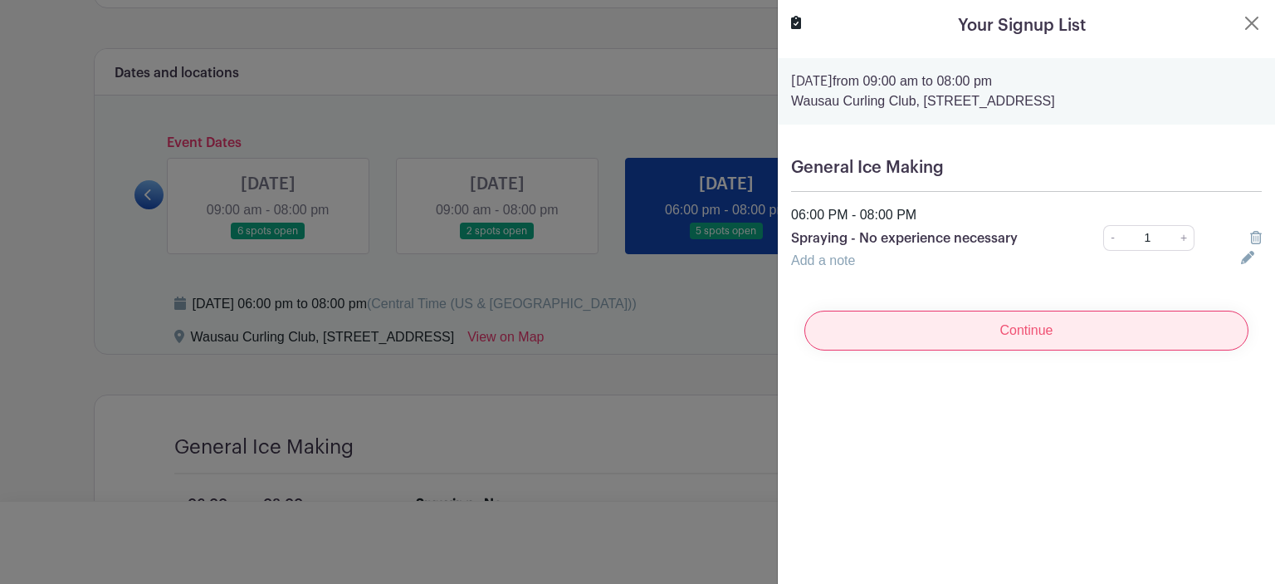
click at [1015, 333] on input "Continue" at bounding box center [1026, 330] width 444 height 40
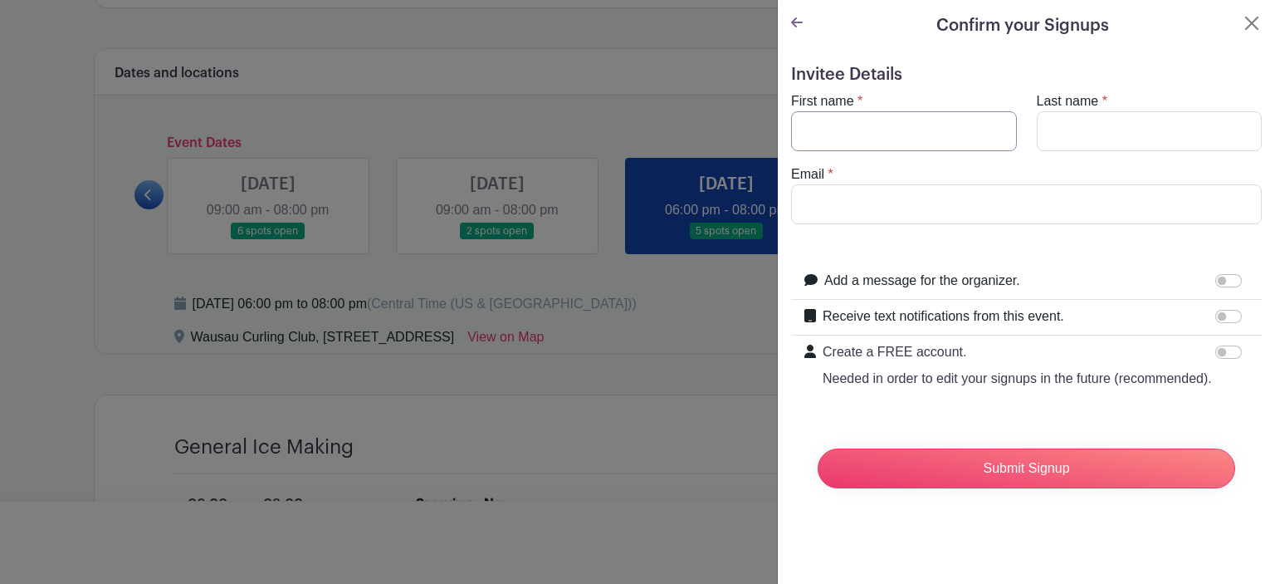
click at [907, 134] on input "First name" at bounding box center [904, 131] width 226 height 40
type input "Joey"
click at [1092, 123] on input "Last name" at bounding box center [1150, 131] width 226 height 40
type input "Huebsch"
click at [978, 190] on input "Email" at bounding box center [1026, 204] width 471 height 40
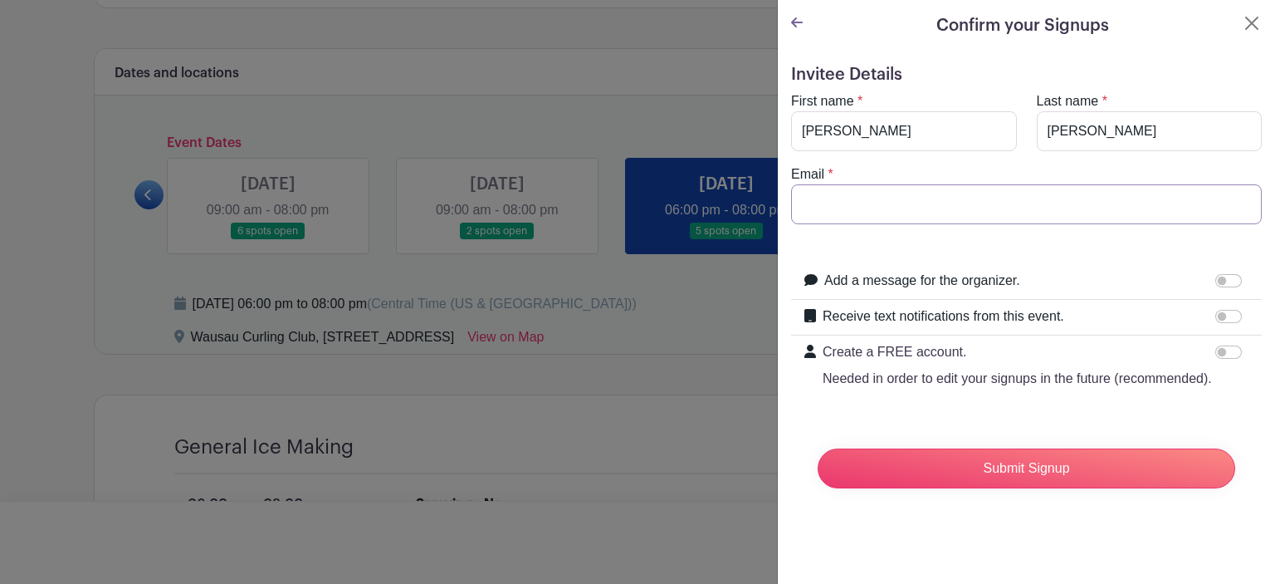
type input "[EMAIL_ADDRESS][DOMAIN_NAME]"
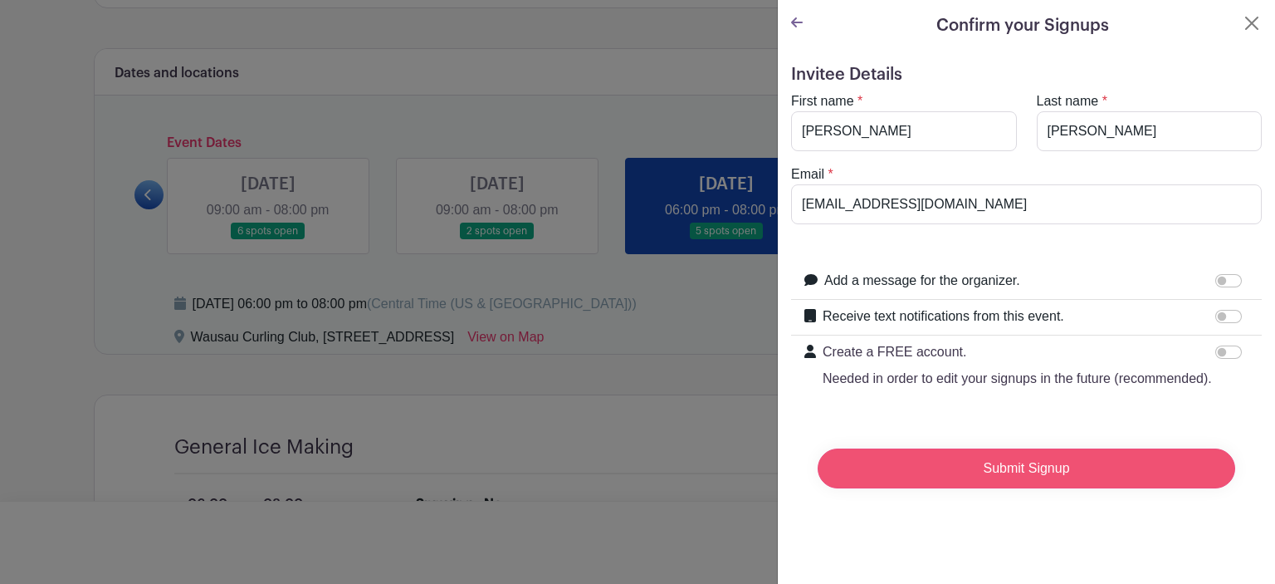
click at [1010, 488] on input "Submit Signup" at bounding box center [1027, 468] width 418 height 40
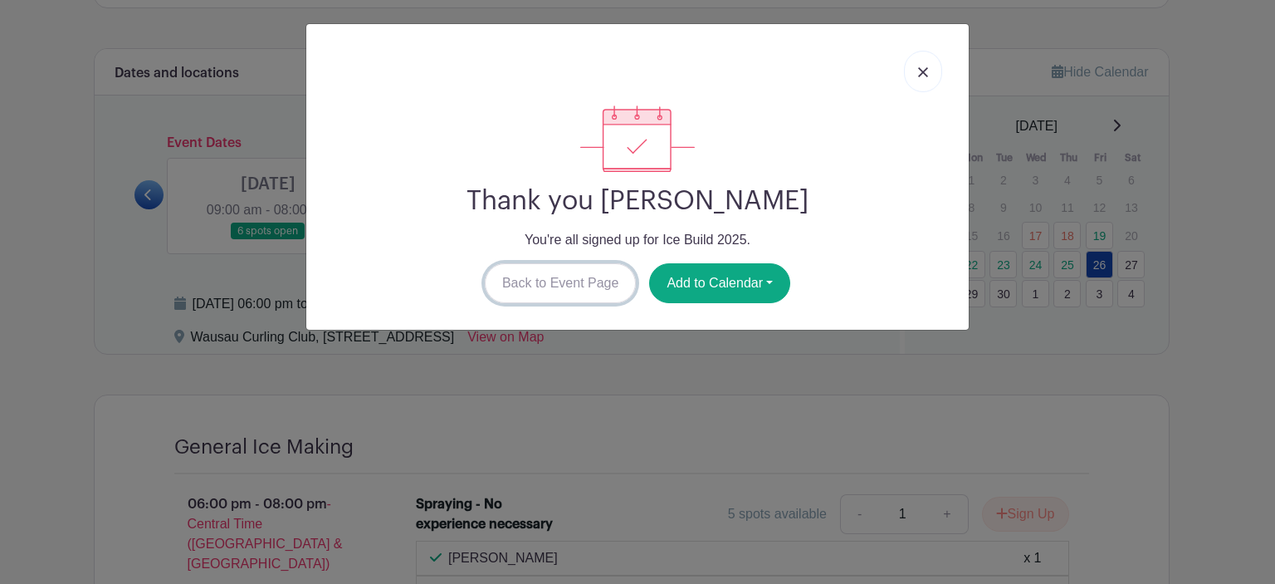
click at [516, 291] on link "Back to Event Page" at bounding box center [561, 283] width 152 height 40
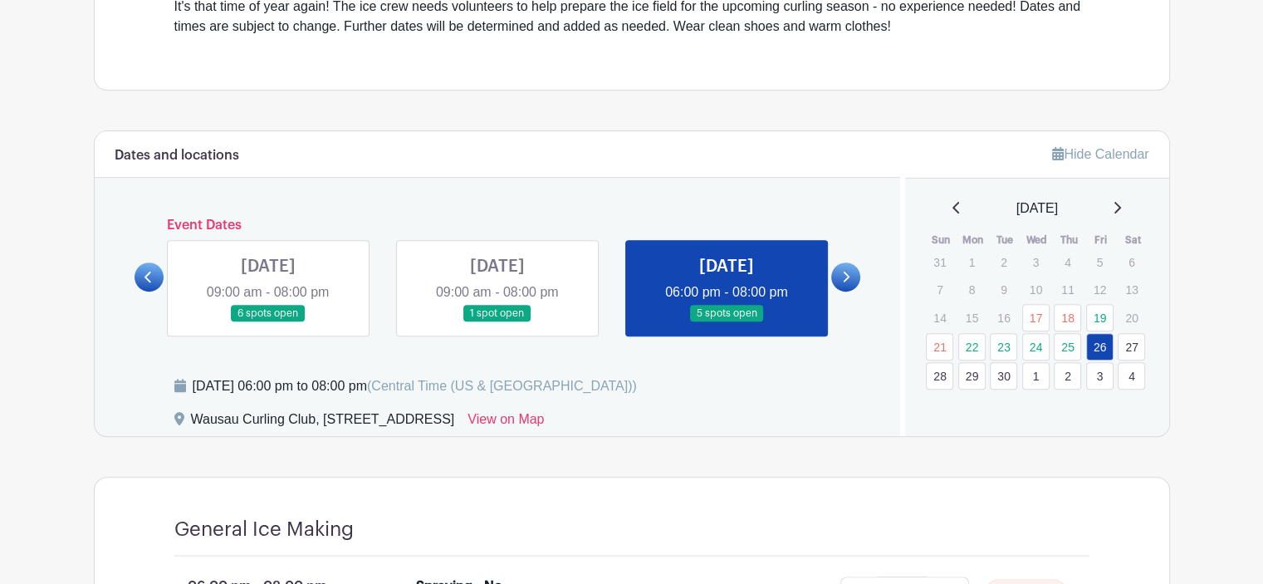
scroll to position [565, 0]
click at [497, 323] on link at bounding box center [497, 323] width 0 height 0
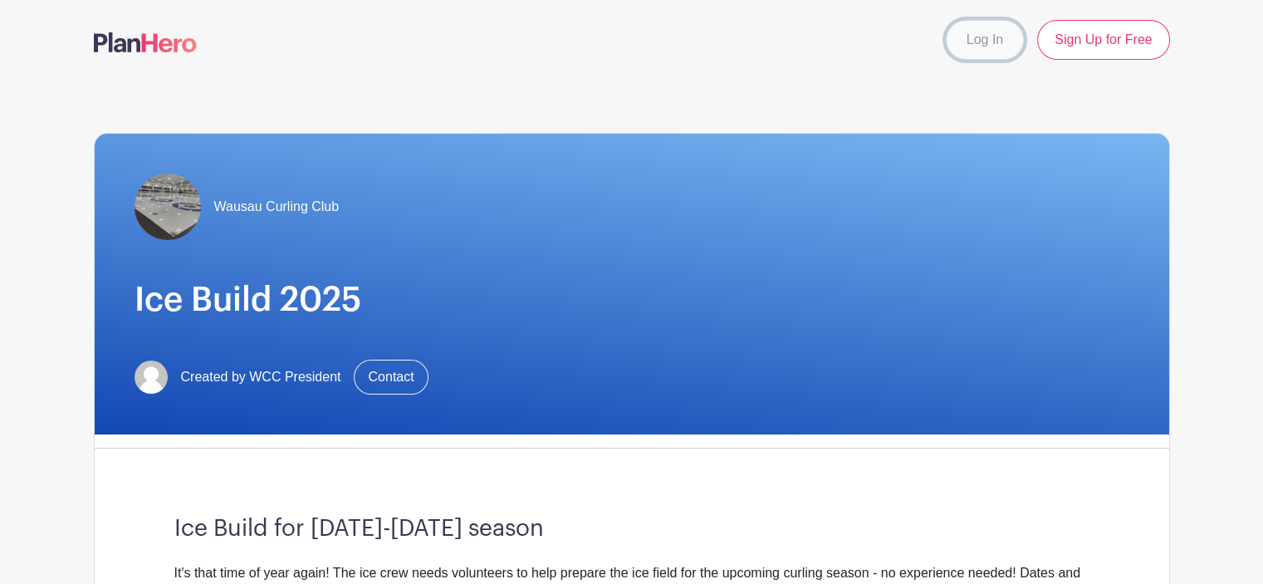
click at [981, 42] on link "Log In" at bounding box center [985, 40] width 78 height 40
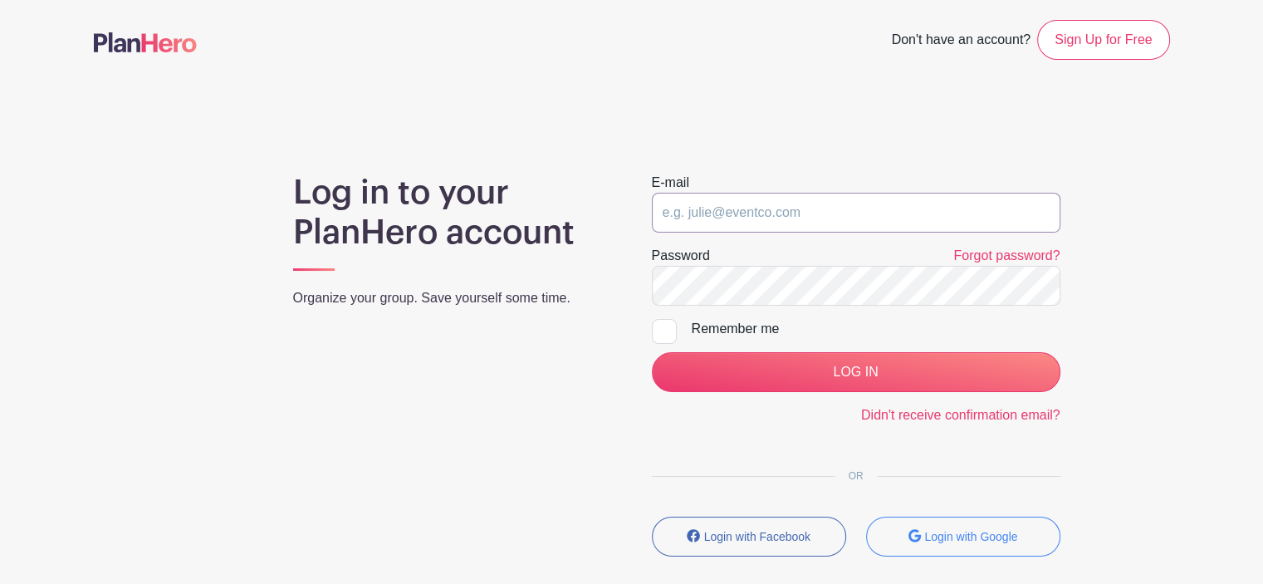
click at [737, 209] on input "email" at bounding box center [856, 213] width 408 height 40
type input "[EMAIL_ADDRESS][DOMAIN_NAME]"
click at [652, 352] on input "LOG IN" at bounding box center [856, 372] width 408 height 40
click at [715, 204] on input "email" at bounding box center [856, 213] width 408 height 40
type input "johuebsch244888@gmail.com"
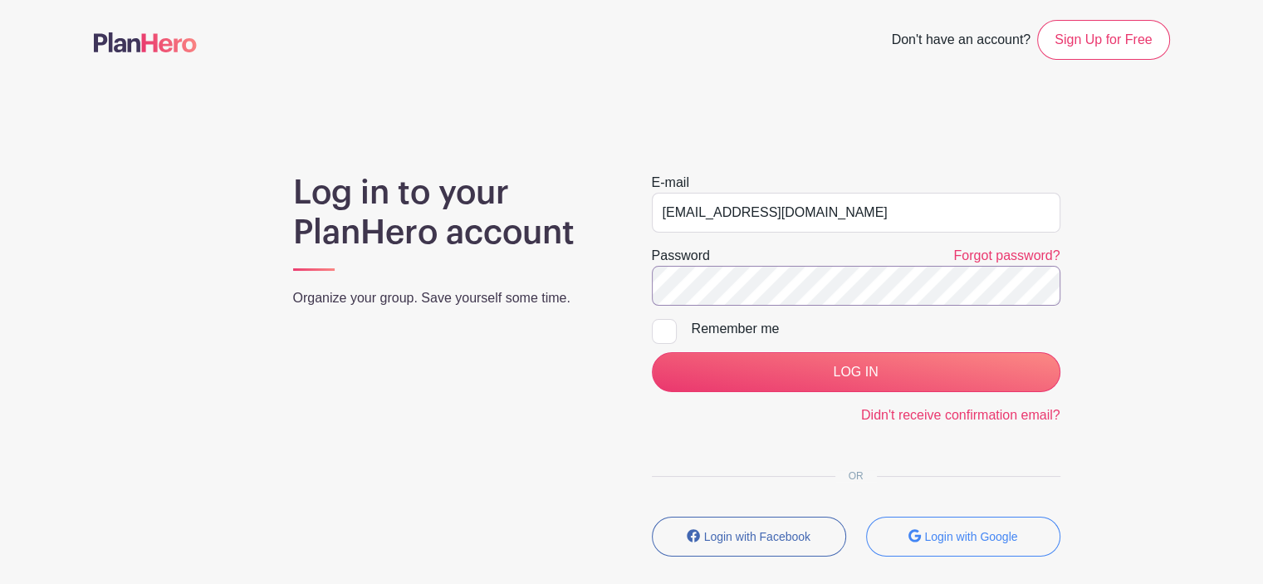
click at [652, 352] on input "LOG IN" at bounding box center [856, 372] width 408 height 40
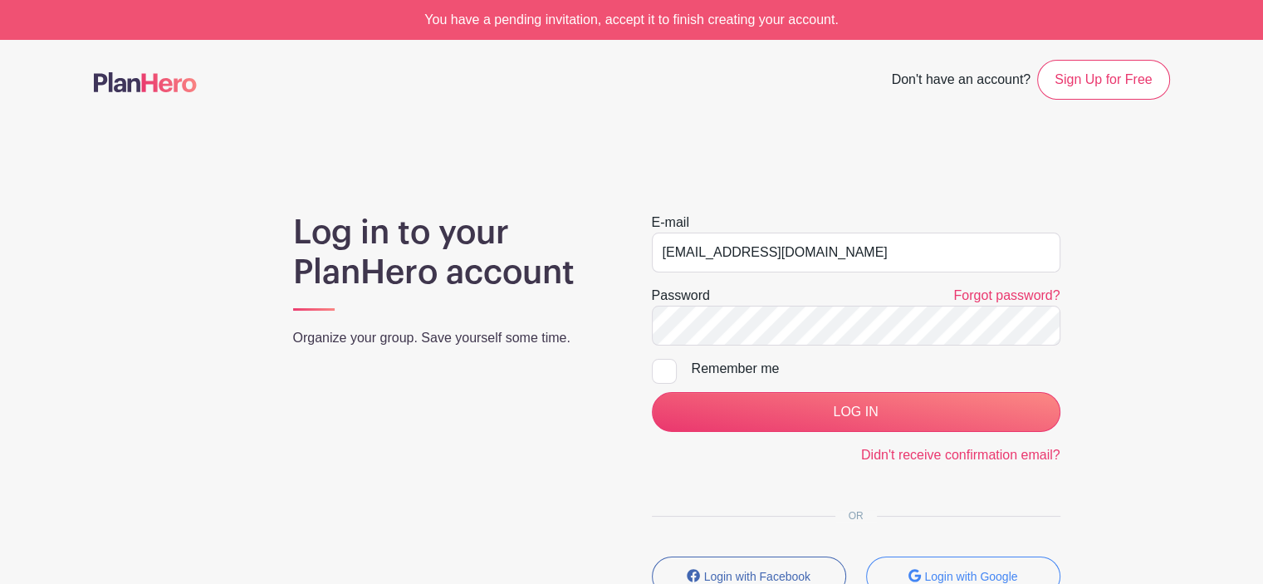
click at [748, 15] on div "You have a pending invitation, accept it to finish creating your account." at bounding box center [631, 20] width 1263 height 40
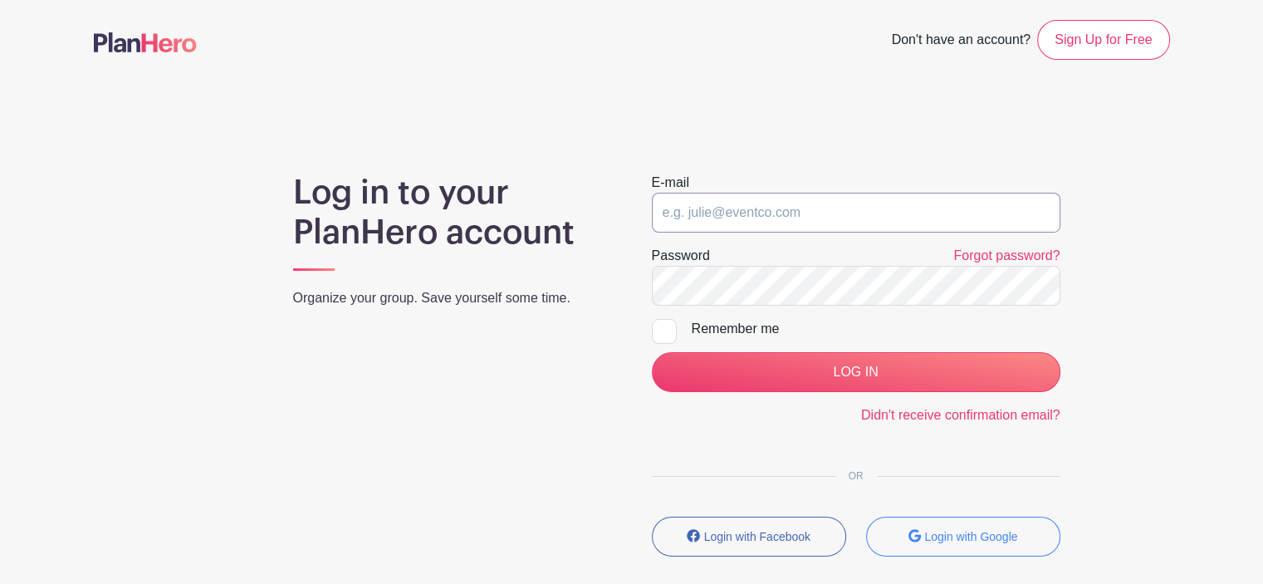
click at [770, 217] on input "email" at bounding box center [856, 213] width 408 height 40
type input "johuebsch244888@gmail.com"
click at [652, 352] on input "LOG IN" at bounding box center [856, 372] width 408 height 40
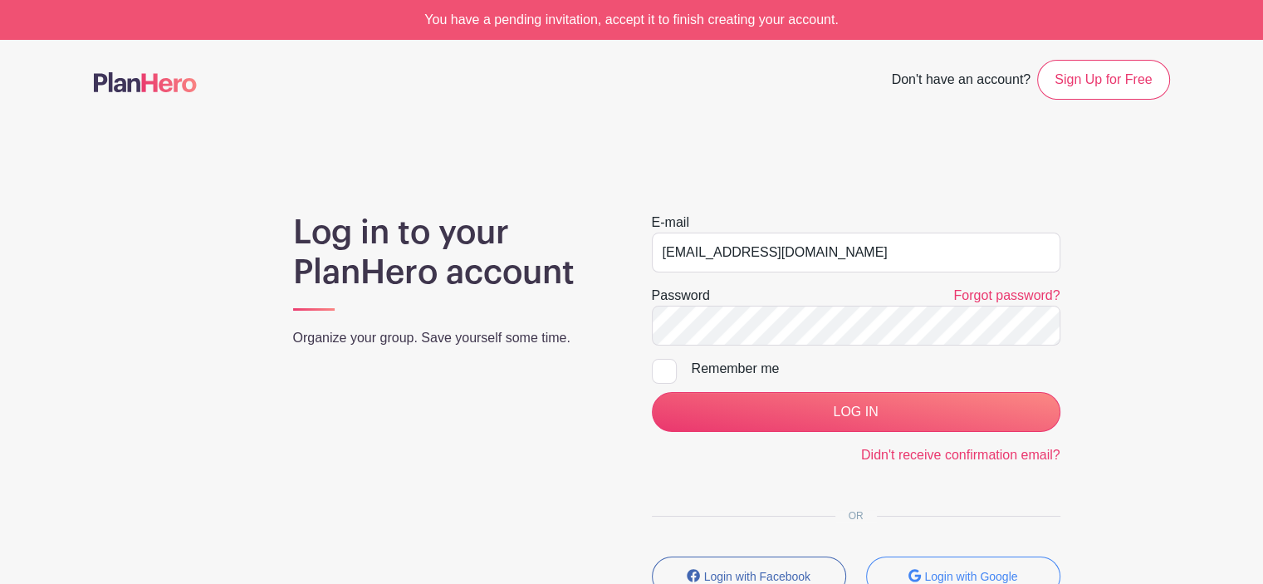
click at [666, 19] on div "You have a pending invitation, accept it to finish creating your account." at bounding box center [631, 20] width 1263 height 40
click at [665, 19] on div "You have a pending invitation, accept it to finish creating your account." at bounding box center [631, 20] width 1263 height 40
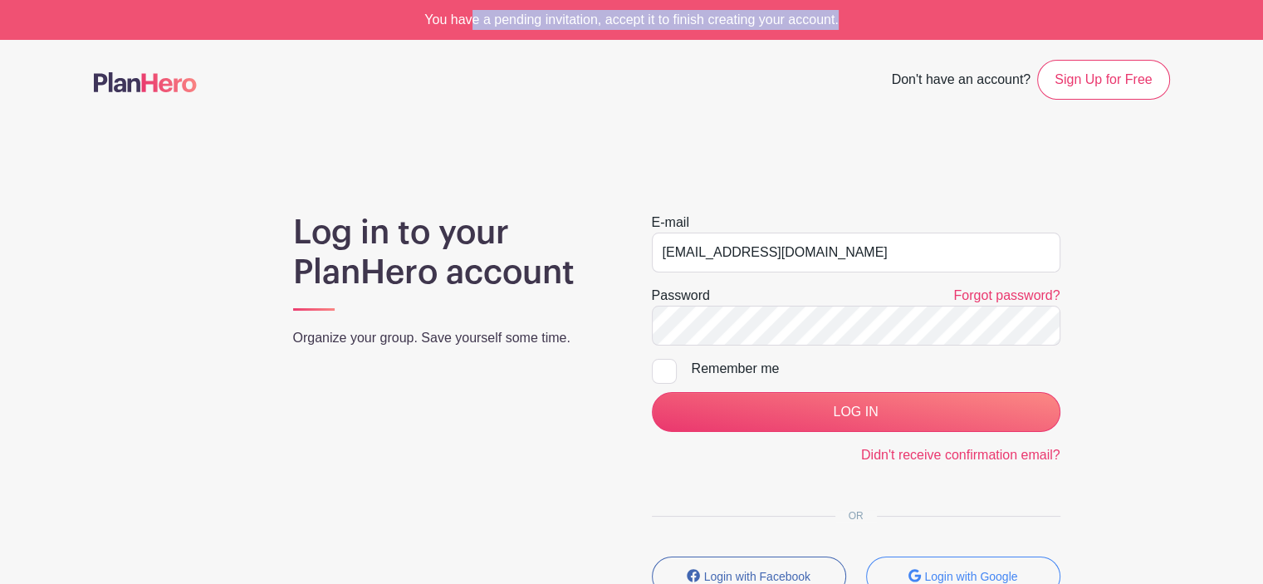
click at [664, 19] on div "You have a pending invitation, accept it to finish creating your account." at bounding box center [631, 20] width 1263 height 40
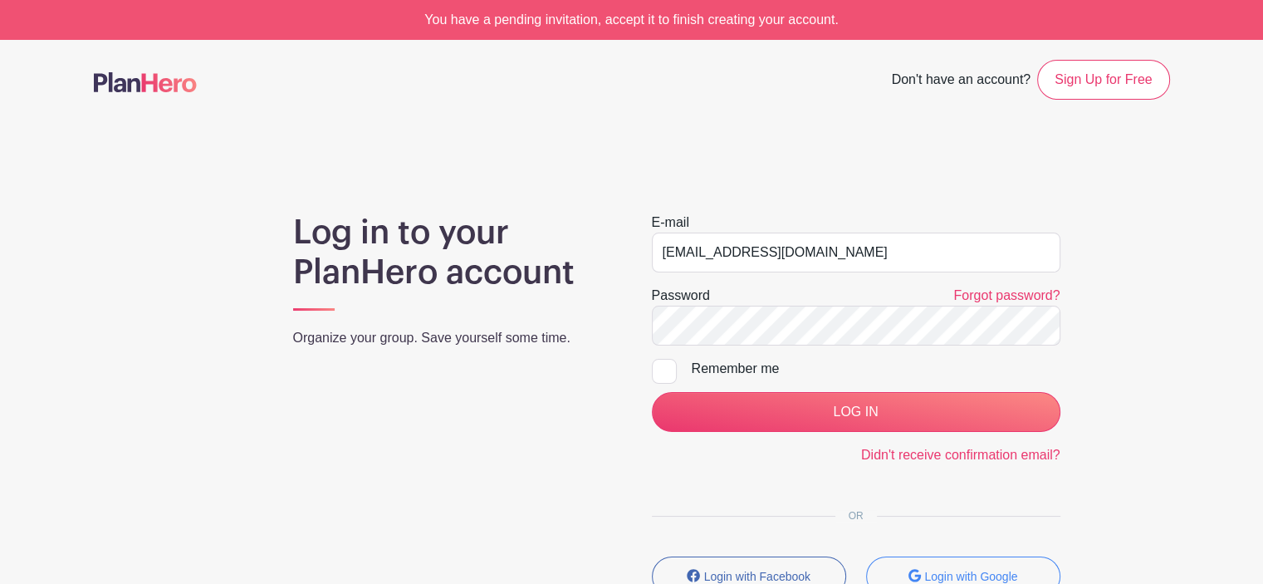
click at [608, 103] on nav "Don't have an account? Sign Up for Free" at bounding box center [631, 80] width 1263 height 80
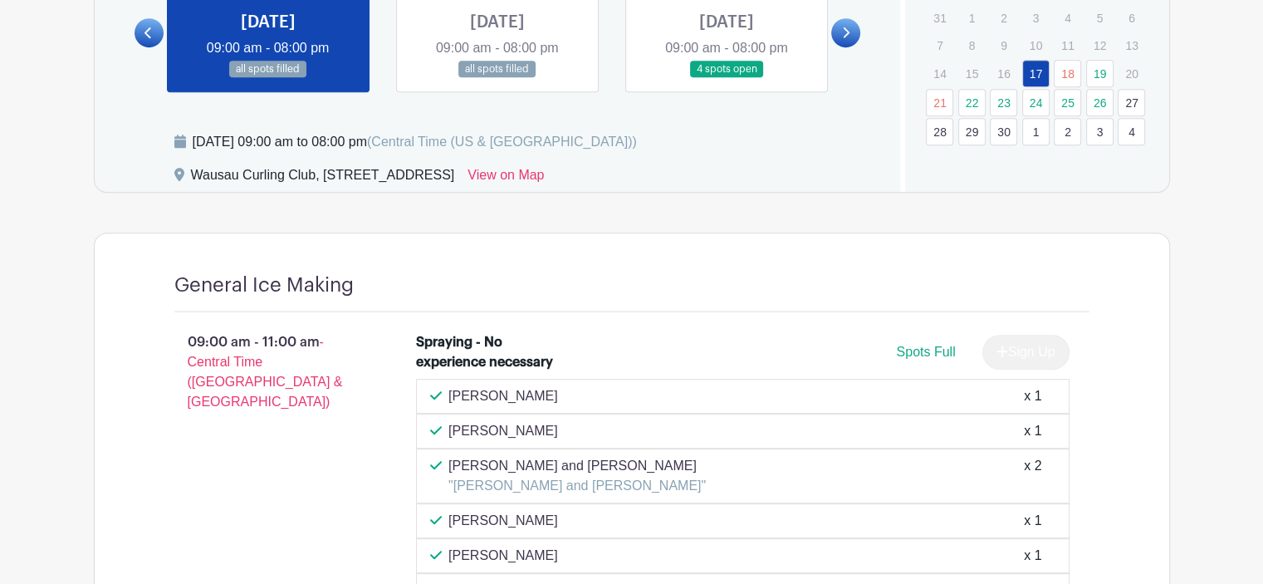
scroll to position [511, 0]
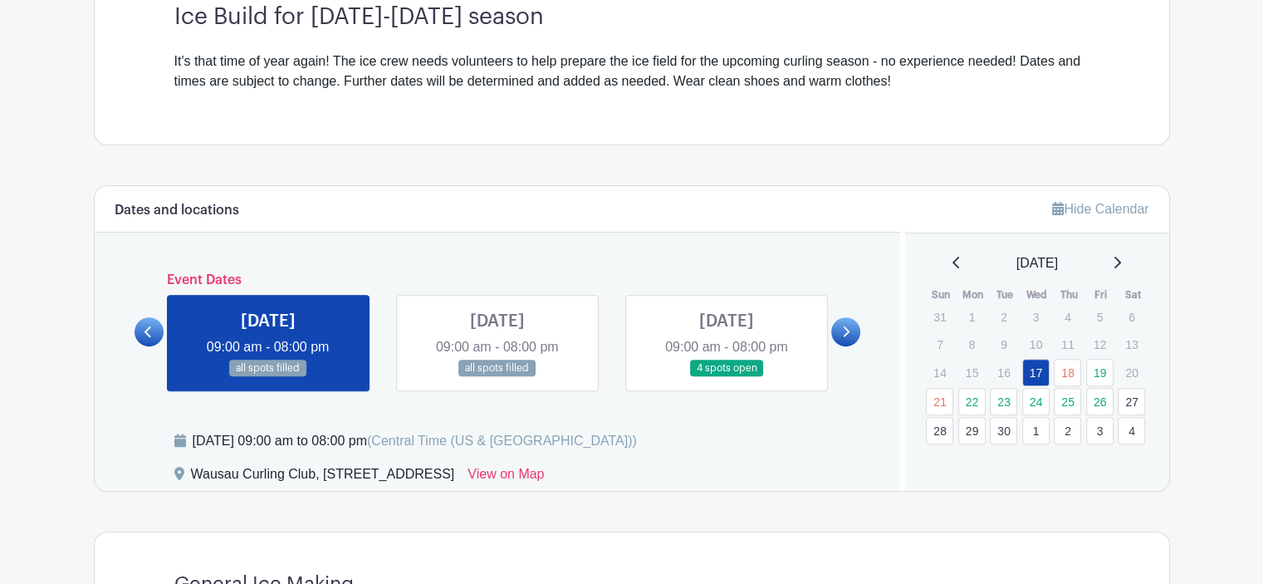
click at [726, 377] on link at bounding box center [726, 377] width 0 height 0
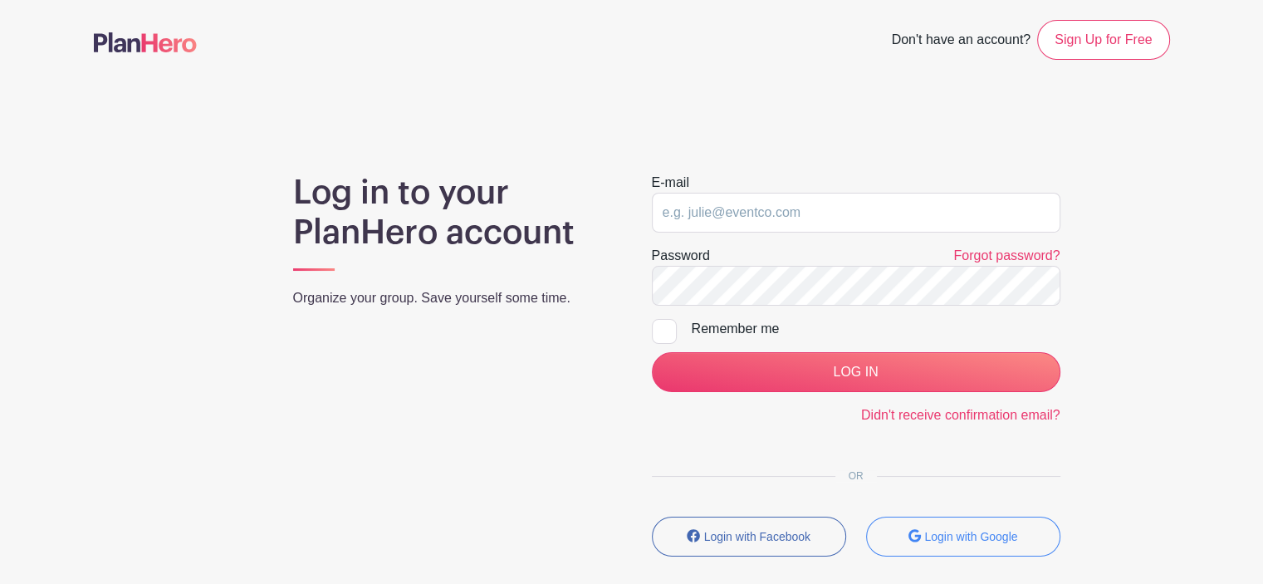
click at [179, 54] on link at bounding box center [145, 43] width 103 height 29
click at [1063, 53] on link "Sign Up for Free" at bounding box center [1103, 40] width 132 height 40
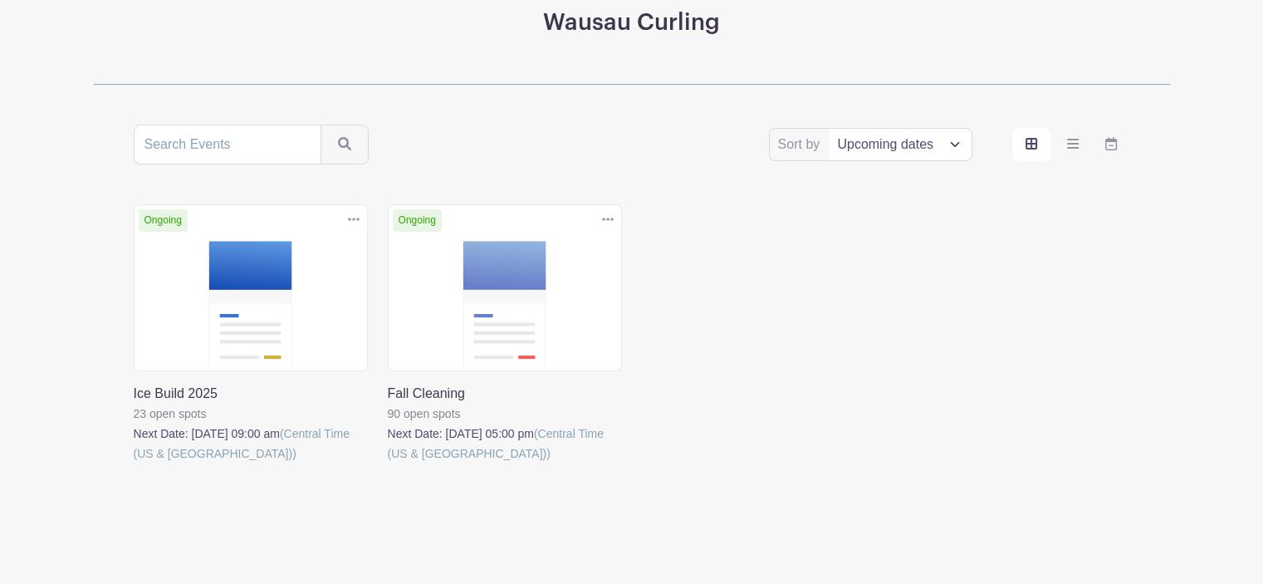
scroll to position [252, 0]
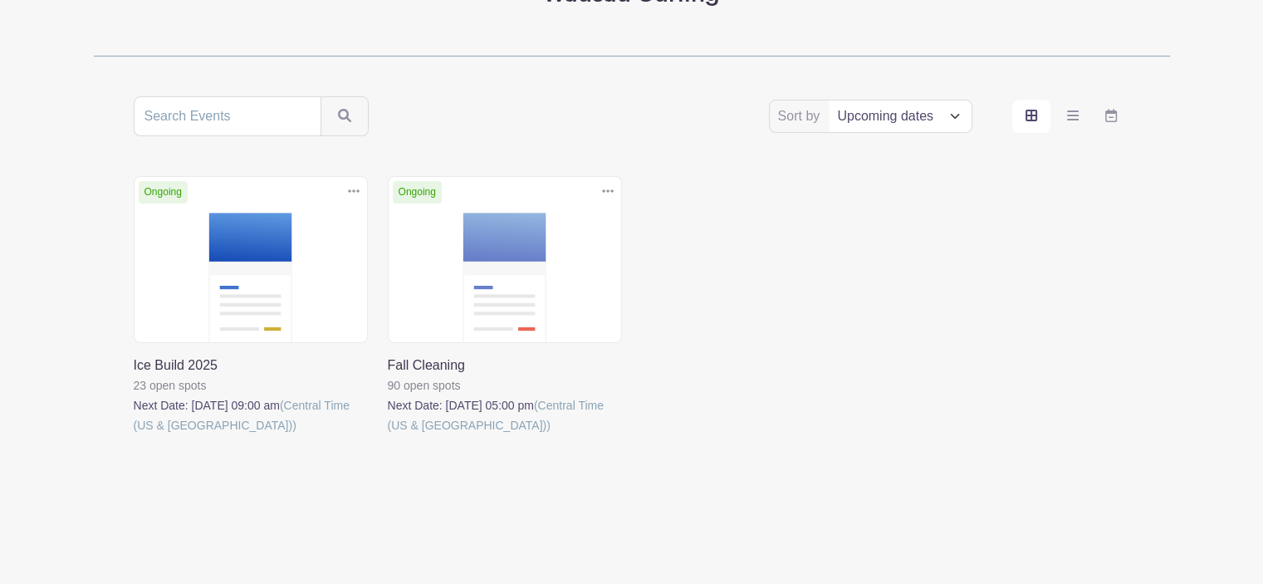
click at [134, 435] on link at bounding box center [134, 435] width 0 height 0
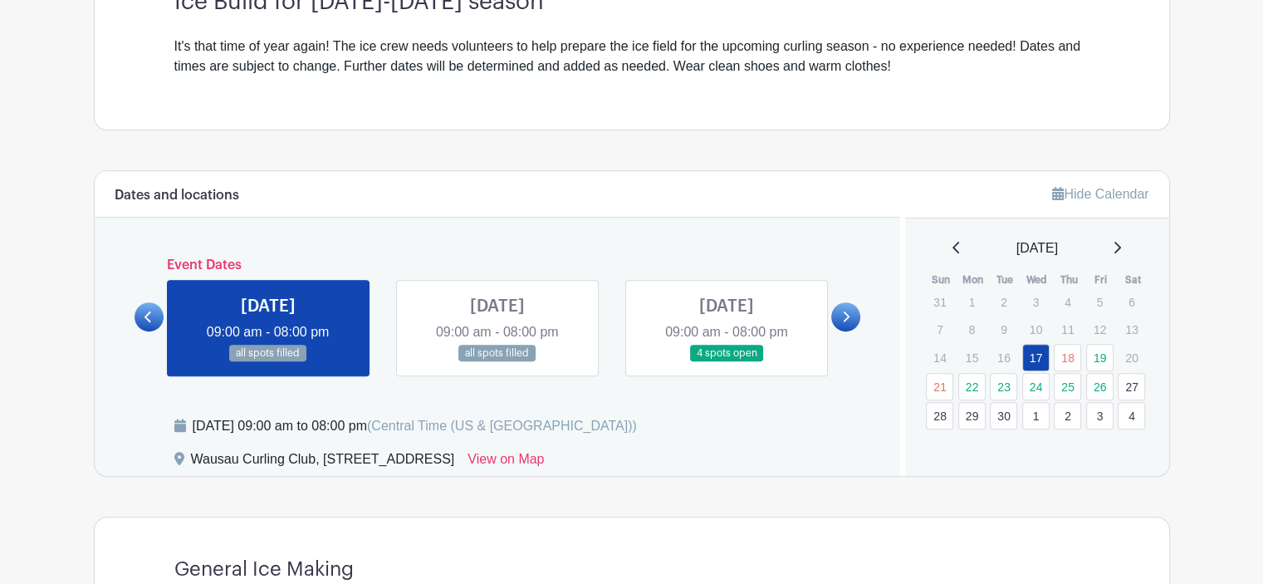
scroll to position [345, 0]
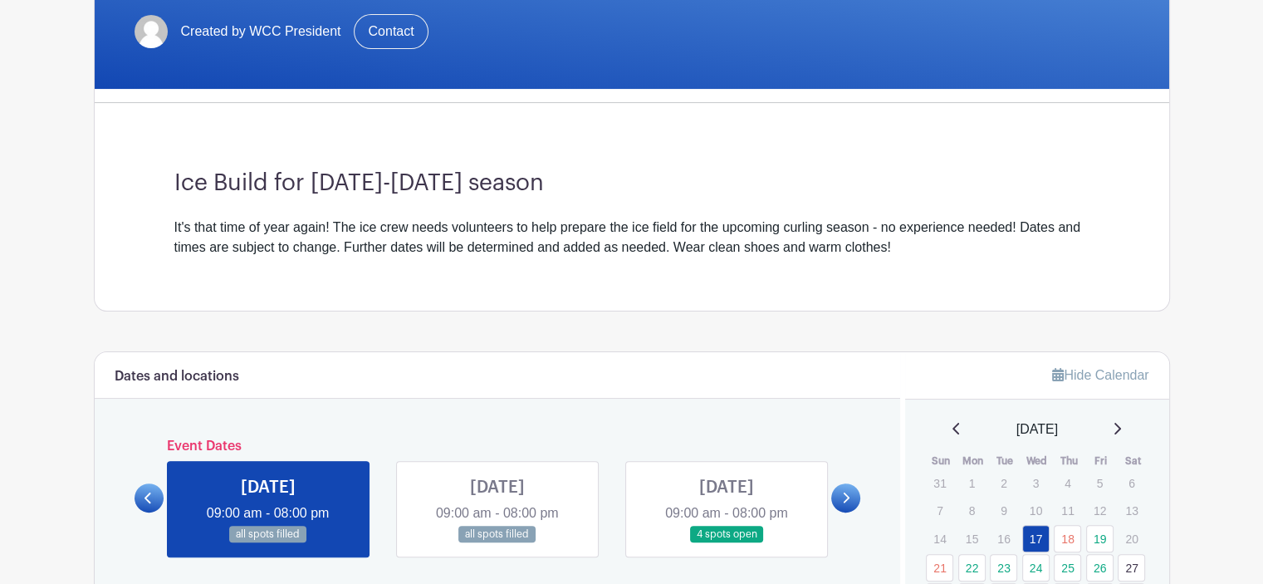
click at [726, 543] on link at bounding box center [726, 543] width 0 height 0
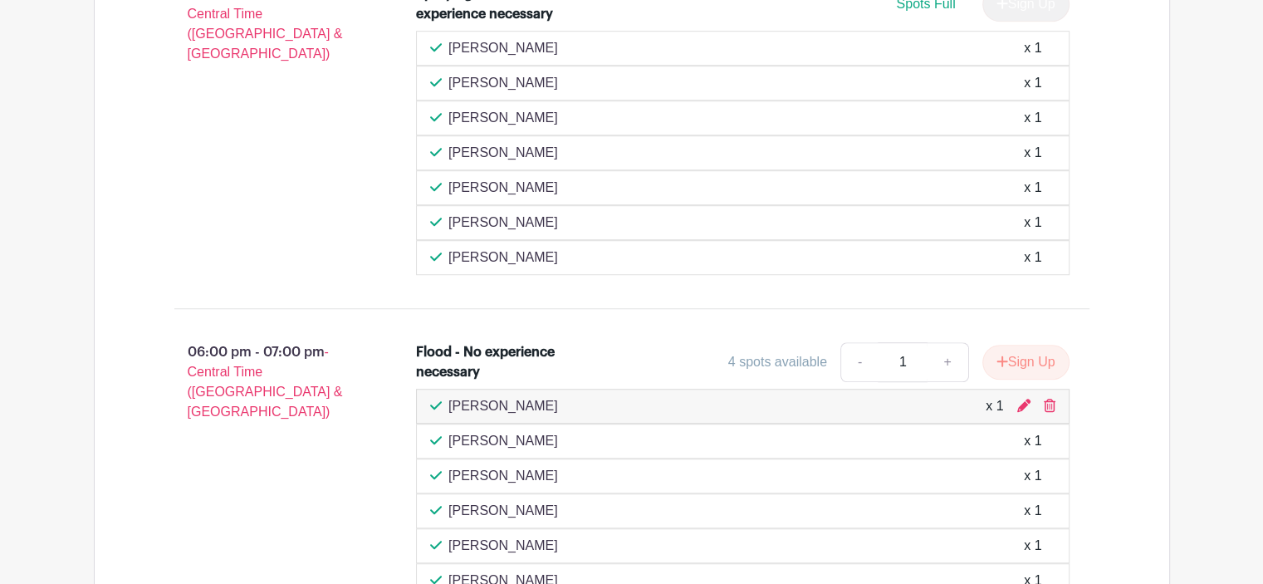
scroll to position [1258, 0]
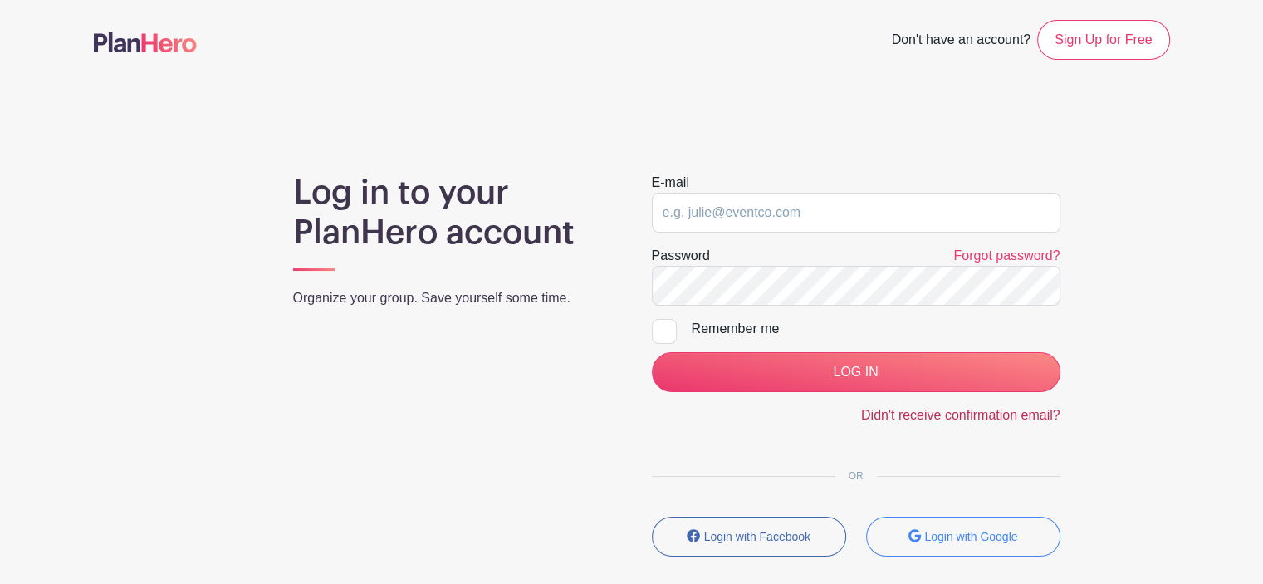
click at [964, 411] on link "Didn't receive confirmation email?" at bounding box center [960, 415] width 199 height 14
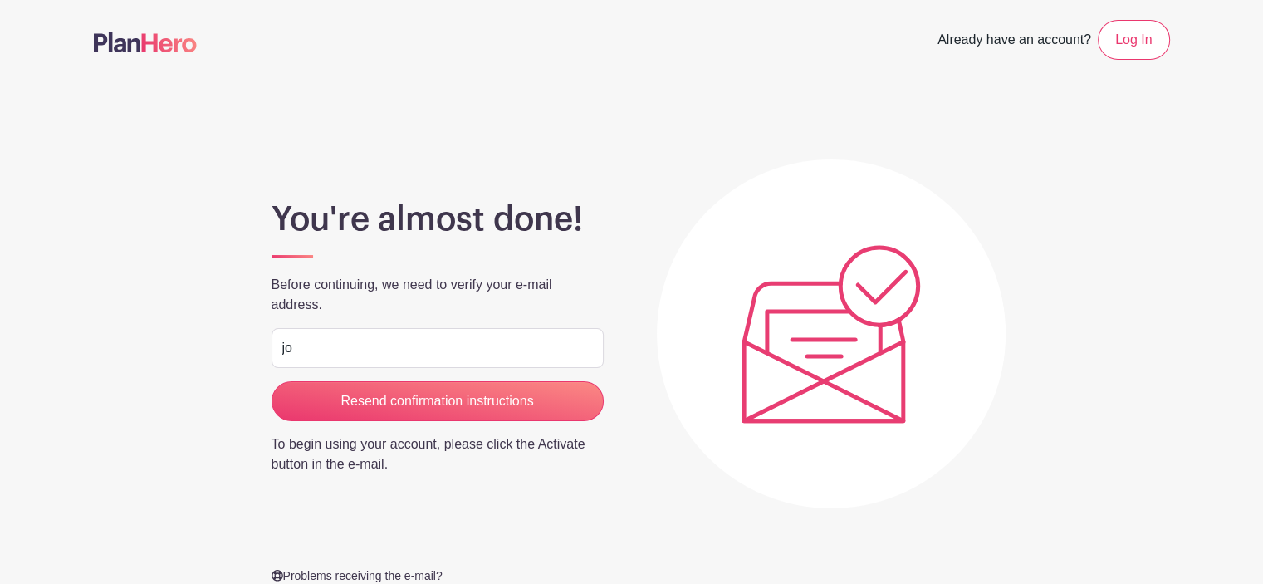
type input "[EMAIL_ADDRESS][DOMAIN_NAME]"
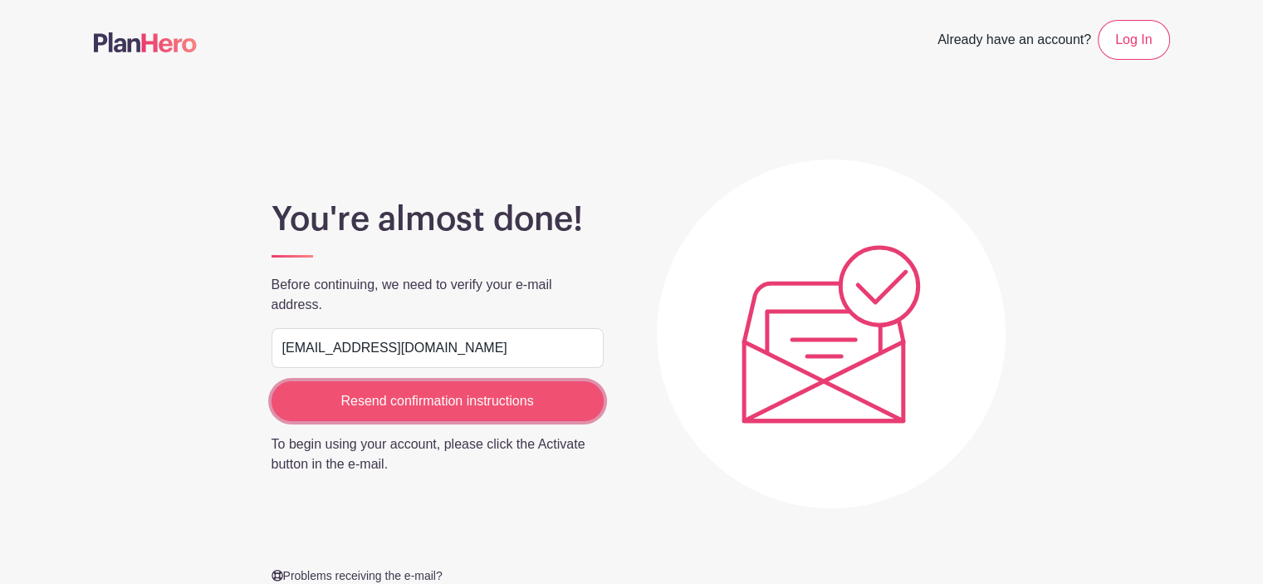
click at [384, 402] on input "Resend confirmation instructions" at bounding box center [437, 401] width 332 height 40
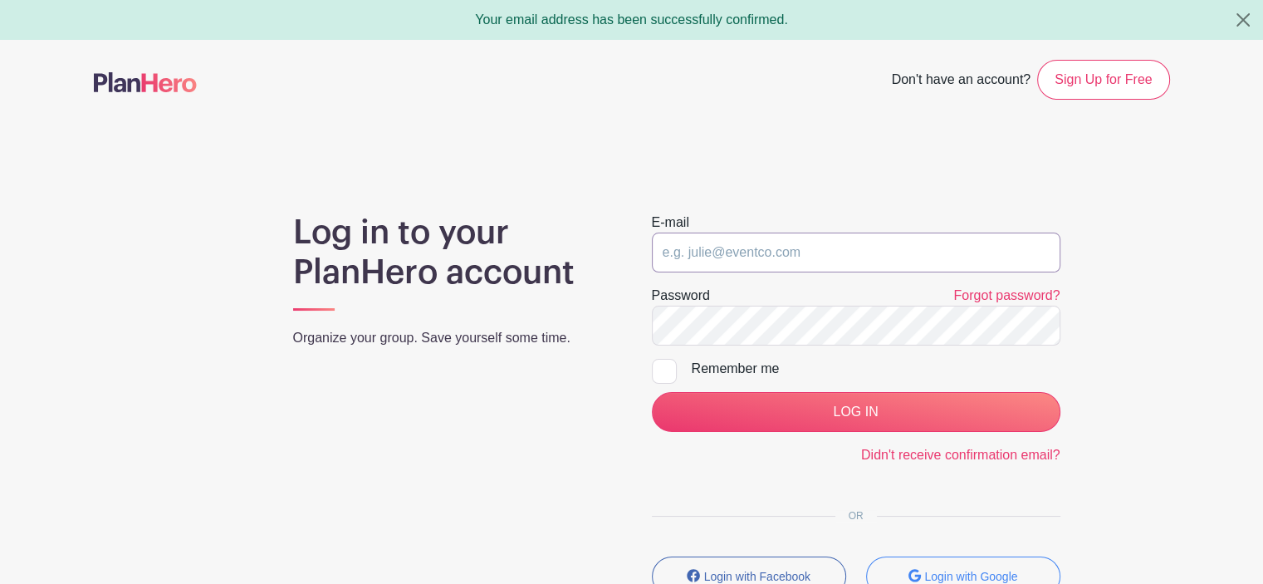
click at [734, 257] on input "email" at bounding box center [856, 252] width 408 height 40
type input "[EMAIL_ADDRESS][DOMAIN_NAME]"
click at [652, 392] on input "LOG IN" at bounding box center [856, 412] width 408 height 40
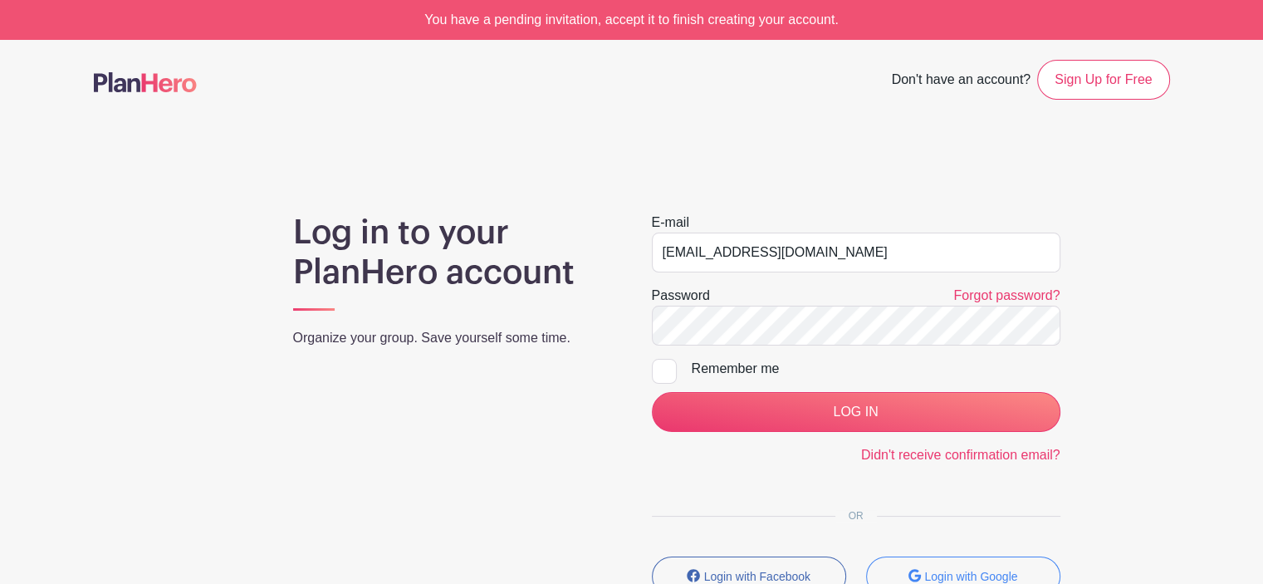
click at [555, 31] on div "You have a pending invitation, accept it to finish creating your account." at bounding box center [631, 20] width 1263 height 40
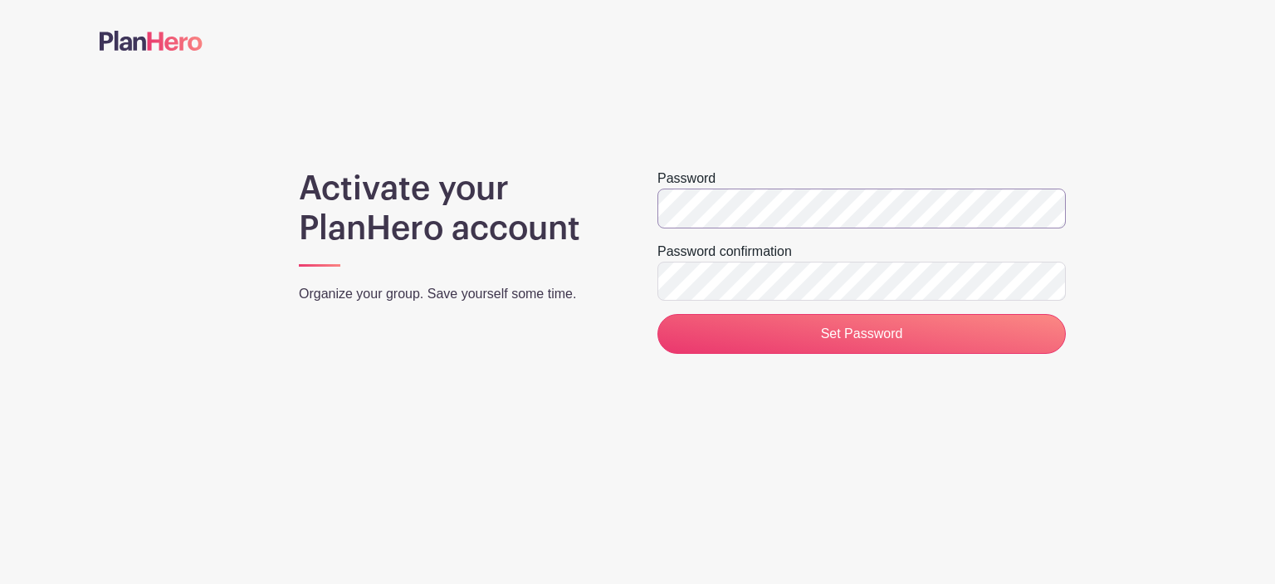
click at [657, 314] on input "Set Password" at bounding box center [861, 334] width 408 height 40
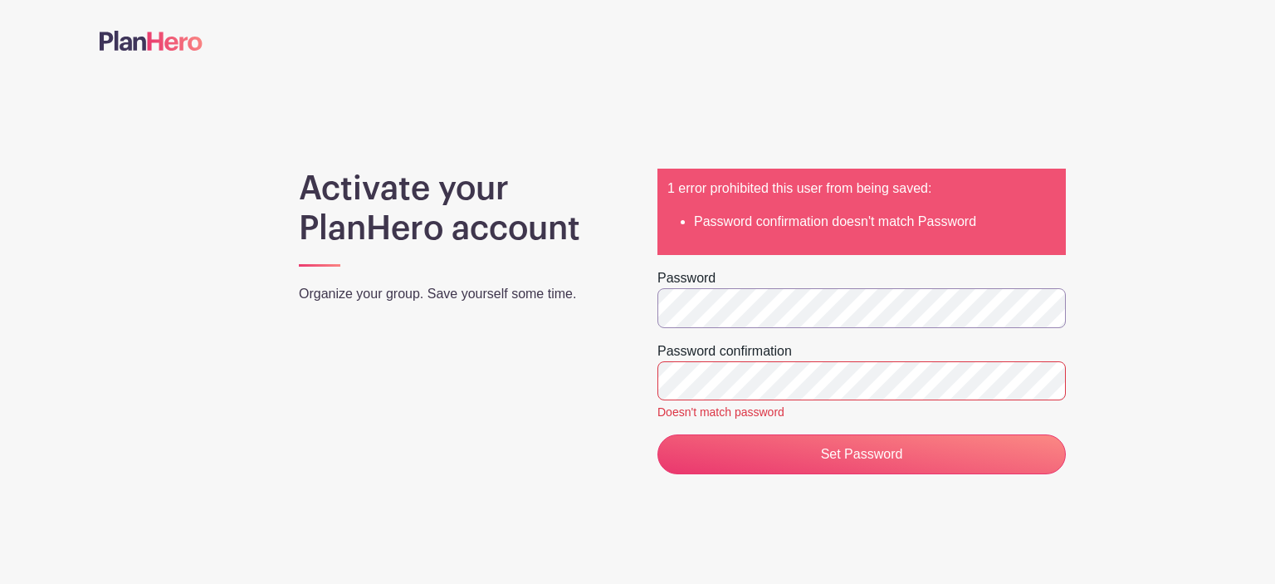
click at [611, 305] on div "Activate your PlanHero account Organize your group. Save yourself some time. 1 …" at bounding box center [638, 321] width 1076 height 305
click at [657, 434] on input "Set Password" at bounding box center [861, 454] width 408 height 40
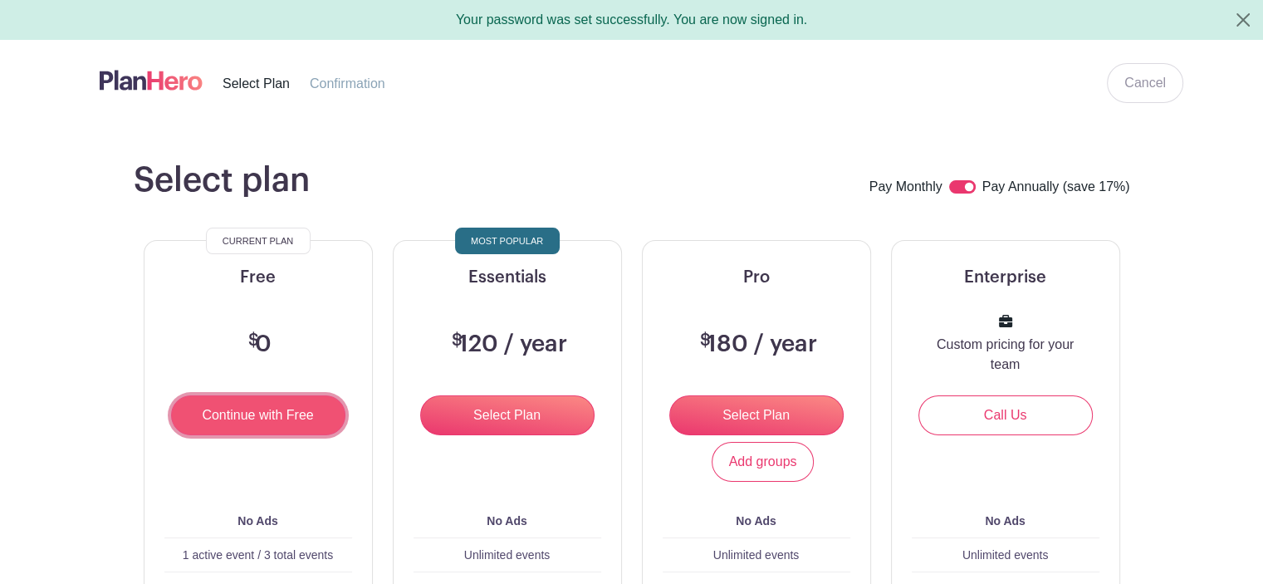
click at [246, 425] on input "Continue with Free" at bounding box center [258, 415] width 174 height 40
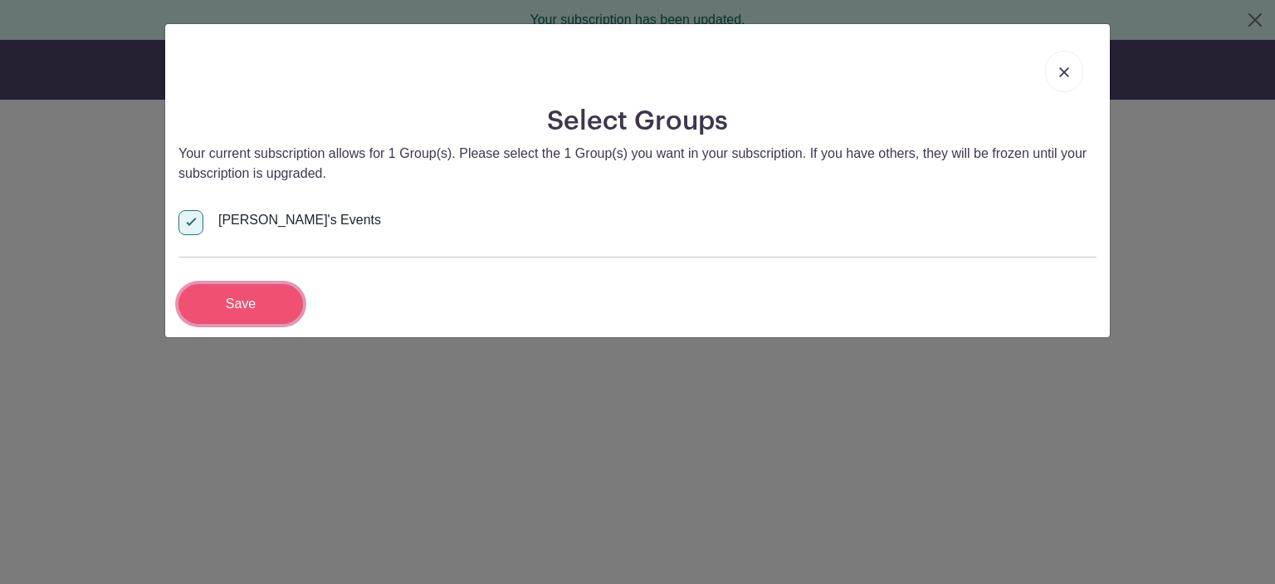
click at [223, 297] on input "Save" at bounding box center [240, 304] width 125 height 40
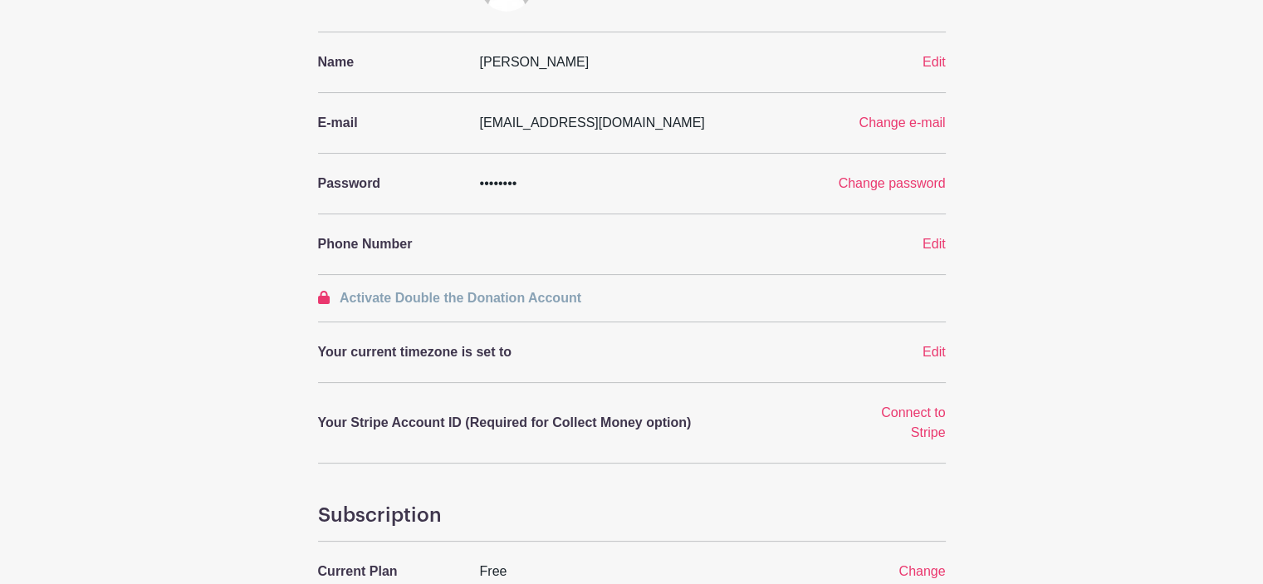
scroll to position [249, 0]
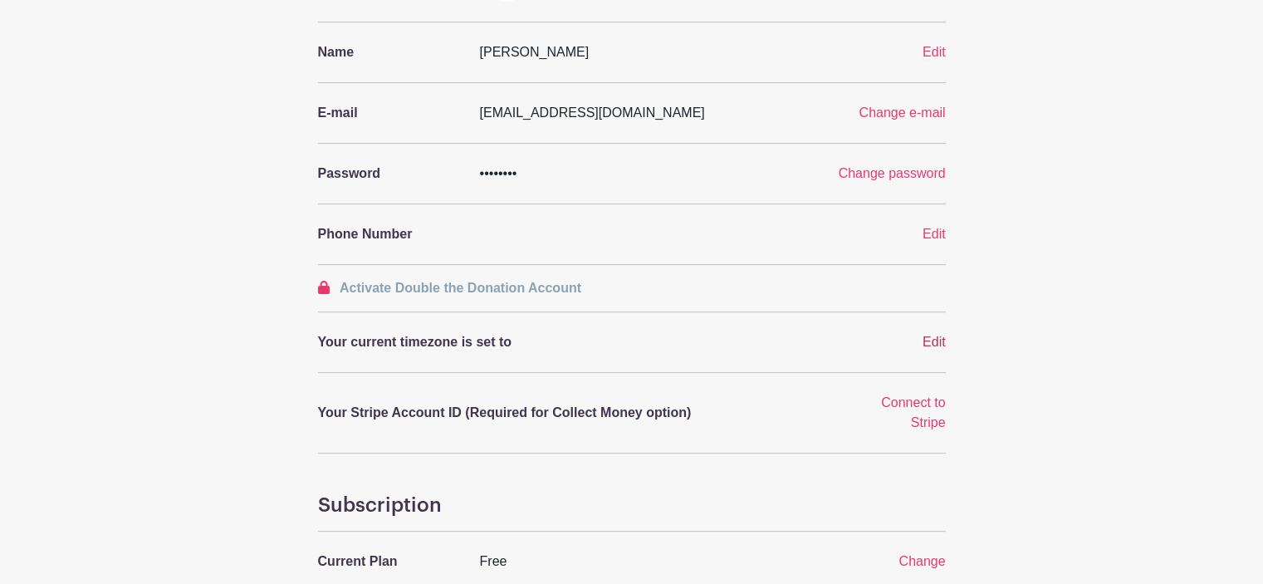
click at [936, 341] on span "Edit" at bounding box center [933, 342] width 23 height 14
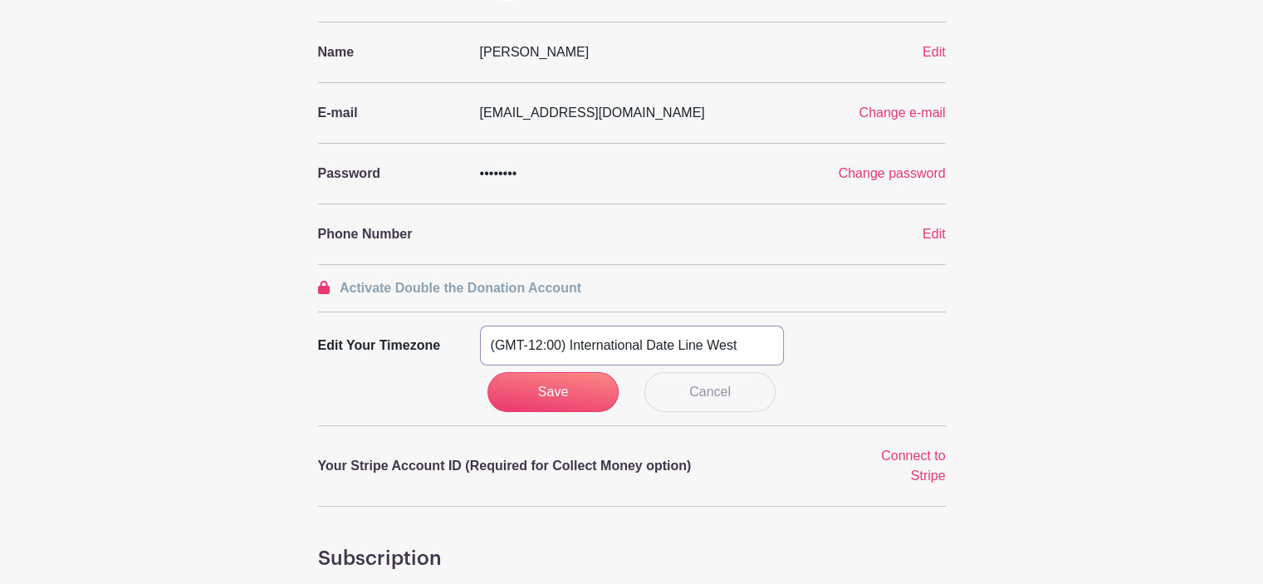
click at [646, 351] on select "(GMT-12:00) International Date Line West (GMT-11:00) [US_STATE] (GMT-11:00) [GE…" at bounding box center [632, 345] width 304 height 40
select select "Central Time ([GEOGRAPHIC_DATA] & [GEOGRAPHIC_DATA])"
click at [480, 325] on select "(GMT-12:00) International Date Line West (GMT-11:00) [US_STATE] (GMT-11:00) [GE…" at bounding box center [632, 345] width 304 height 40
click at [525, 397] on input "Save" at bounding box center [552, 392] width 131 height 40
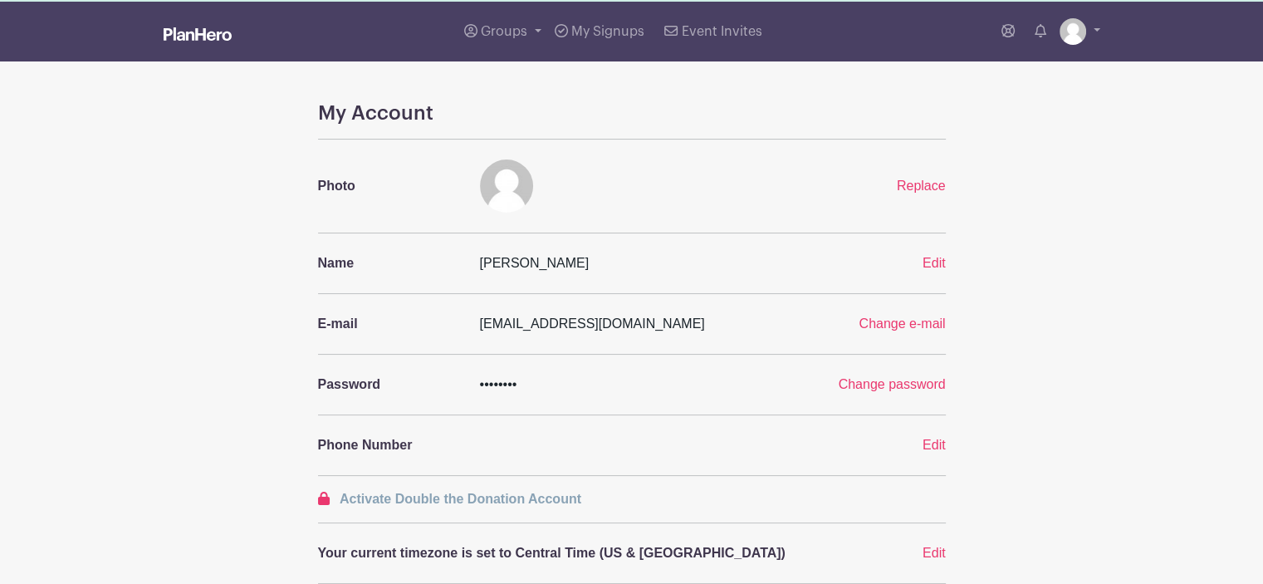
scroll to position [0, 0]
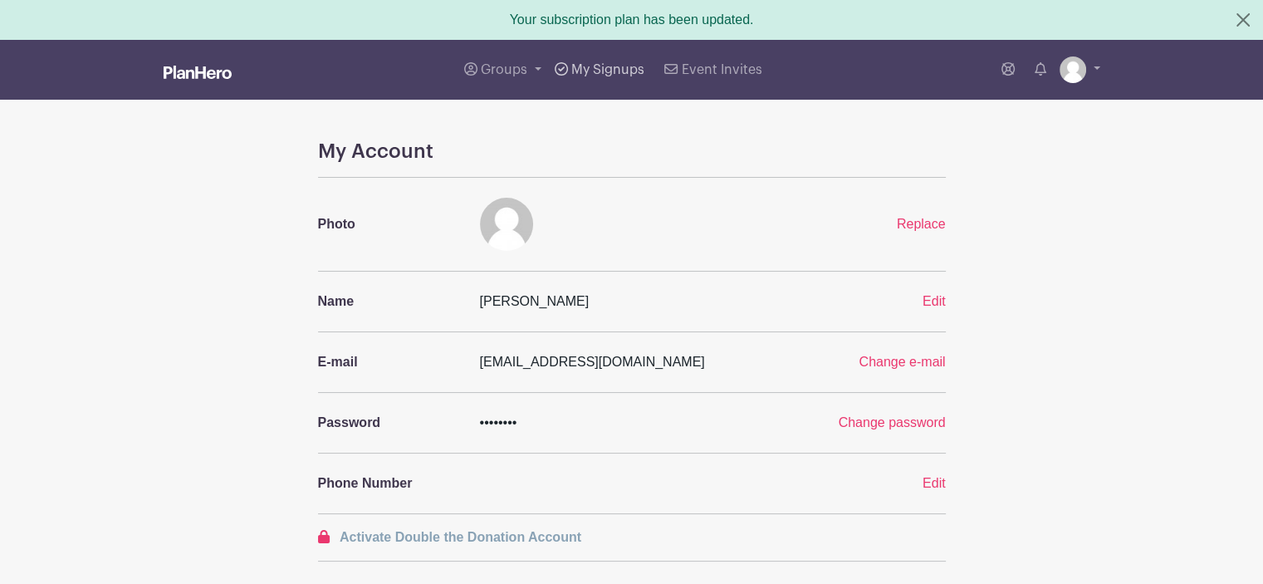
click at [618, 69] on span "My Signups" at bounding box center [607, 69] width 73 height 13
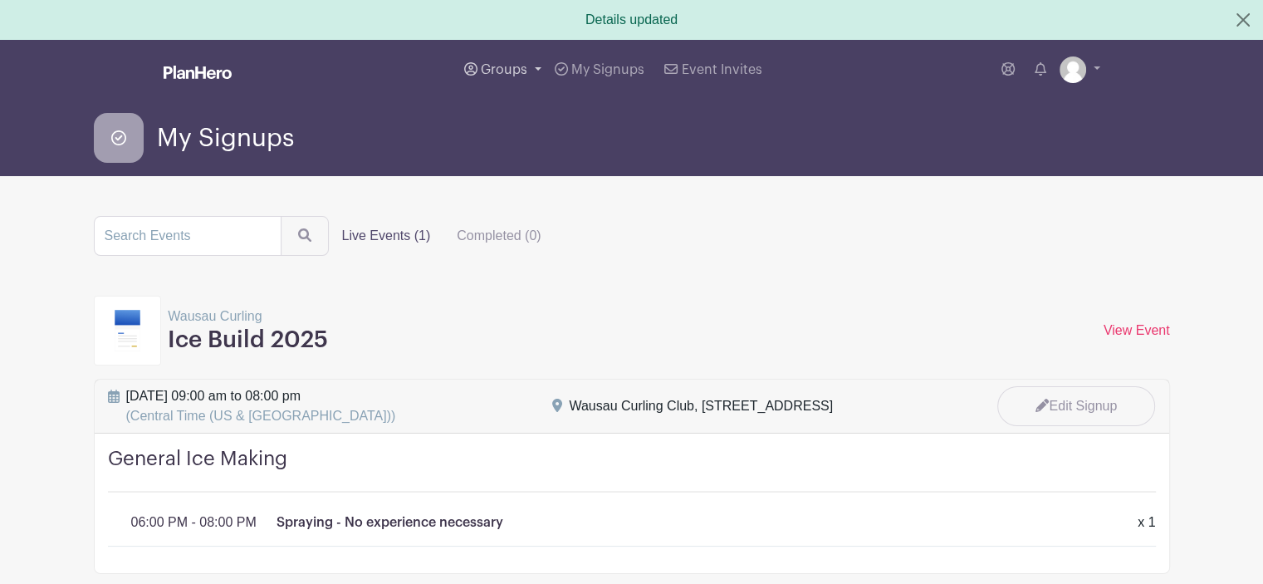
click at [491, 66] on span "Groups" at bounding box center [504, 69] width 46 height 13
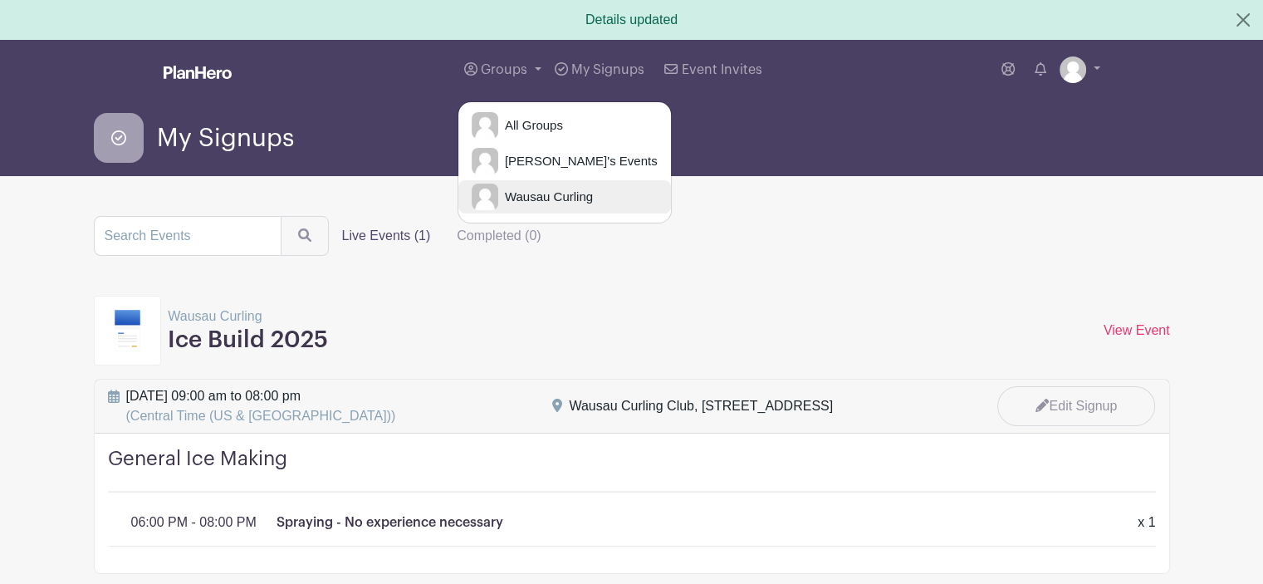
click at [548, 195] on span "Wausau Curling" at bounding box center [545, 197] width 95 height 19
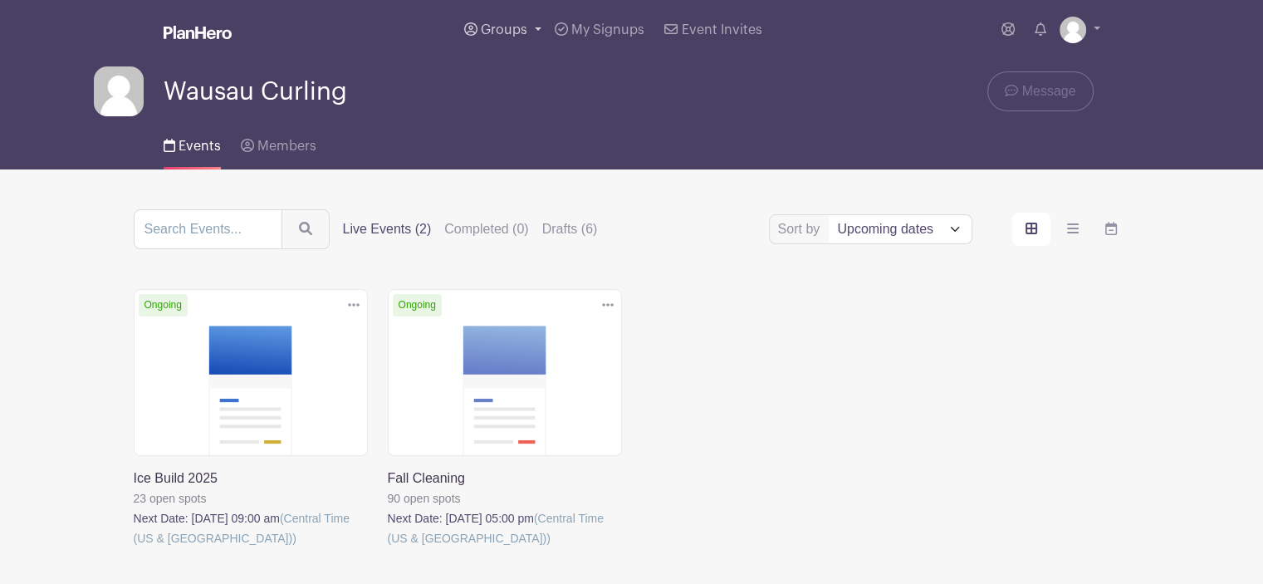
click at [503, 39] on link "Groups" at bounding box center [502, 30] width 90 height 60
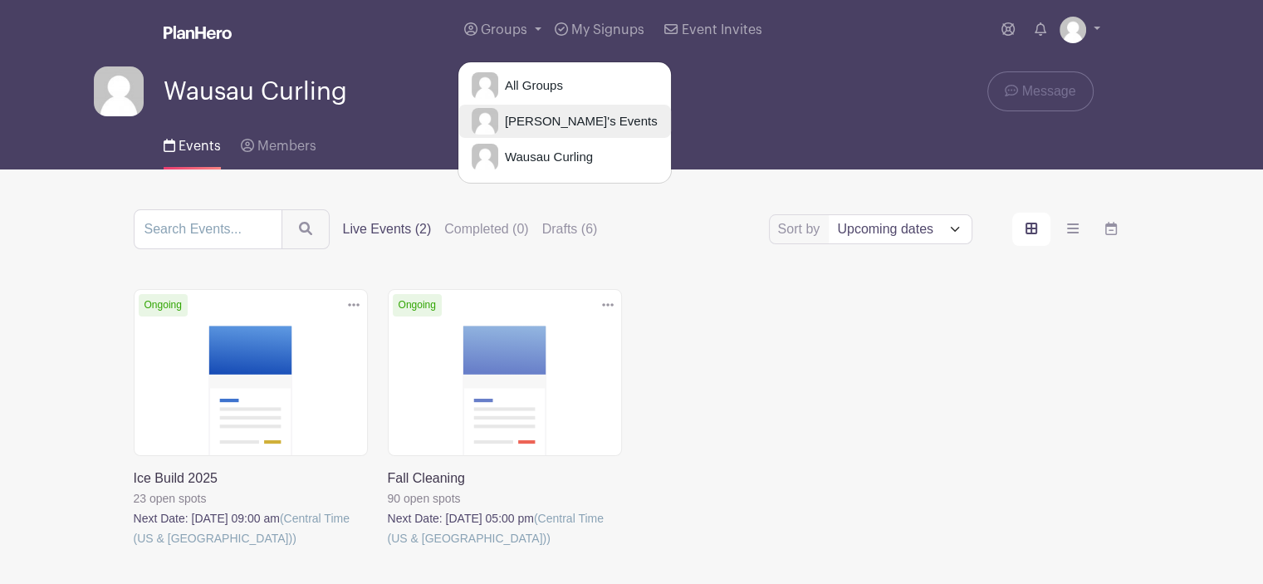
click at [515, 127] on span "[PERSON_NAME]'s Events" at bounding box center [577, 121] width 159 height 19
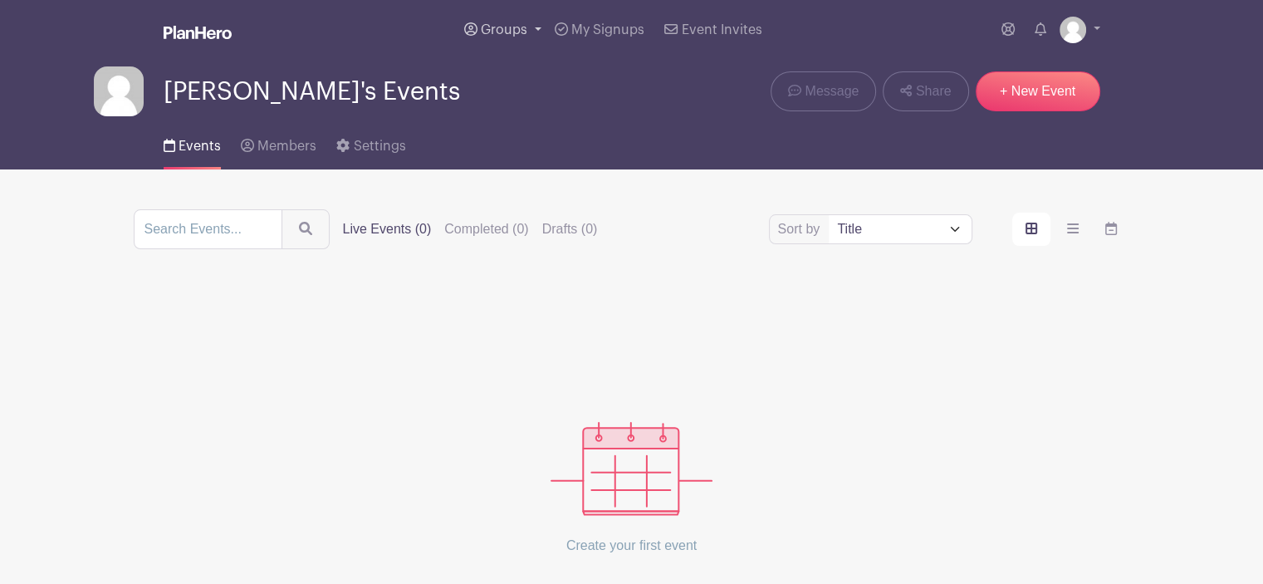
click at [496, 37] on link "Groups" at bounding box center [502, 30] width 90 height 60
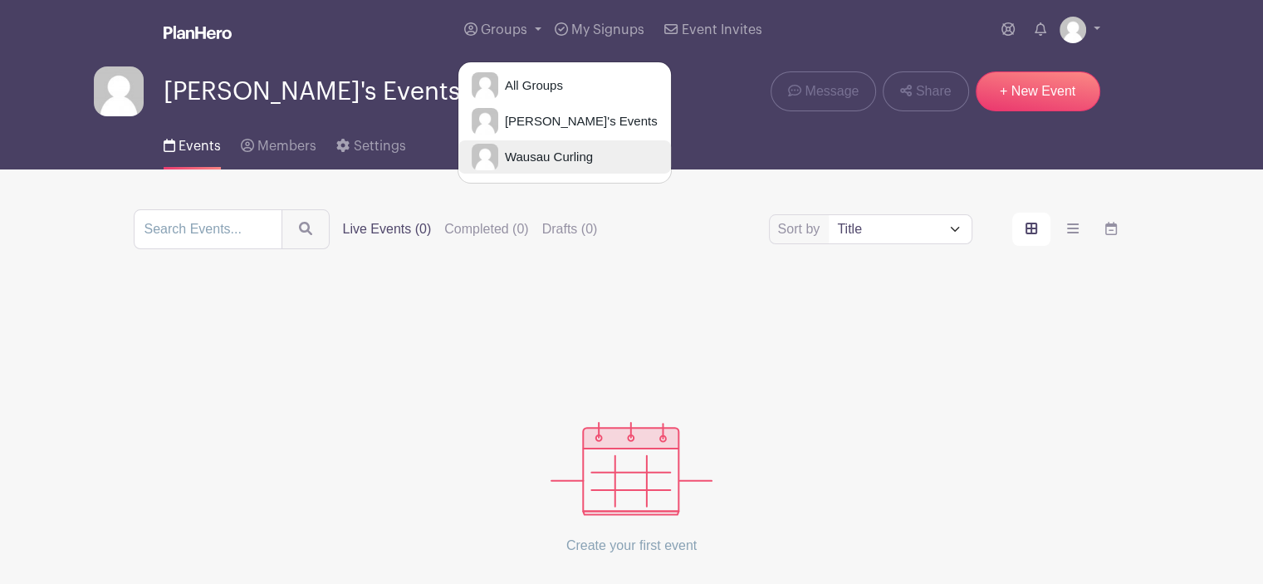
click at [525, 152] on span "Wausau Curling" at bounding box center [545, 157] width 95 height 19
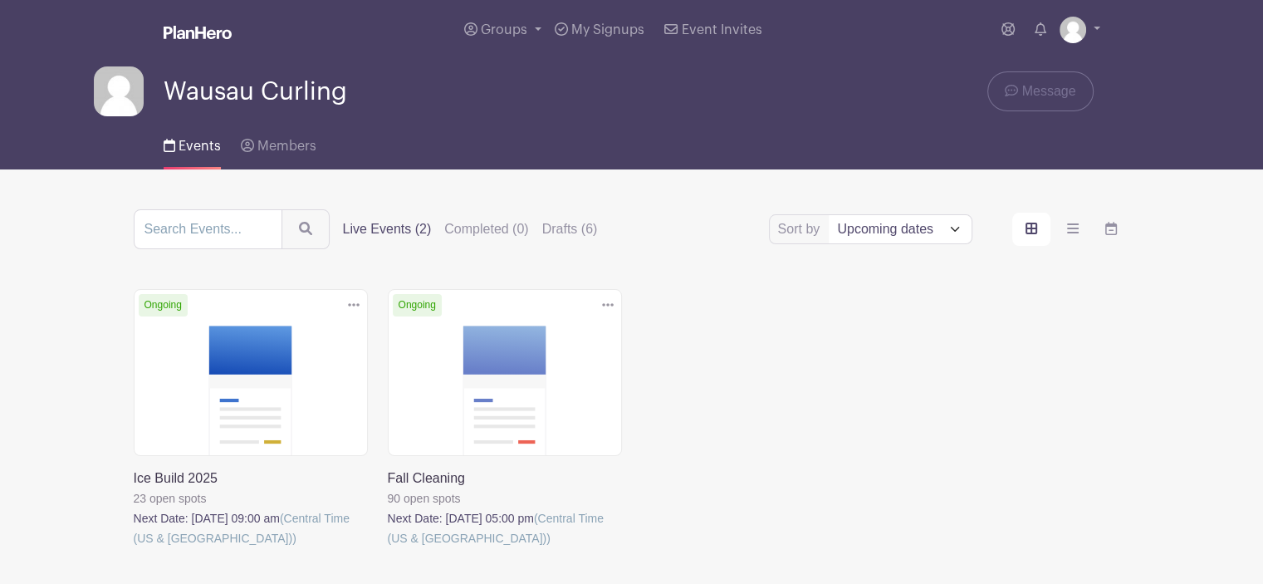
click at [388, 548] on link at bounding box center [388, 548] width 0 height 0
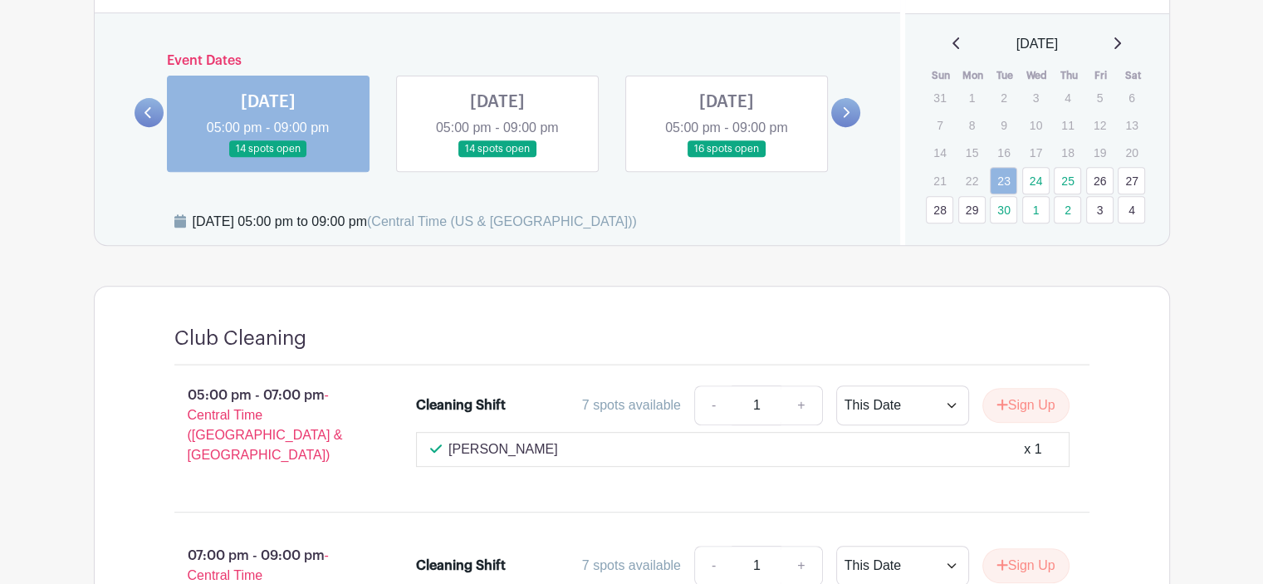
scroll to position [649, 0]
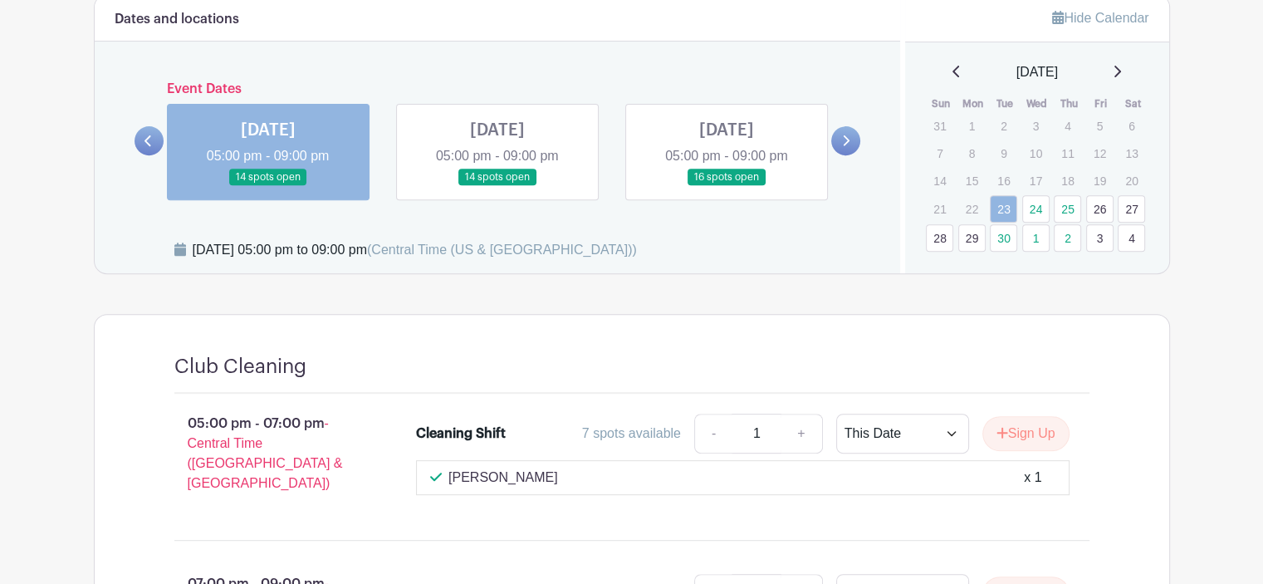
click at [497, 186] on link at bounding box center [497, 186] width 0 height 0
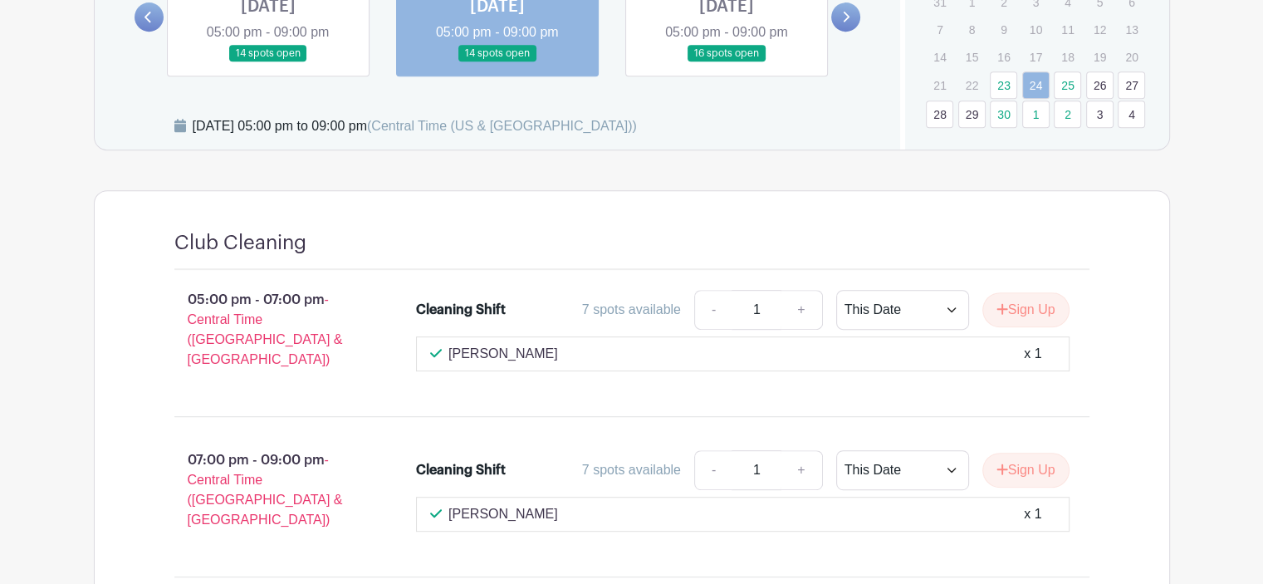
scroll to position [566, 0]
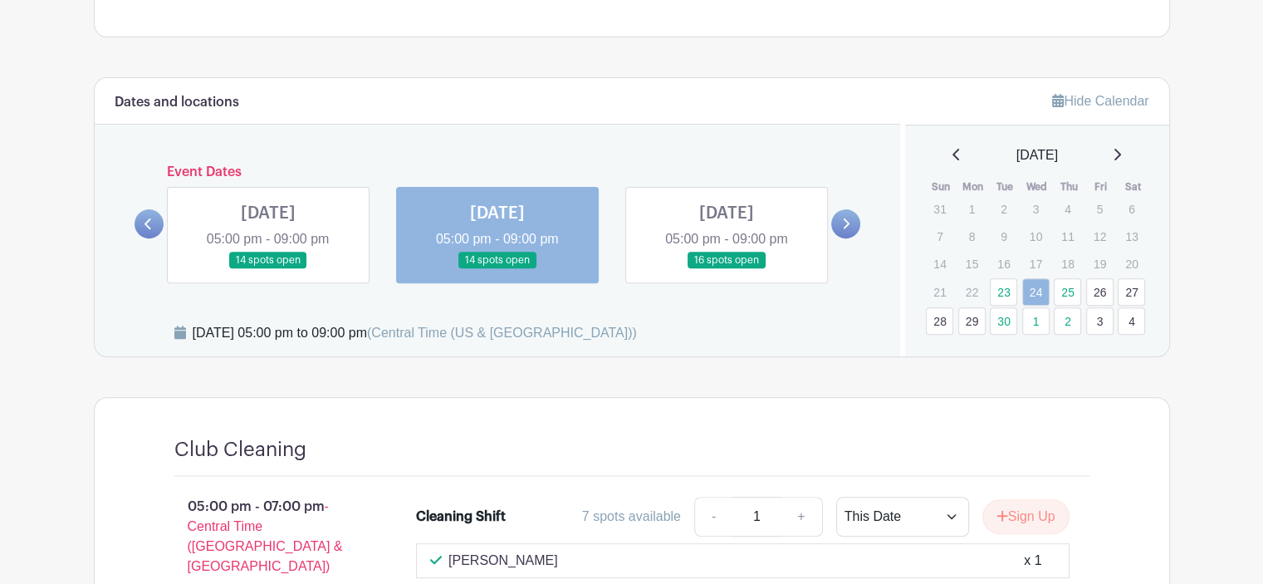
click at [726, 269] on link at bounding box center [726, 269] width 0 height 0
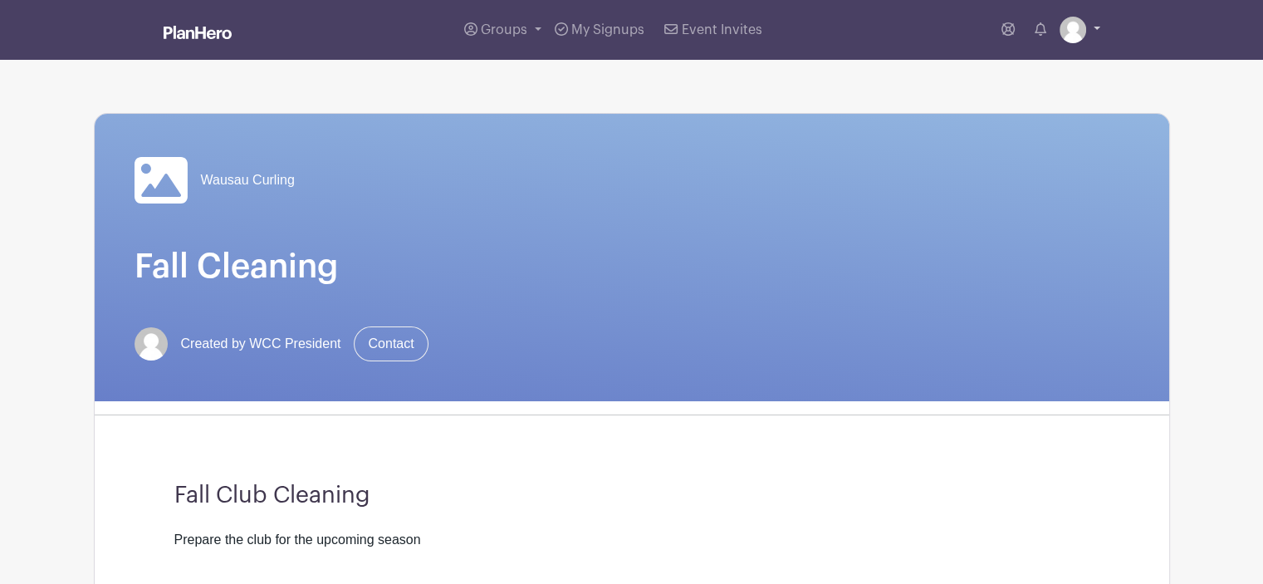
click at [1069, 29] on img at bounding box center [1072, 30] width 27 height 27
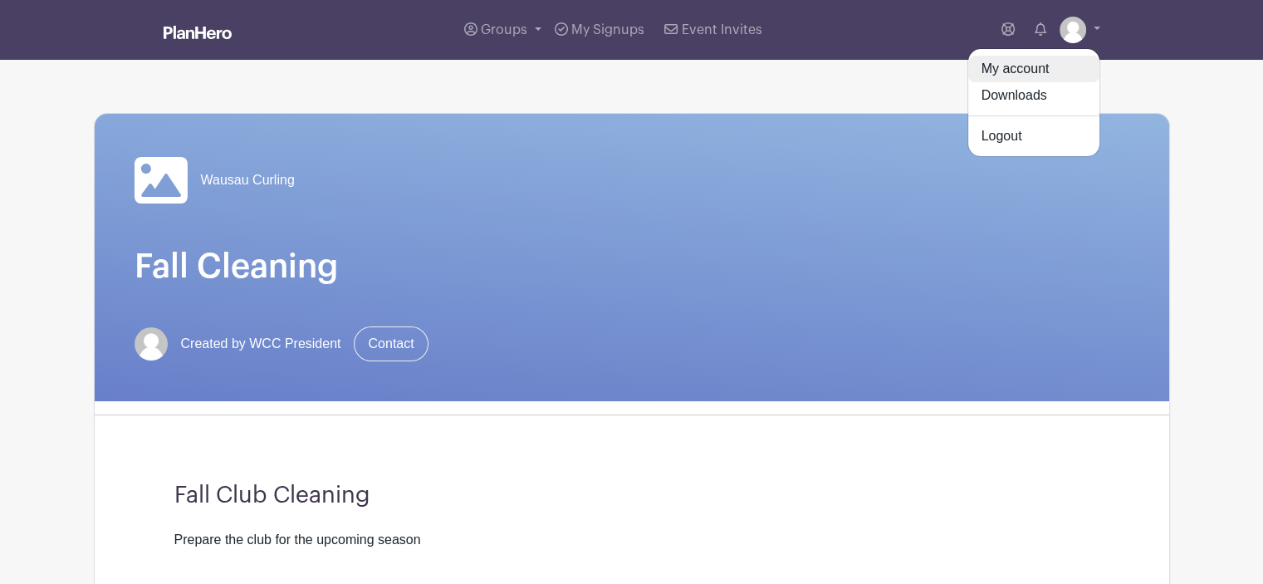
click at [1056, 79] on link "My account" at bounding box center [1033, 69] width 131 height 27
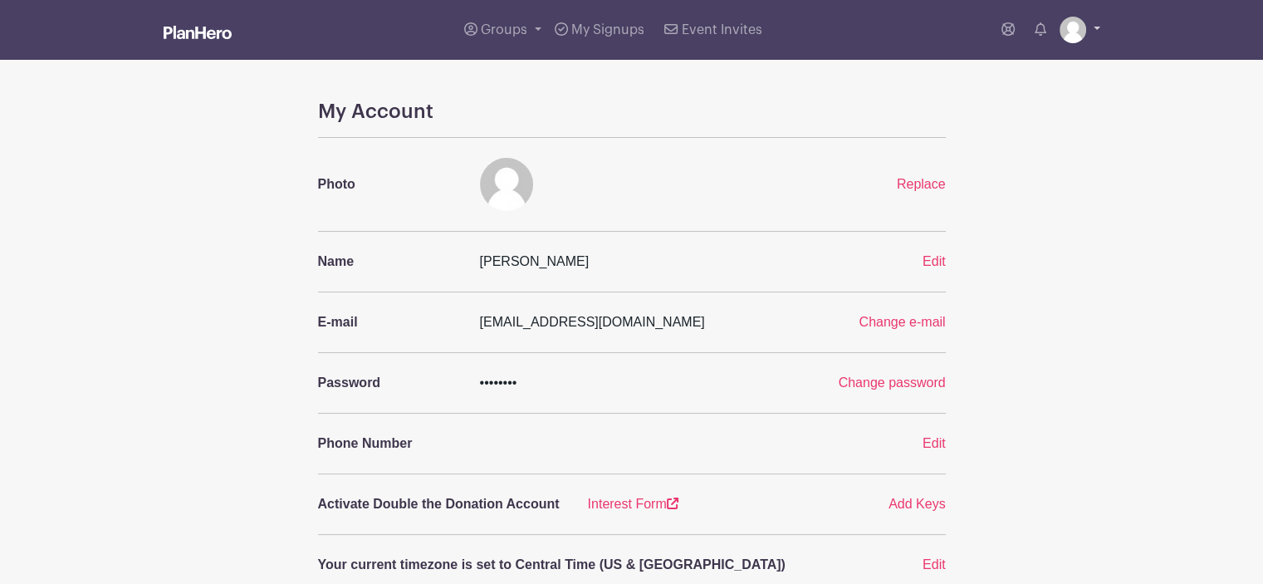
click at [1092, 27] on link at bounding box center [1079, 30] width 41 height 27
click at [1033, 148] on link "Logout" at bounding box center [1033, 136] width 131 height 27
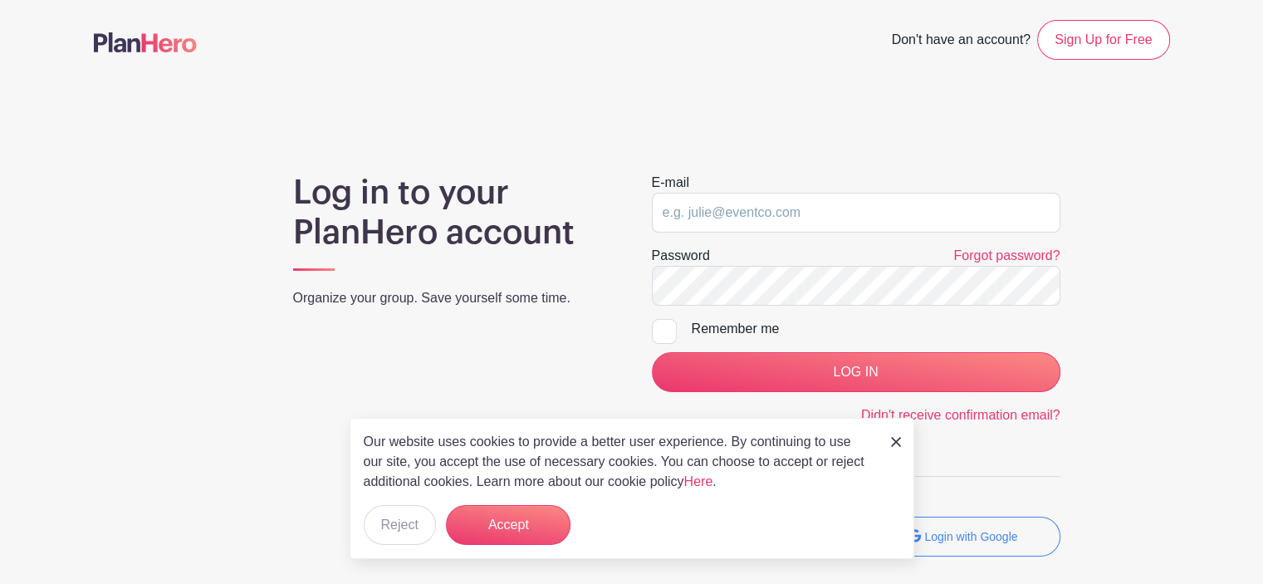
drag, startPoint x: 1165, startPoint y: 1, endPoint x: 564, endPoint y: 120, distance: 612.8
click at [564, 120] on main "Don't have an account? Sign Up for Free Log in to your PlanHero account Organiz…" at bounding box center [631, 336] width 1263 height 673
